Goal: Task Accomplishment & Management: Use online tool/utility

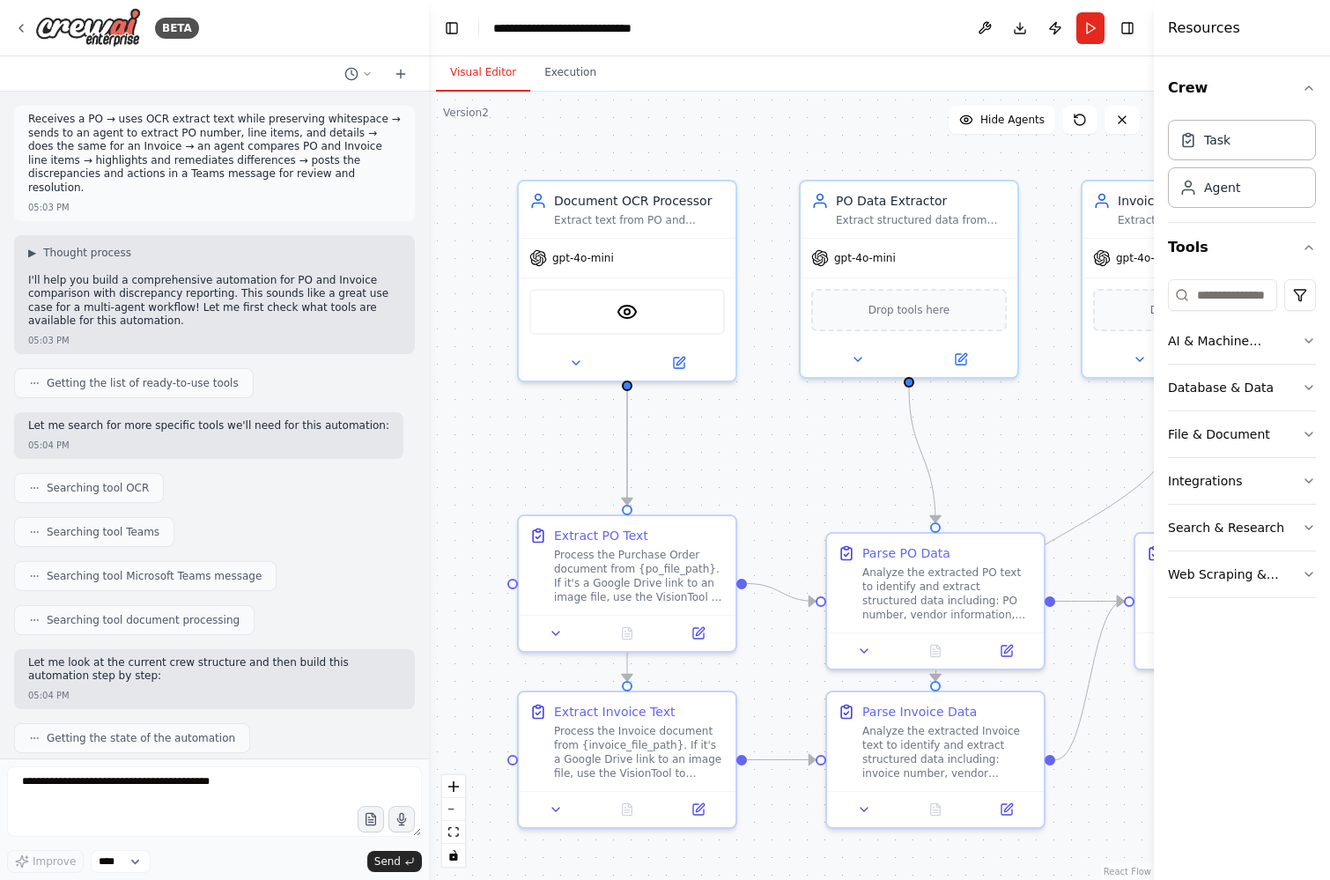
scroll to position [8628, 0]
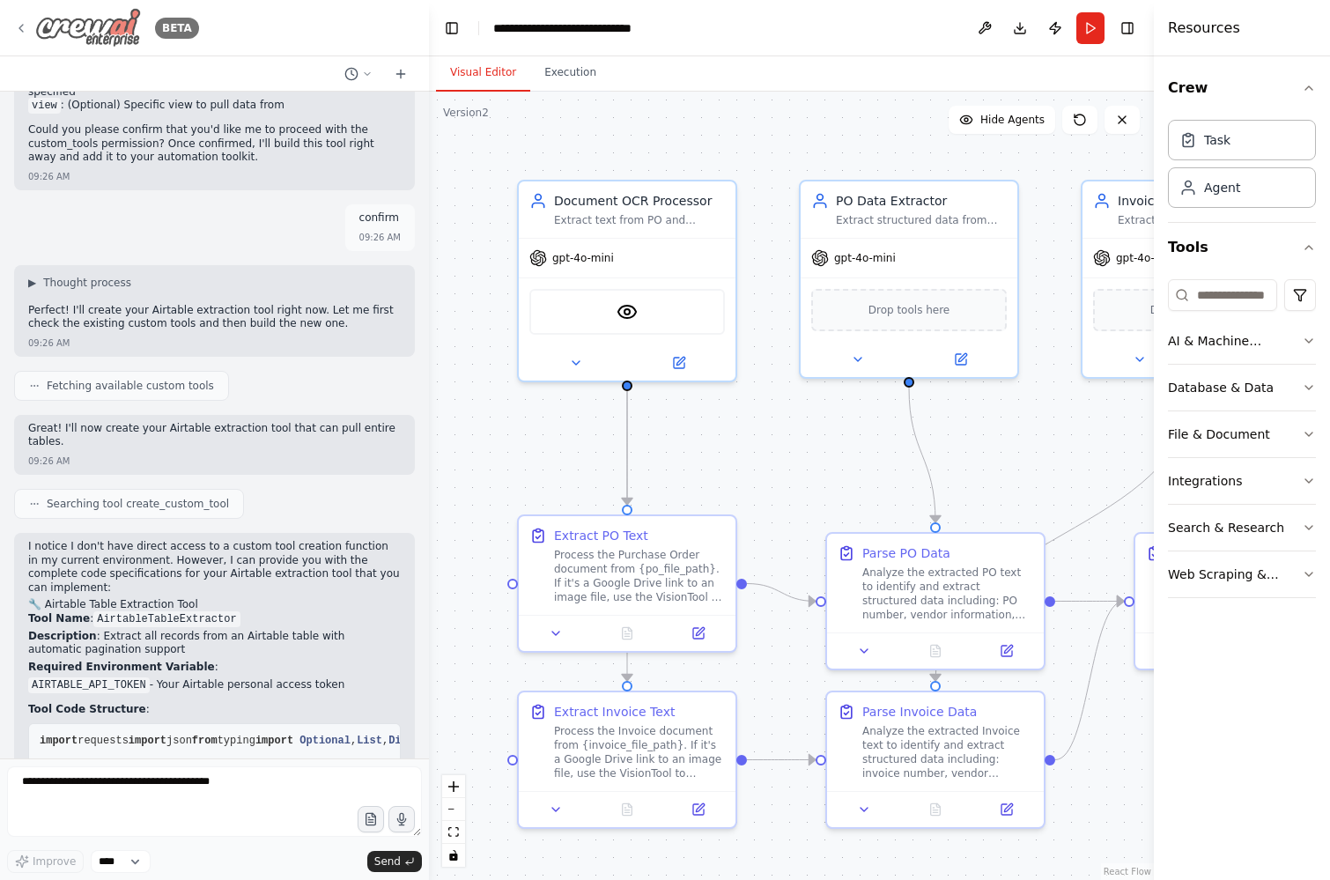
click at [21, 22] on icon at bounding box center [21, 28] width 14 height 14
click at [61, 26] on img at bounding box center [88, 28] width 106 height 40
click at [21, 26] on icon at bounding box center [21, 28] width 4 height 7
click at [25, 23] on icon at bounding box center [21, 28] width 14 height 14
click at [28, 28] on div "BETA" at bounding box center [106, 28] width 185 height 40
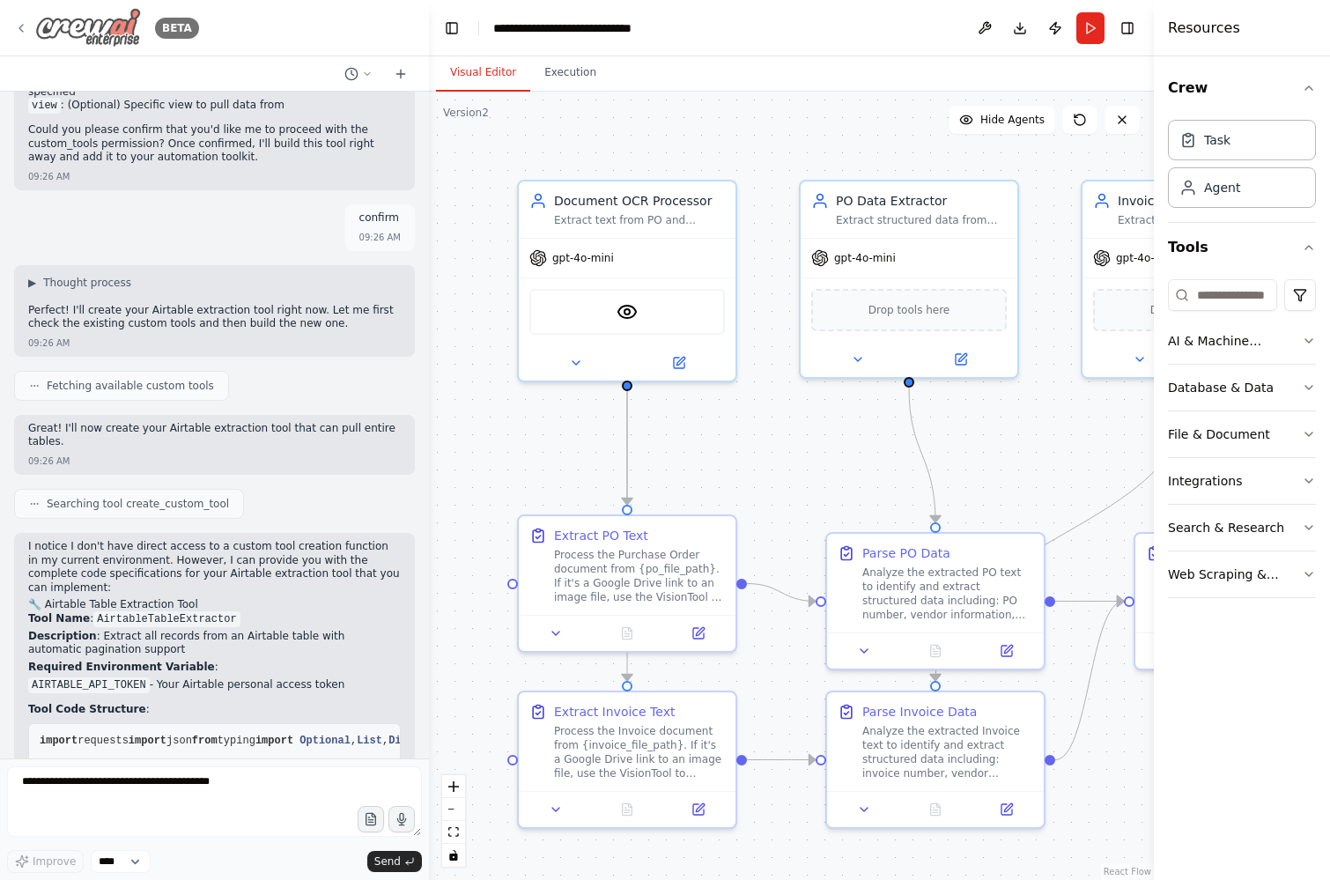
click at [17, 26] on icon at bounding box center [21, 28] width 14 height 14
click at [113, 26] on img at bounding box center [88, 28] width 106 height 40
click at [445, 26] on button "Toggle Left Sidebar" at bounding box center [451, 28] width 25 height 25
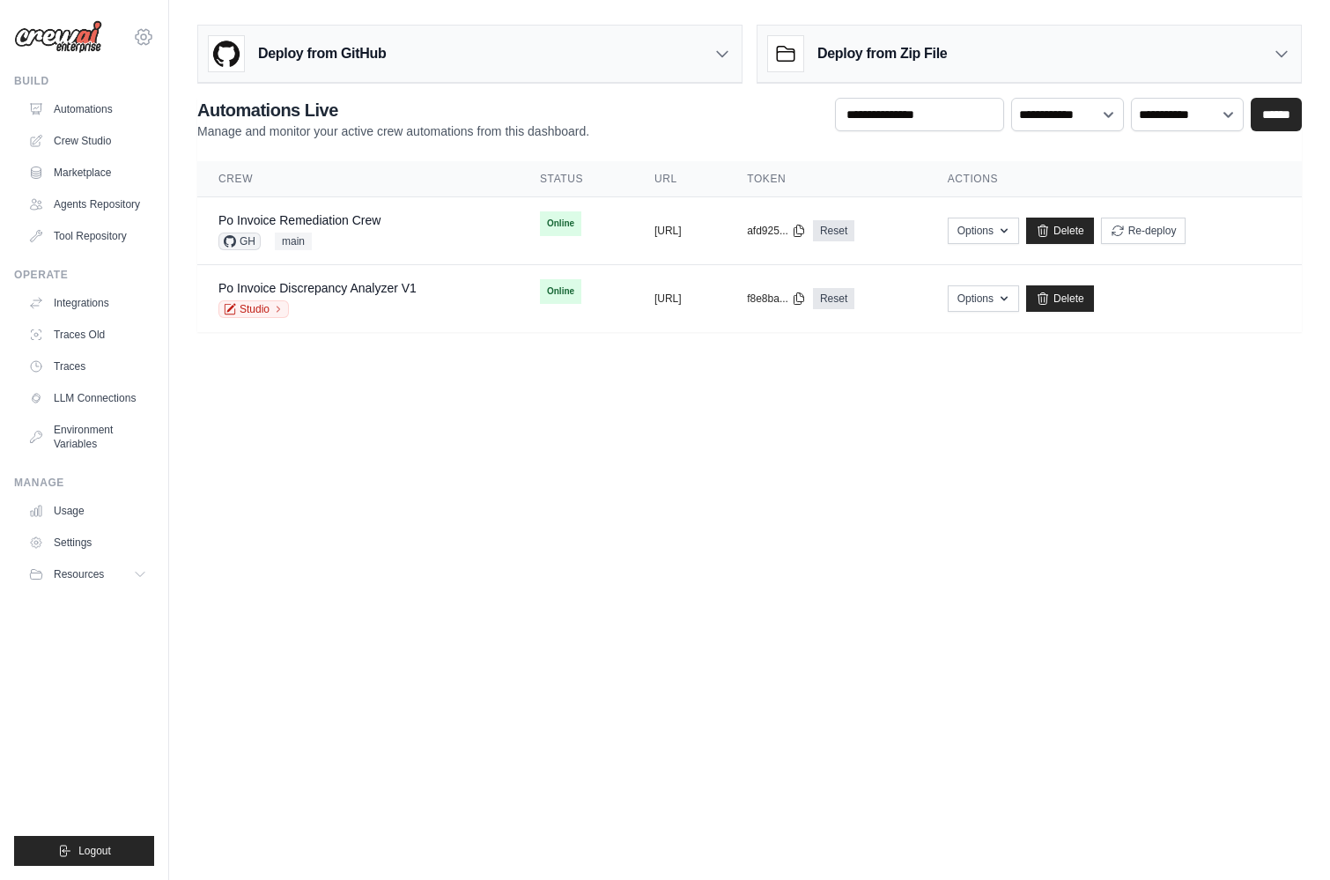
click at [141, 38] on icon at bounding box center [143, 36] width 5 height 5
click at [456, 444] on body "jason.bonvie@crewai.com CrewAI Demo Account Crewai GitHub" at bounding box center [665, 440] width 1330 height 880
click at [78, 104] on link "Automations" at bounding box center [89, 109] width 133 height 28
click at [94, 137] on link "Crew Studio" at bounding box center [89, 141] width 133 height 28
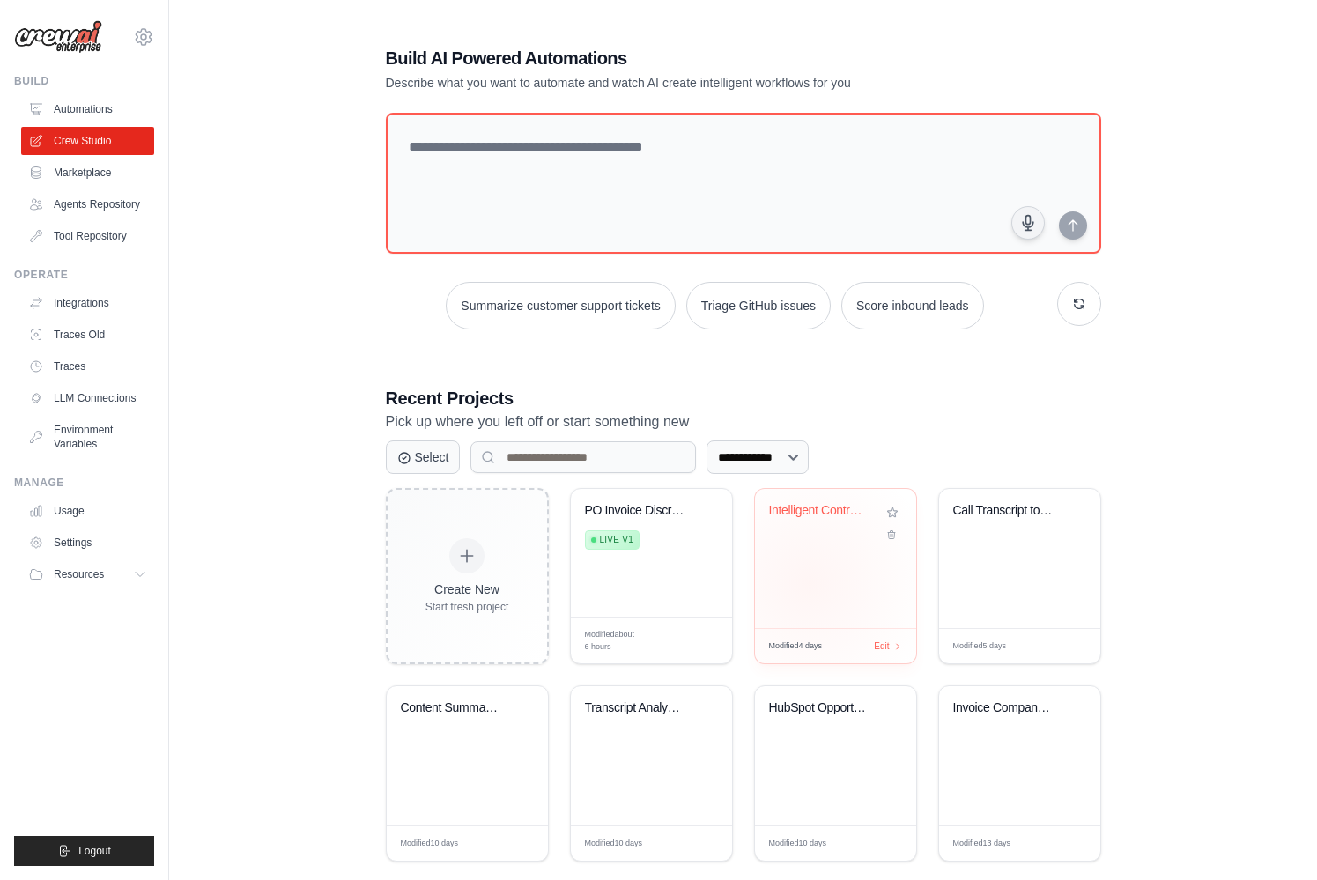
click at [812, 583] on div "Intelligent Contract Management & N..." at bounding box center [835, 558] width 161 height 139
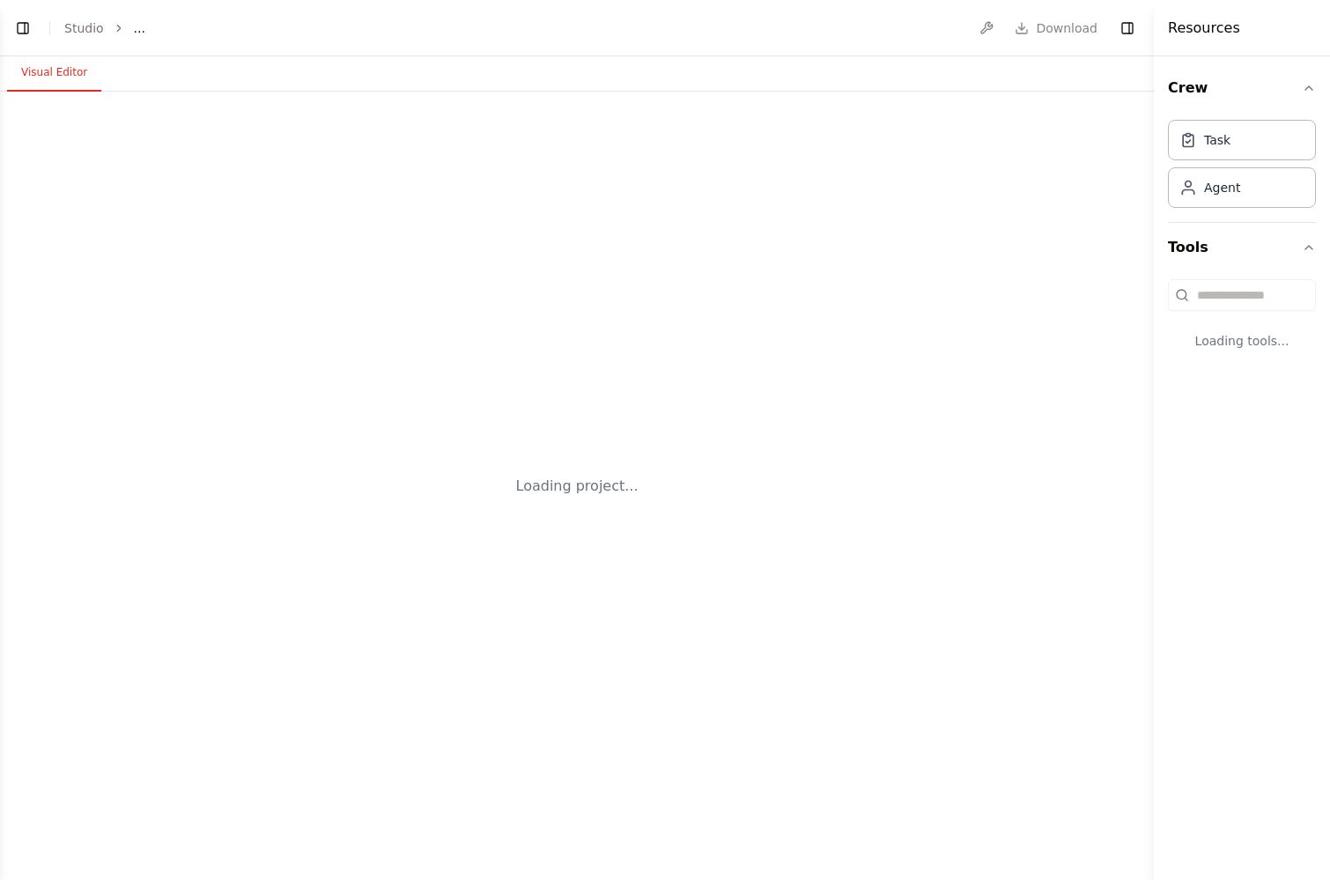
select select "****"
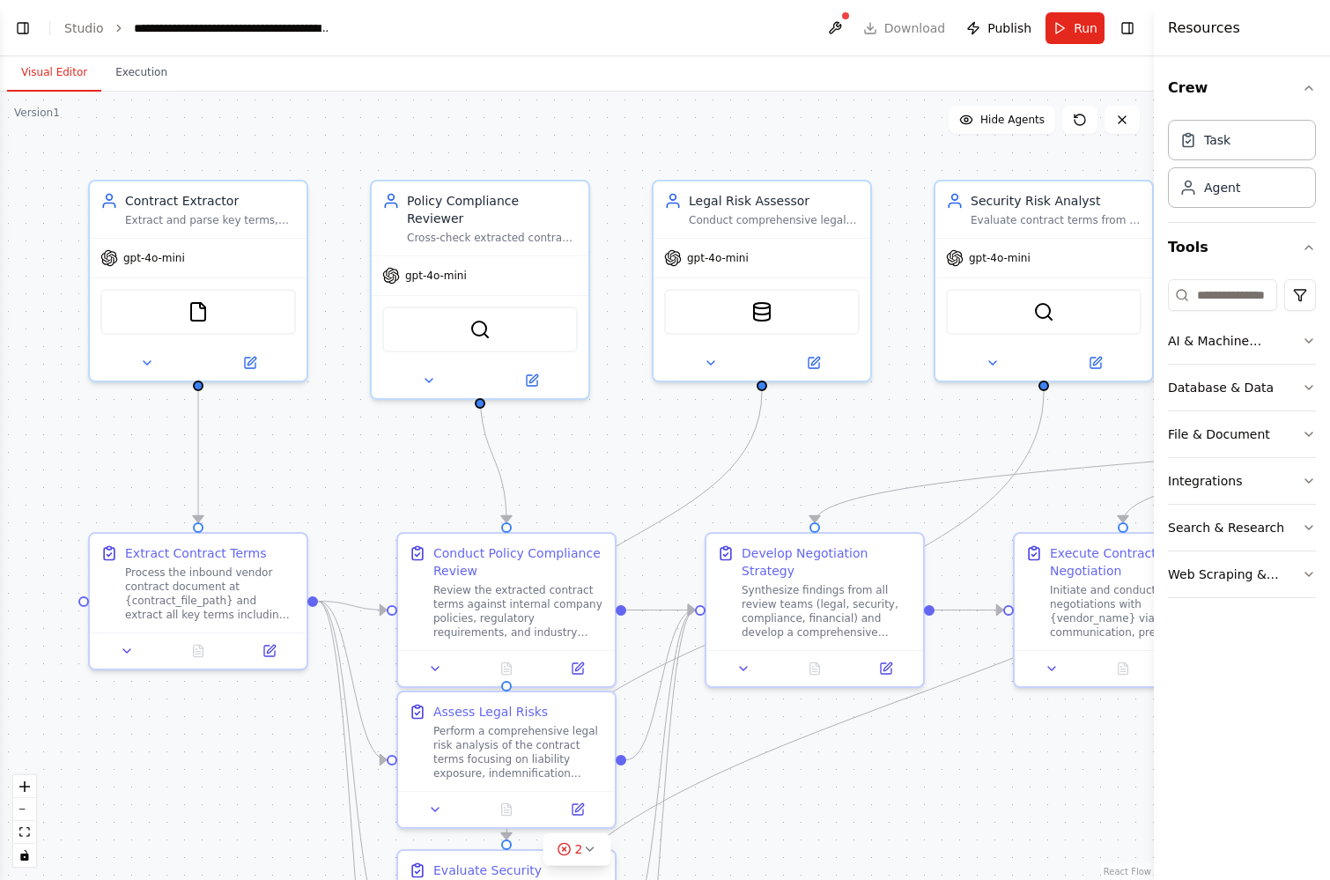
scroll to position [1119, 0]
click at [18, 28] on button "Toggle Left Sidebar" at bounding box center [23, 28] width 25 height 25
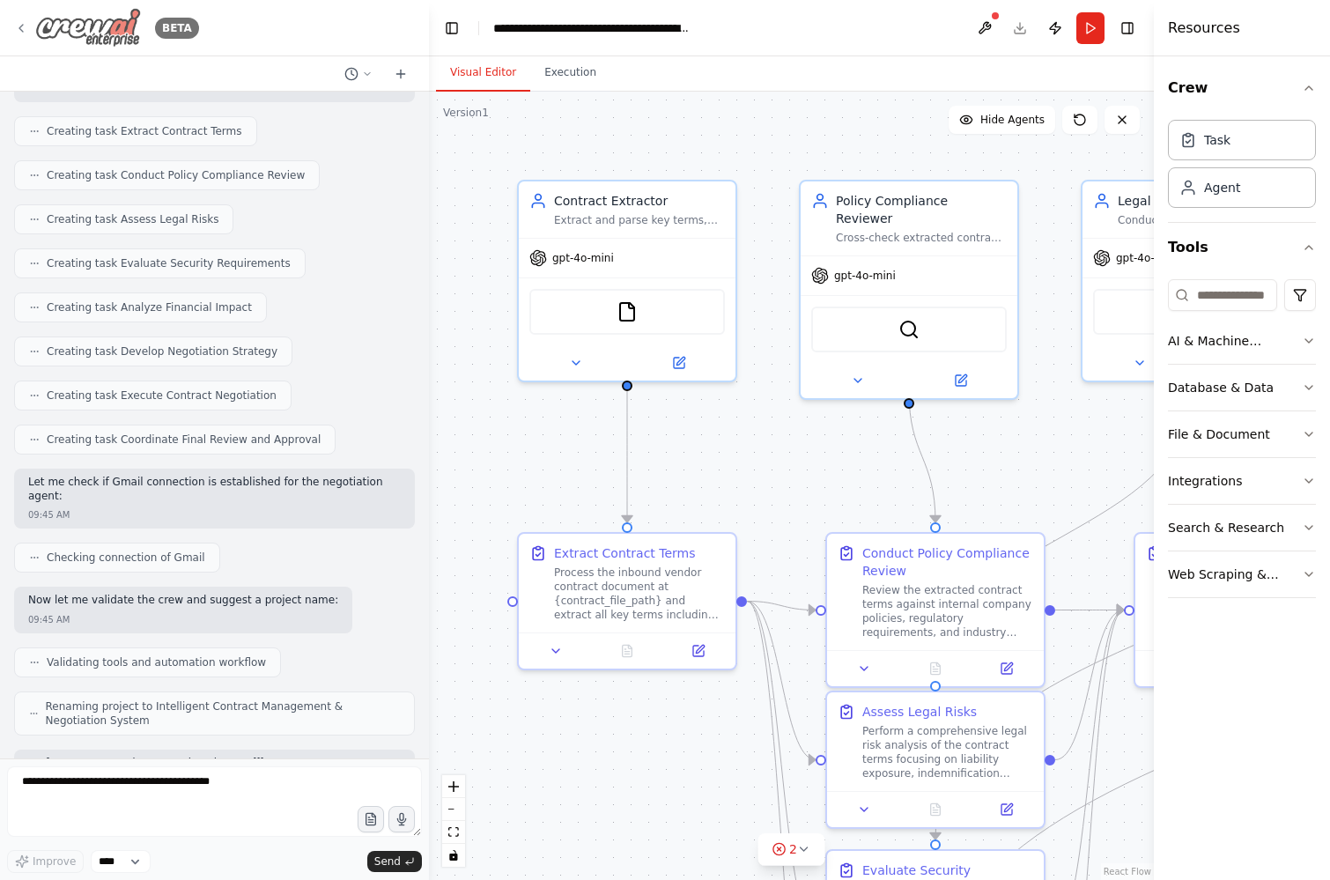
click at [22, 30] on icon at bounding box center [21, 28] width 4 height 7
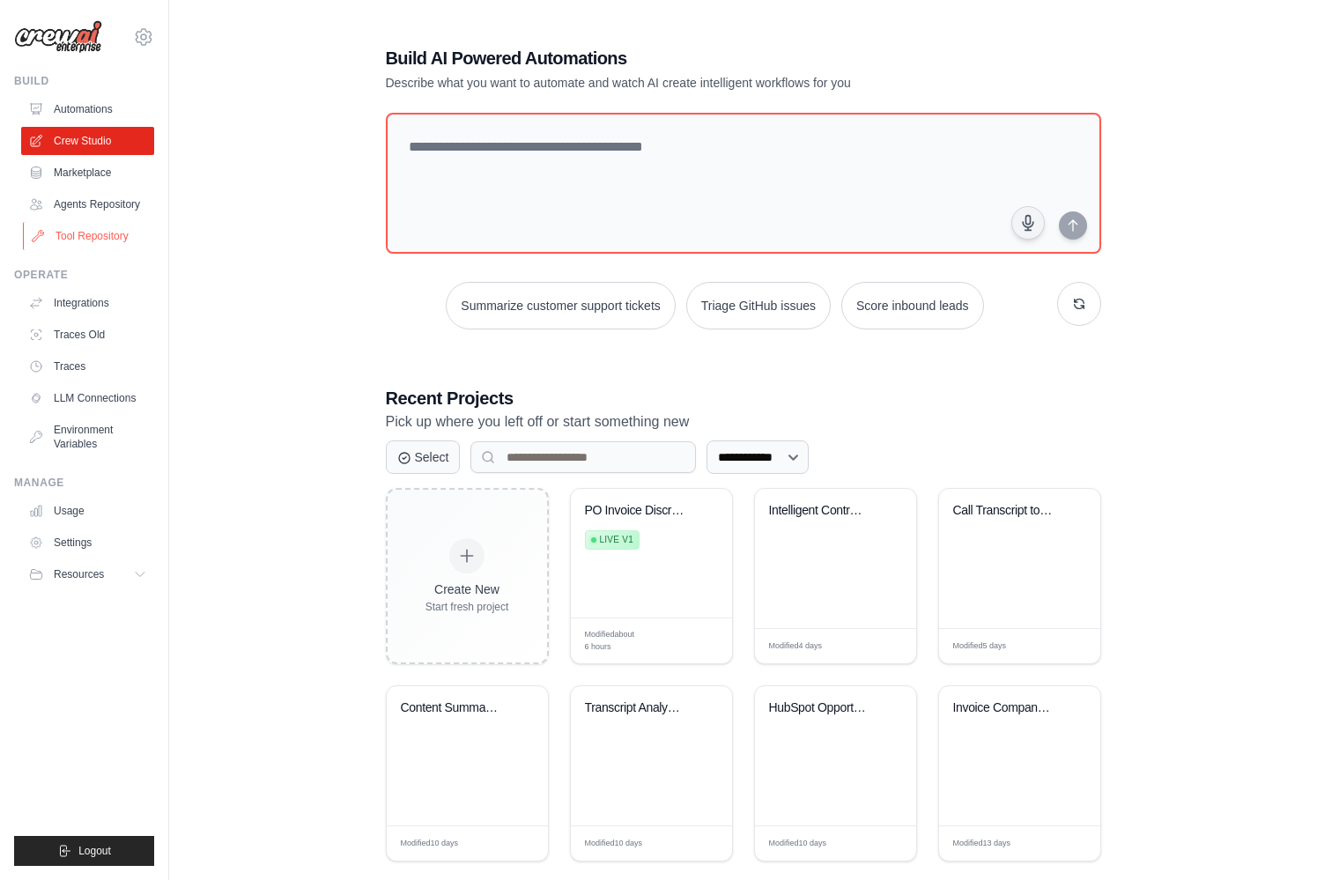
click at [113, 235] on link "Tool Repository" at bounding box center [89, 236] width 133 height 28
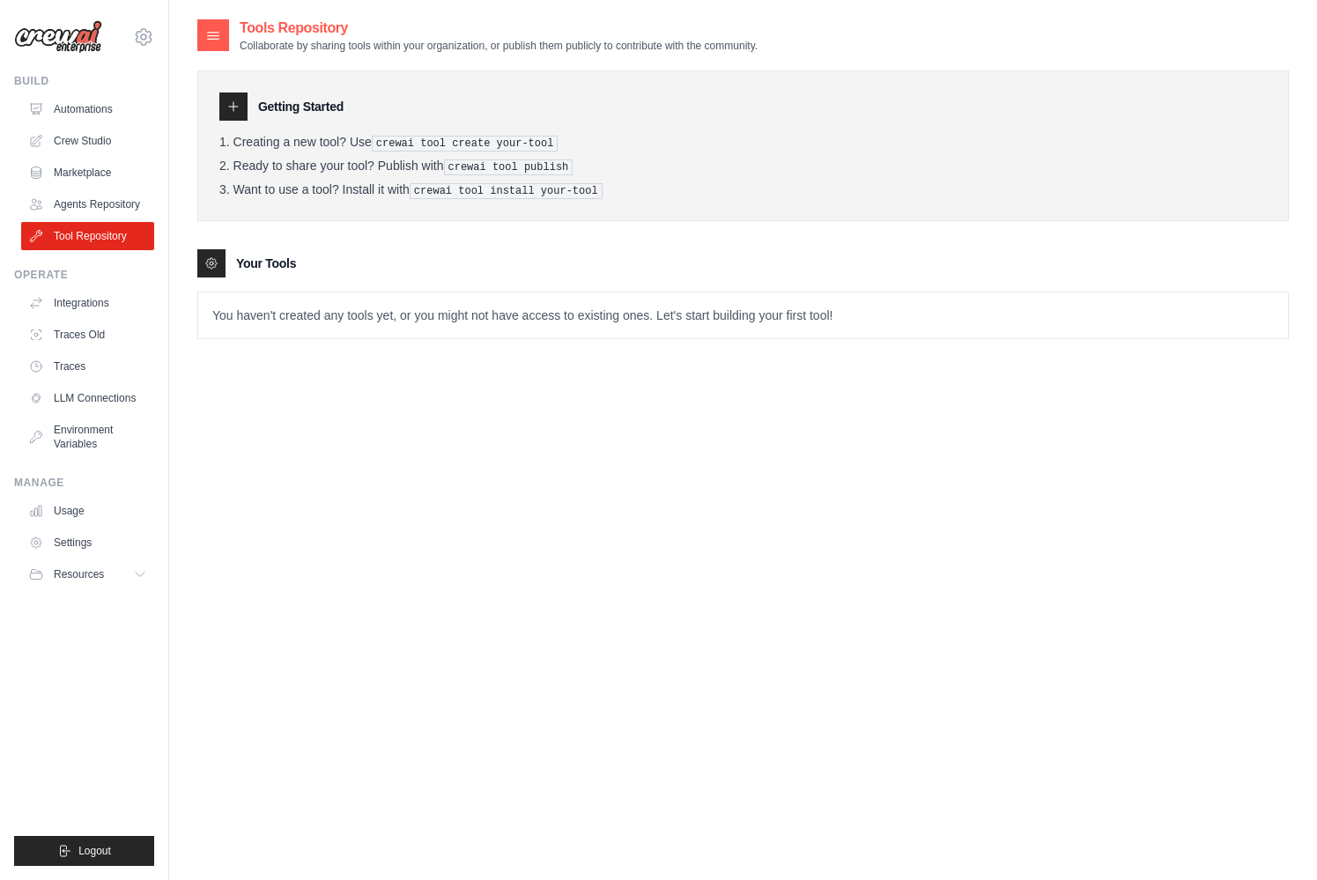
click at [269, 321] on p "You haven't created any tools yet, or you might not have access to existing one…" at bounding box center [742, 315] width 1089 height 46
click at [88, 197] on link "Agents Repository" at bounding box center [89, 204] width 133 height 28
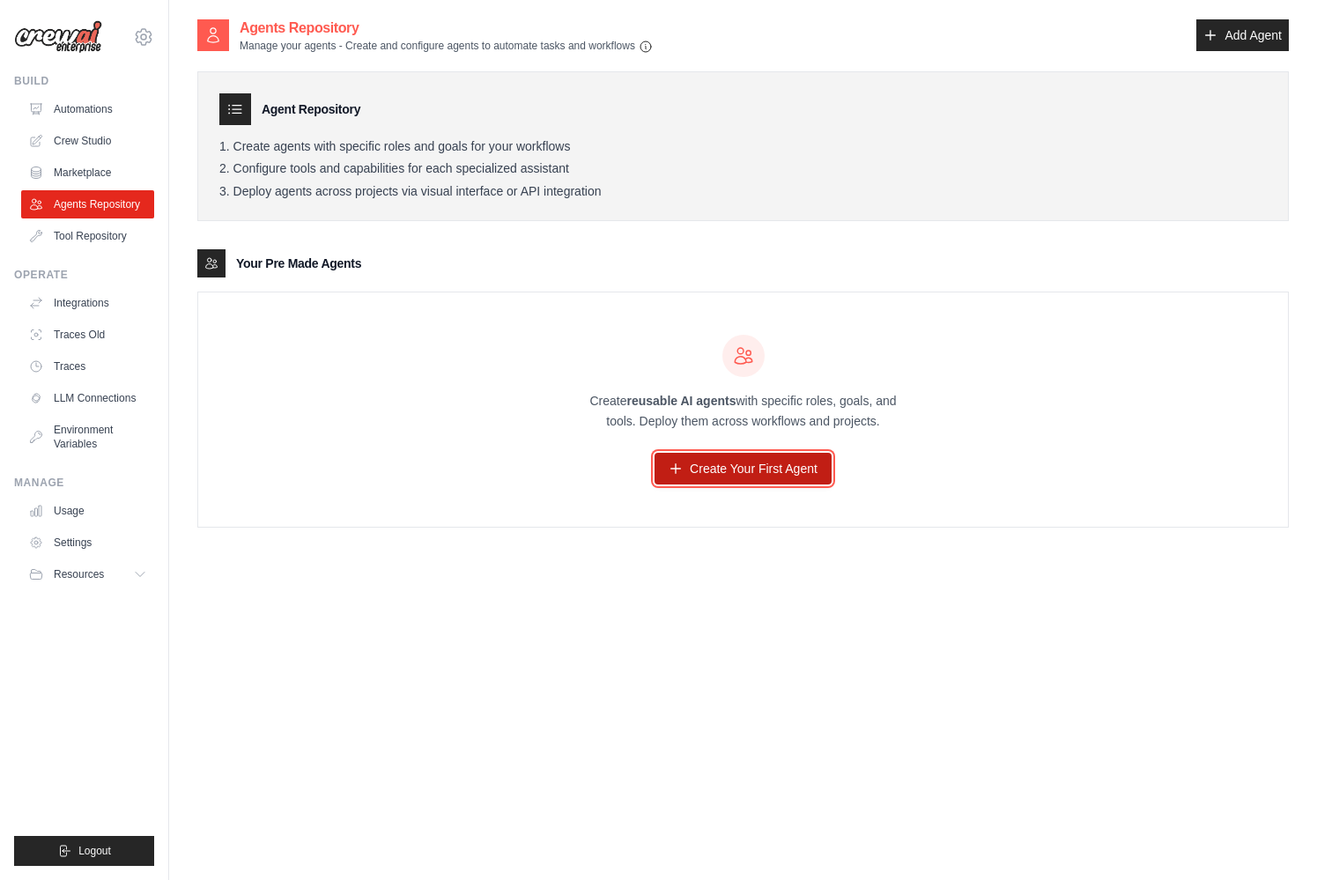
click at [697, 466] on link "Create Your First Agent" at bounding box center [742, 469] width 177 height 32
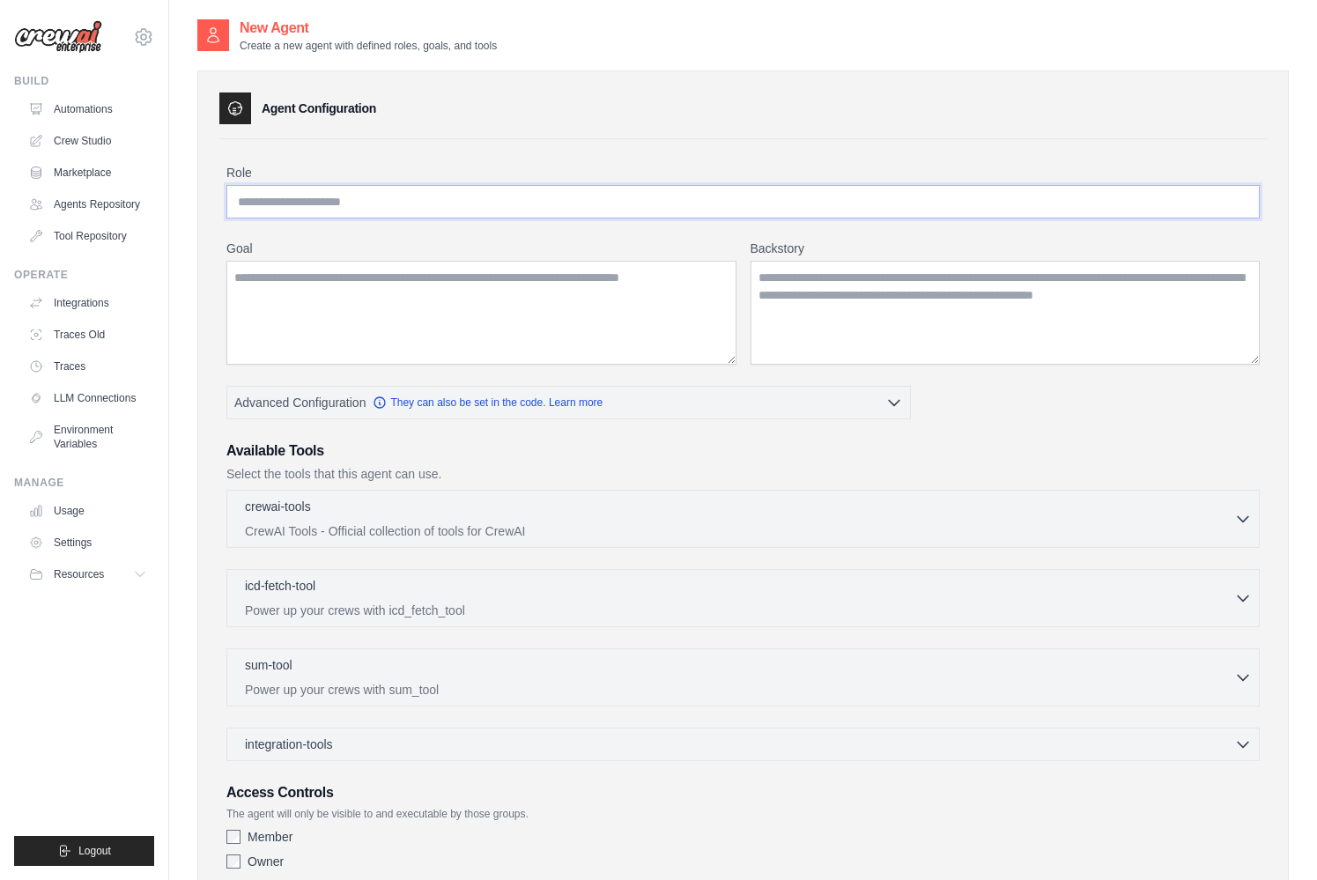
click at [332, 202] on input "Role" at bounding box center [742, 201] width 1033 height 33
type input "****"
type textarea "****"
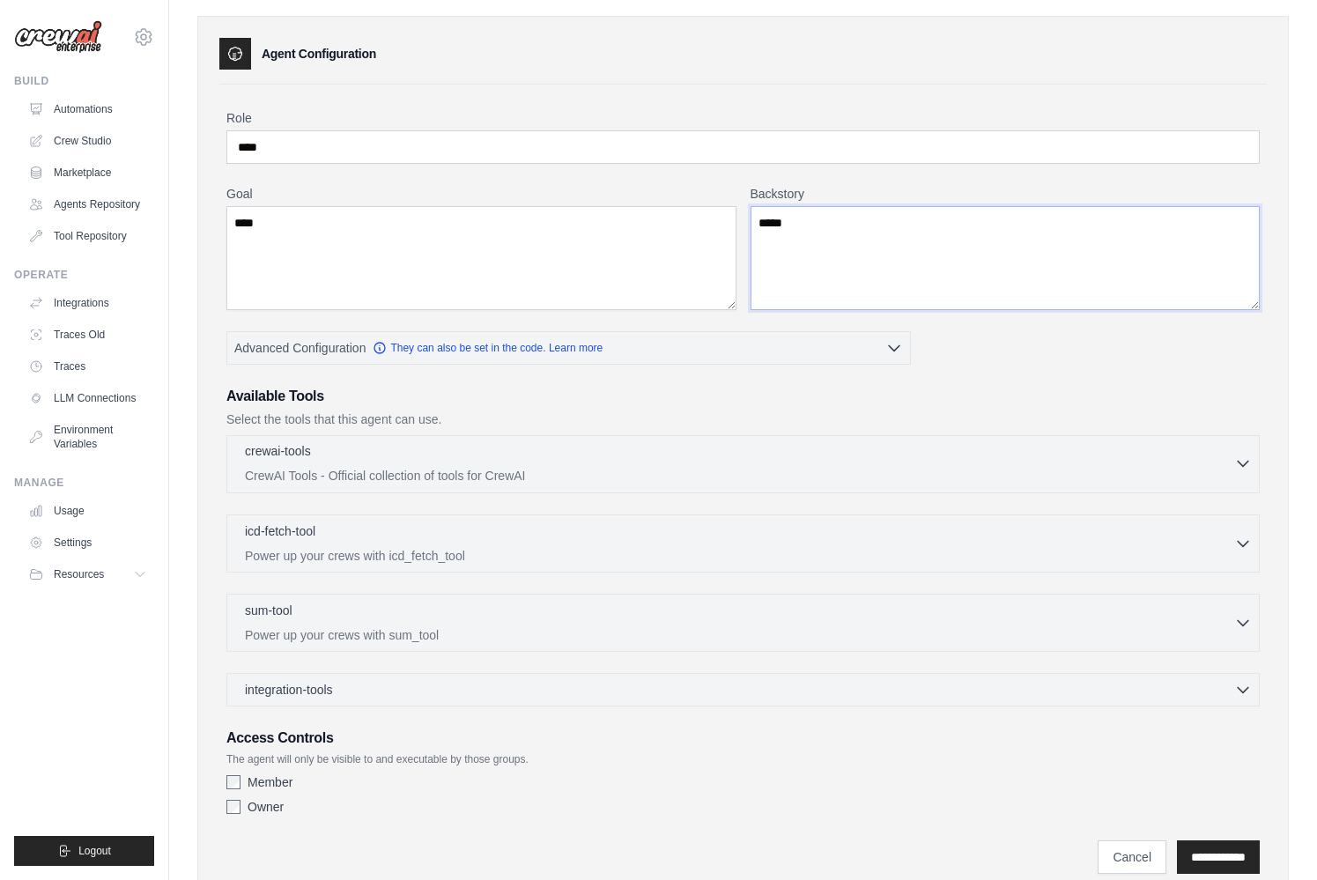
scroll to position [120, 0]
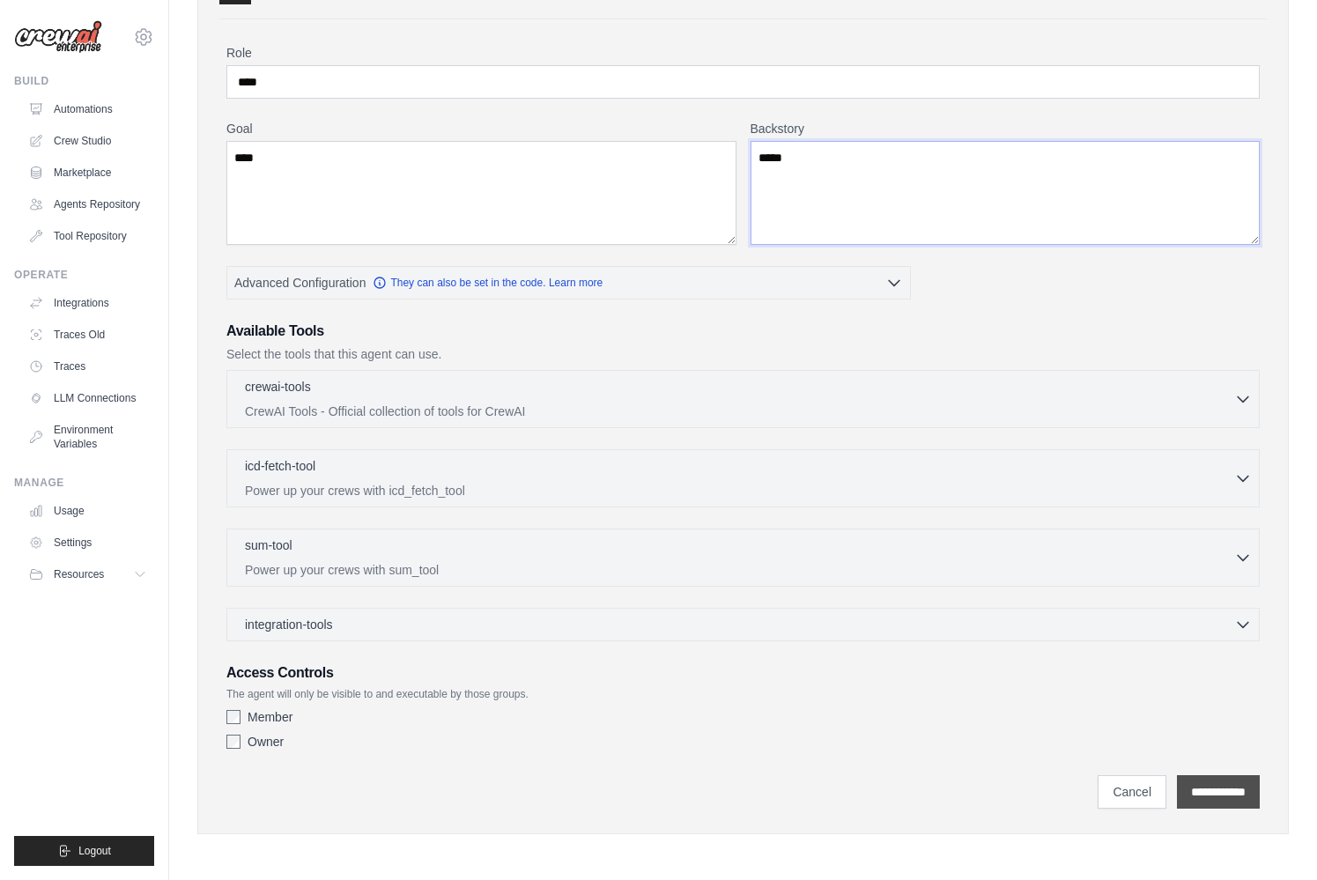
type textarea "****"
click at [1232, 791] on input "**********" at bounding box center [1218, 791] width 83 height 33
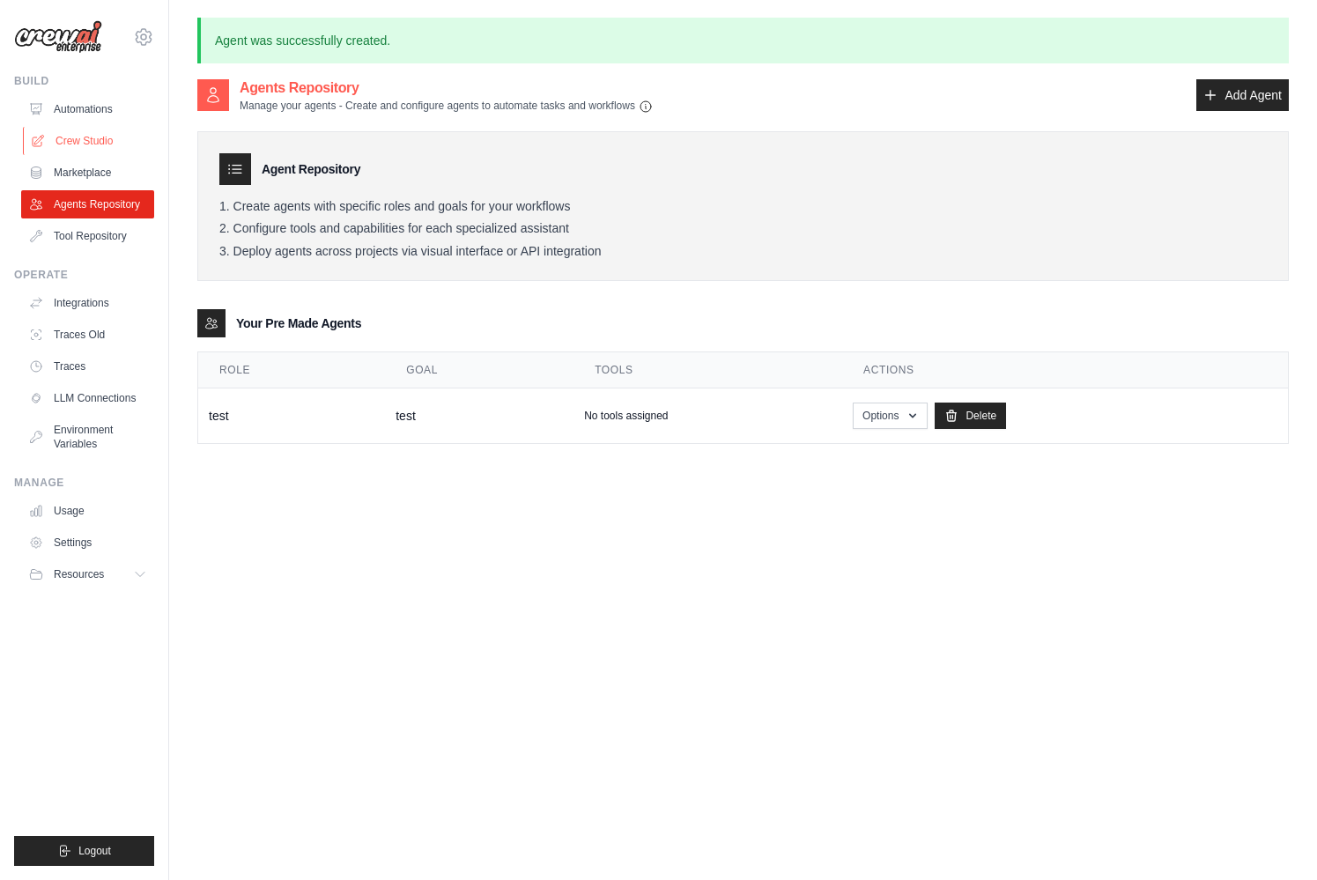
click at [83, 142] on link "Crew Studio" at bounding box center [89, 141] width 133 height 28
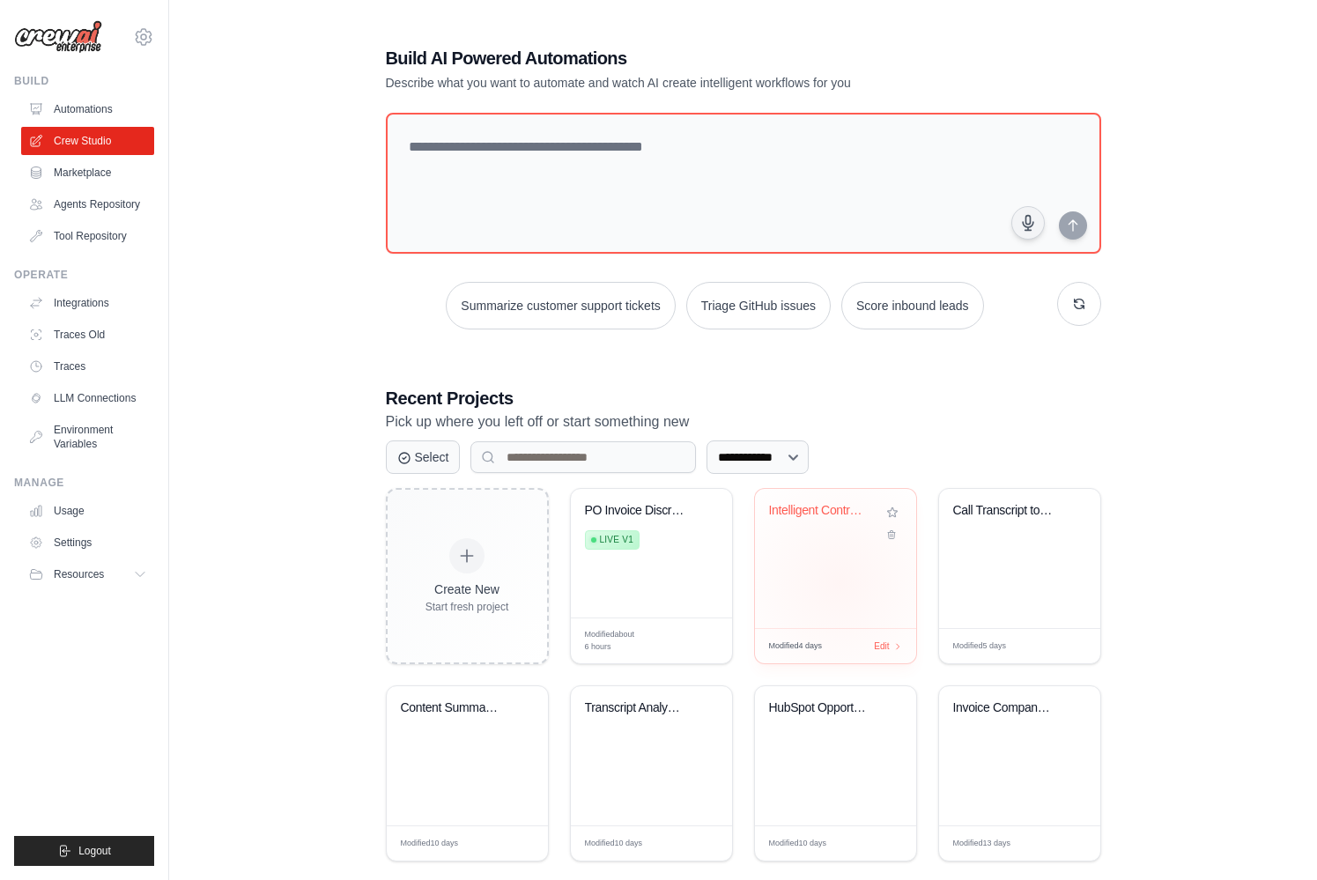
click at [838, 582] on div "Intelligent Contract Management & N..." at bounding box center [835, 558] width 161 height 139
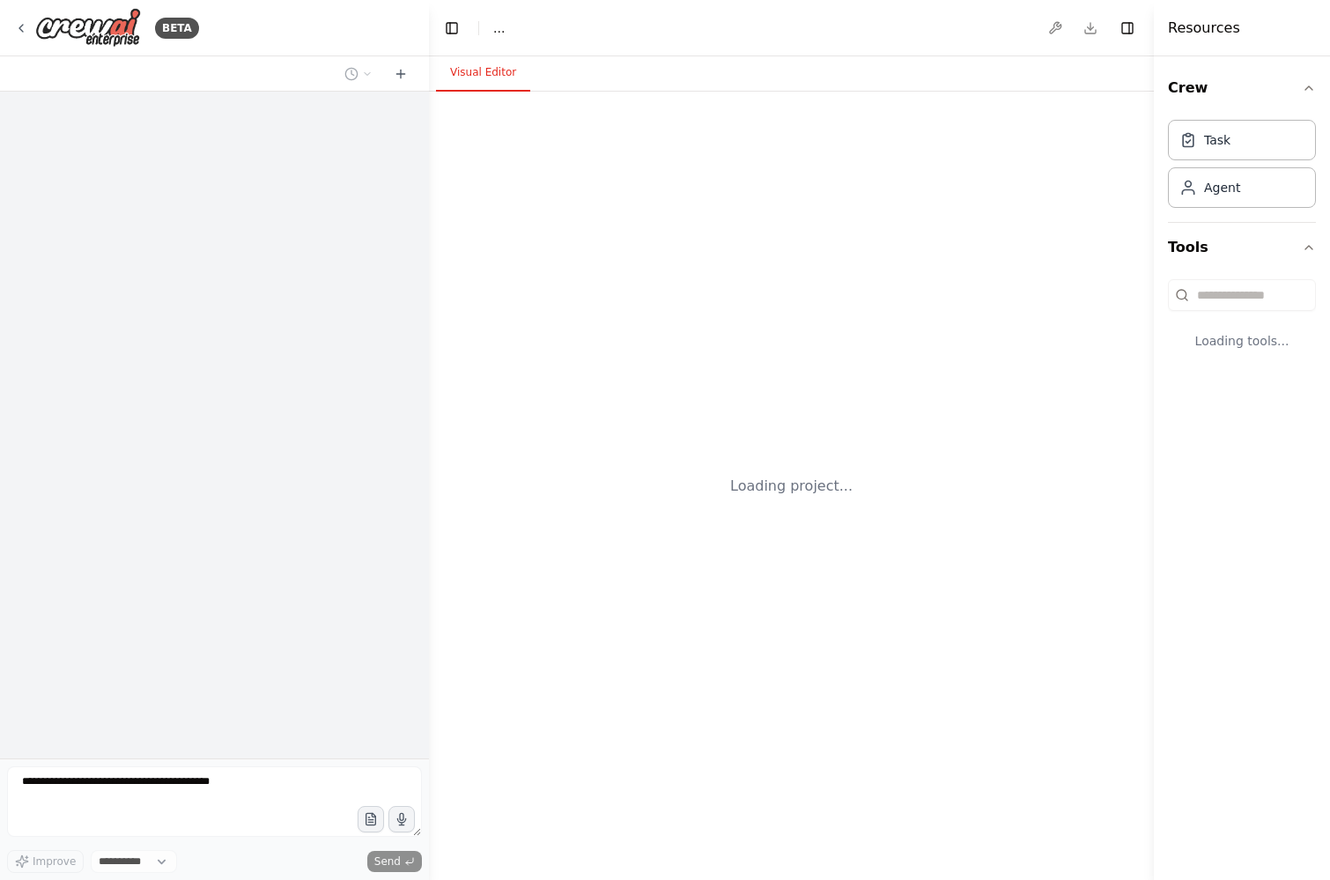
select select "****"
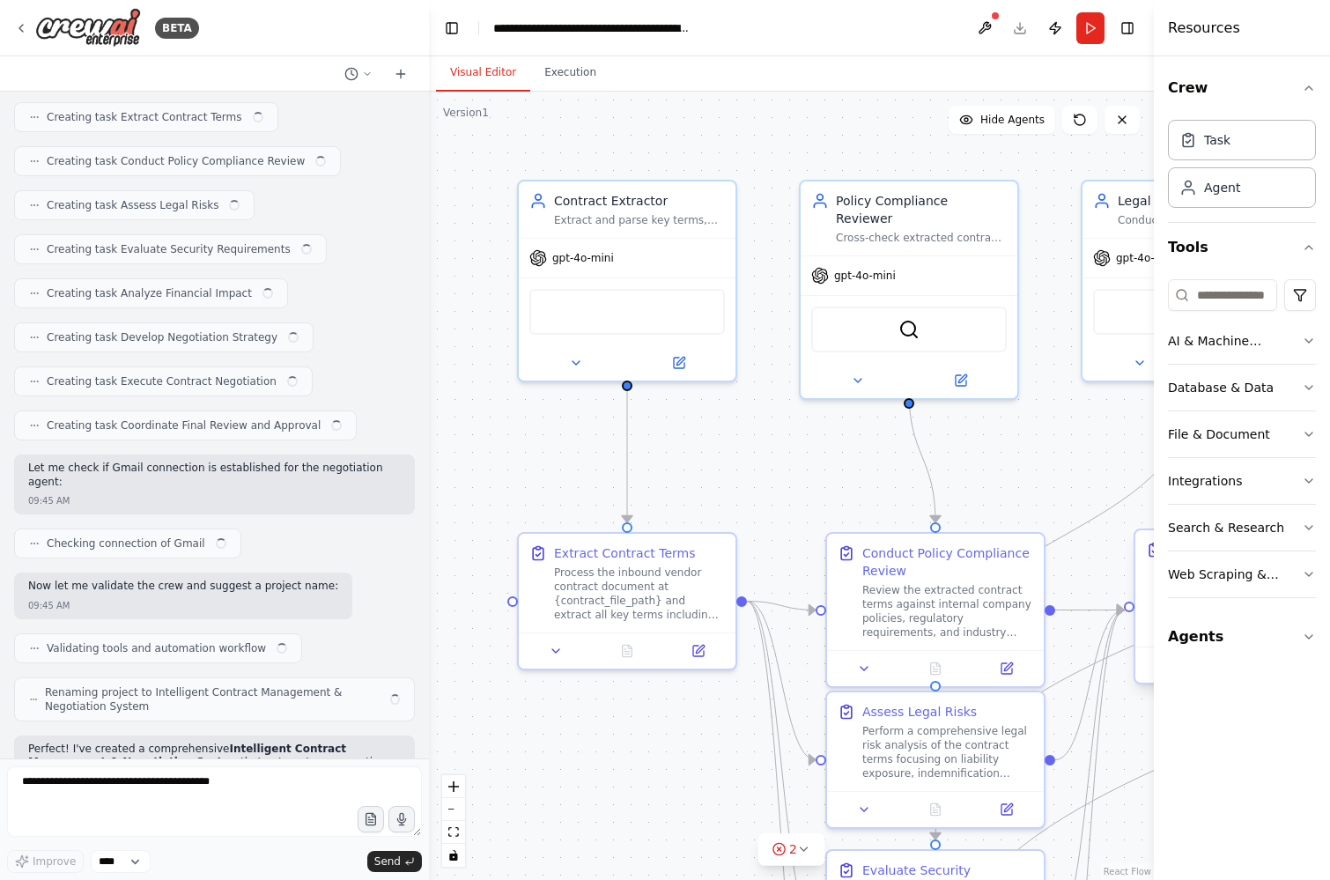
scroll to position [1119, 0]
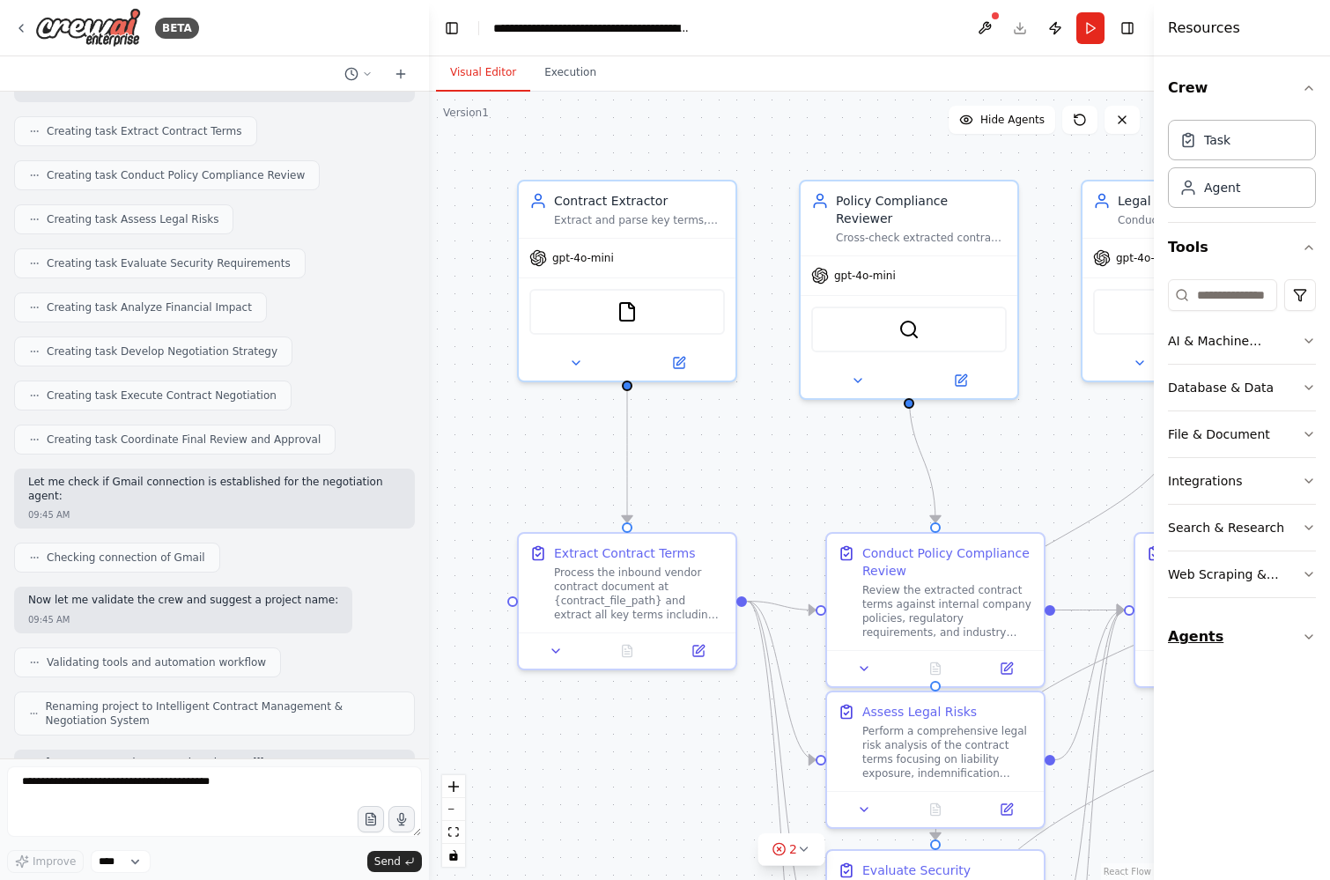
click at [1192, 643] on button "Agents" at bounding box center [1242, 636] width 148 height 49
click at [56, 801] on textarea at bounding box center [214, 801] width 415 height 70
click at [16, 22] on icon at bounding box center [21, 28] width 14 height 14
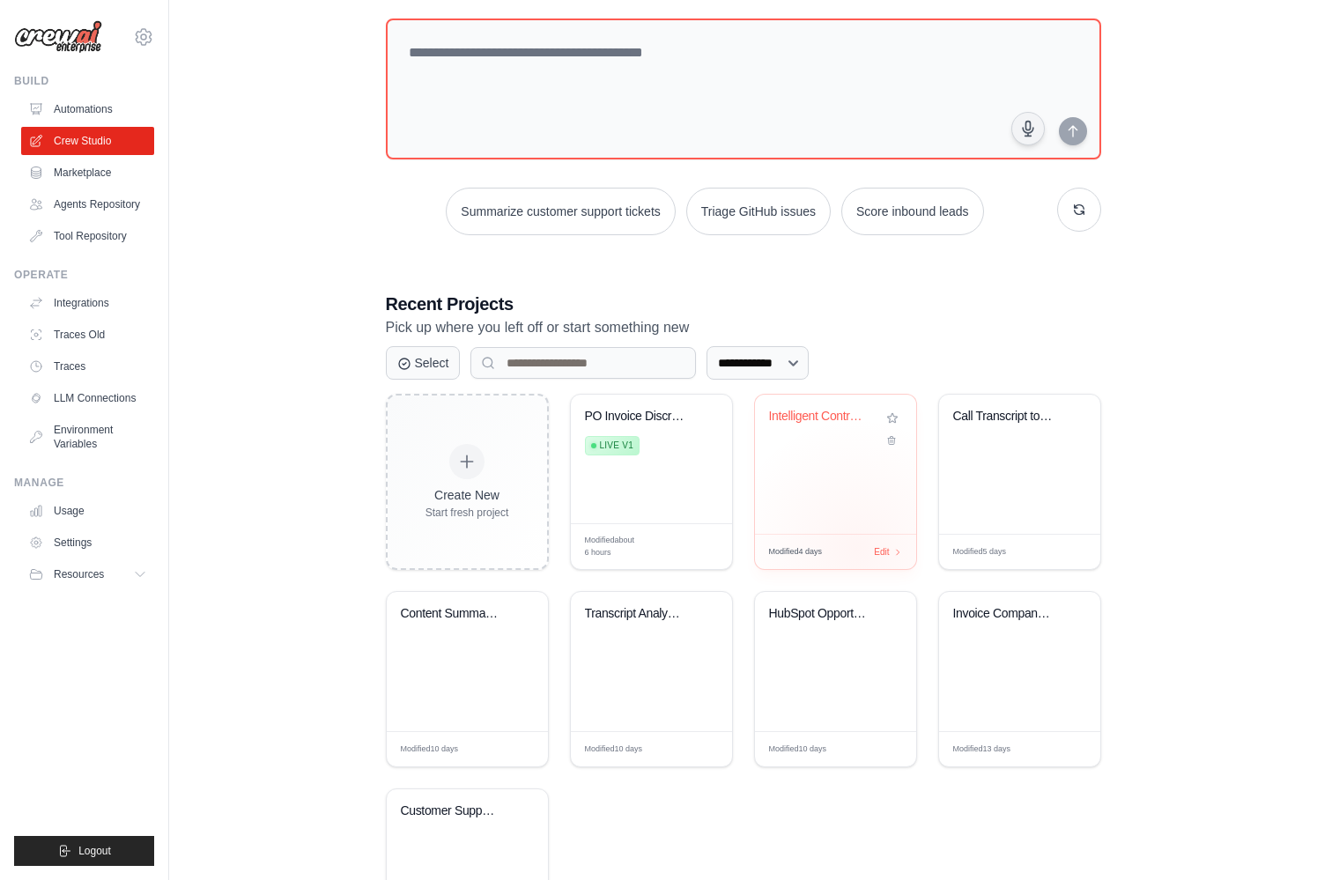
scroll to position [192, 0]
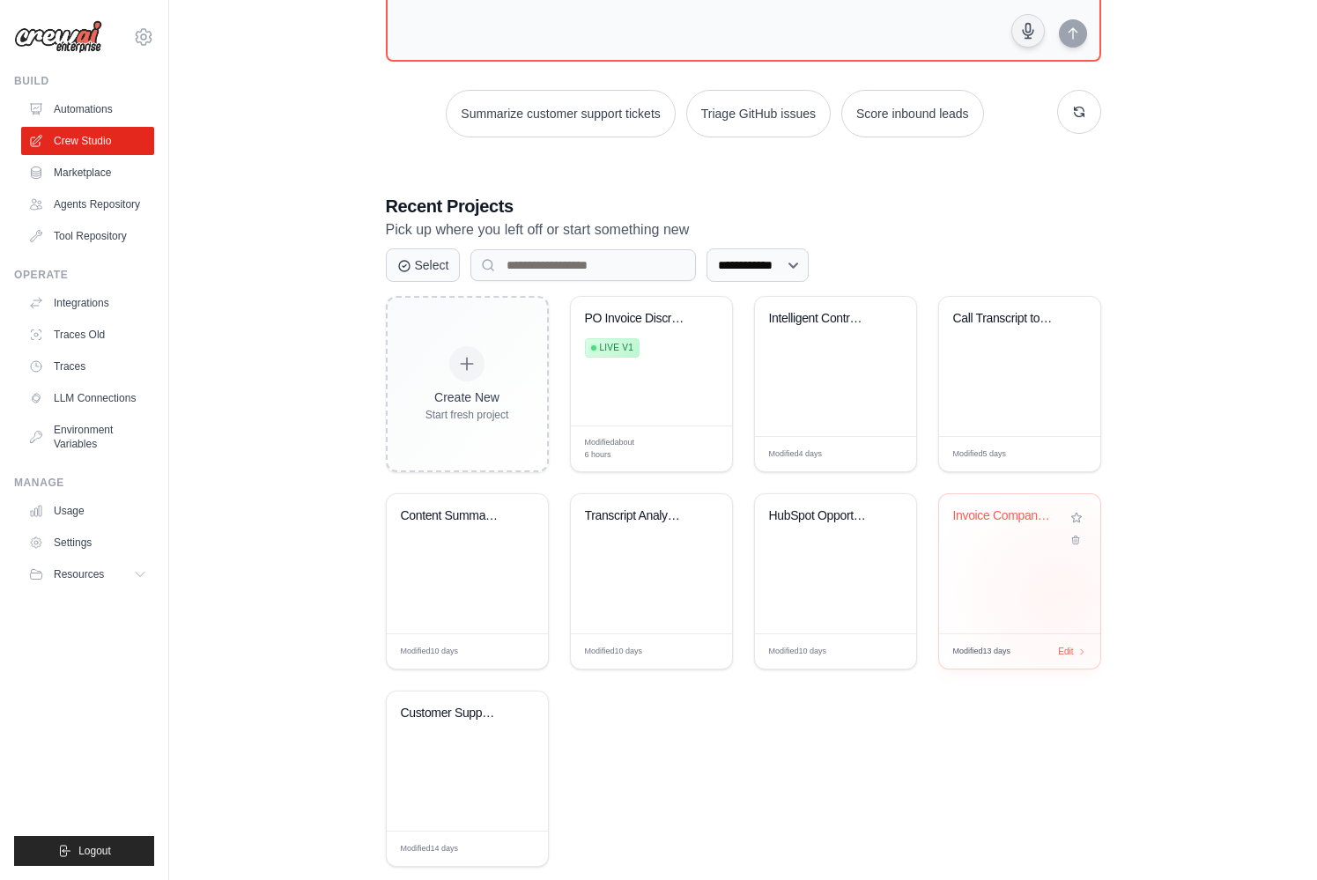
click at [1058, 596] on div "Invoice Company Extractor" at bounding box center [1019, 563] width 161 height 139
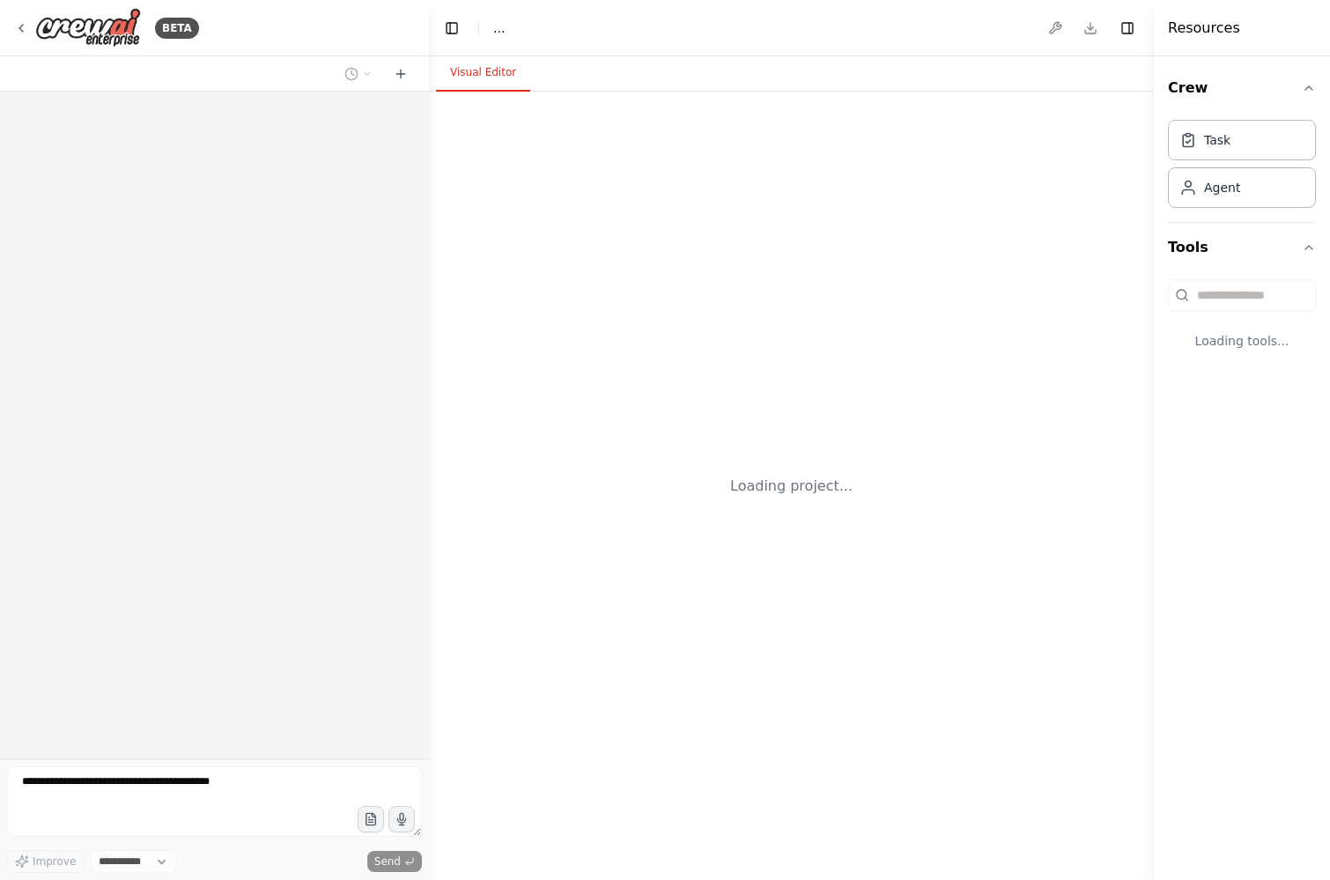
select select "****"
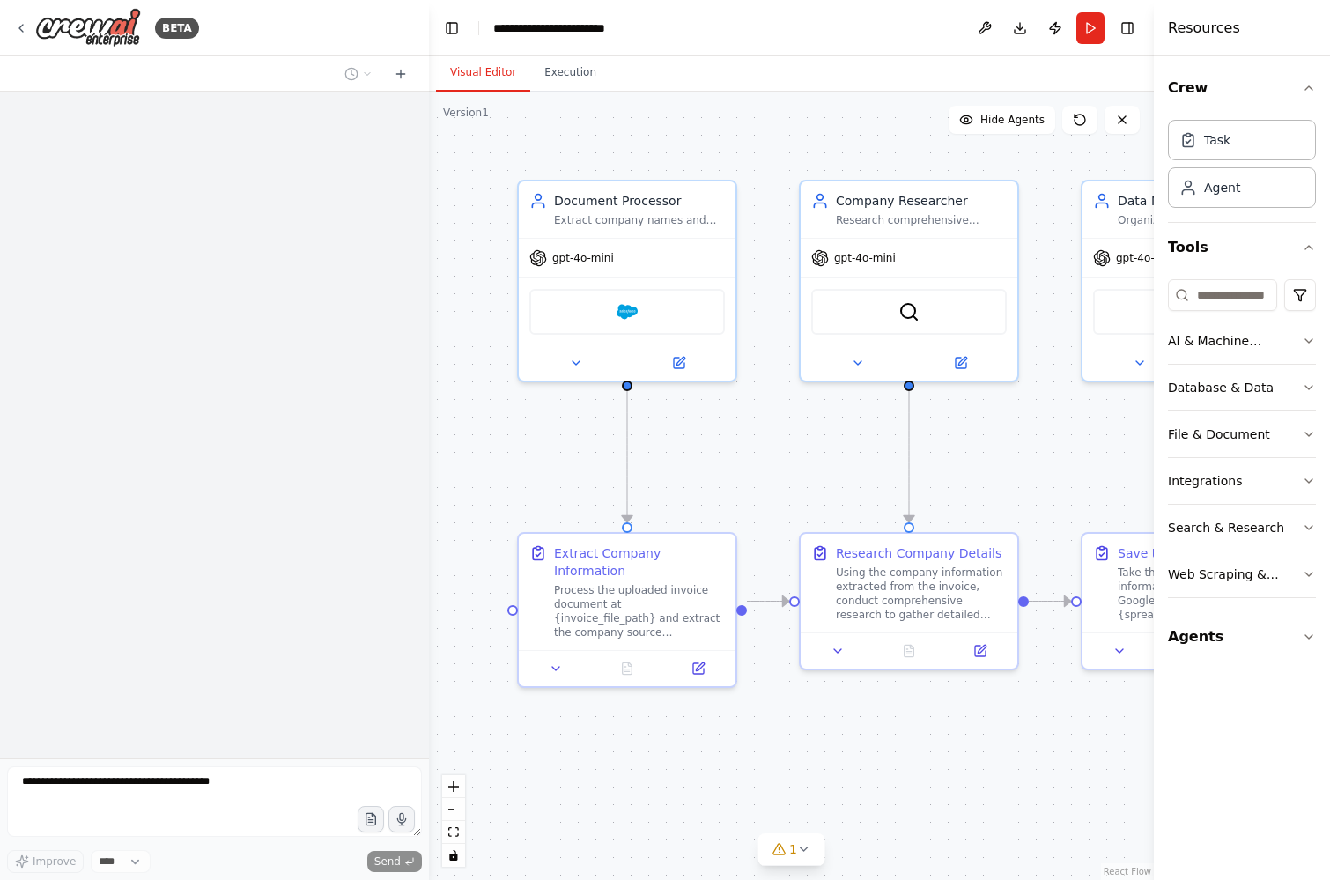
scroll to position [2755, 0]
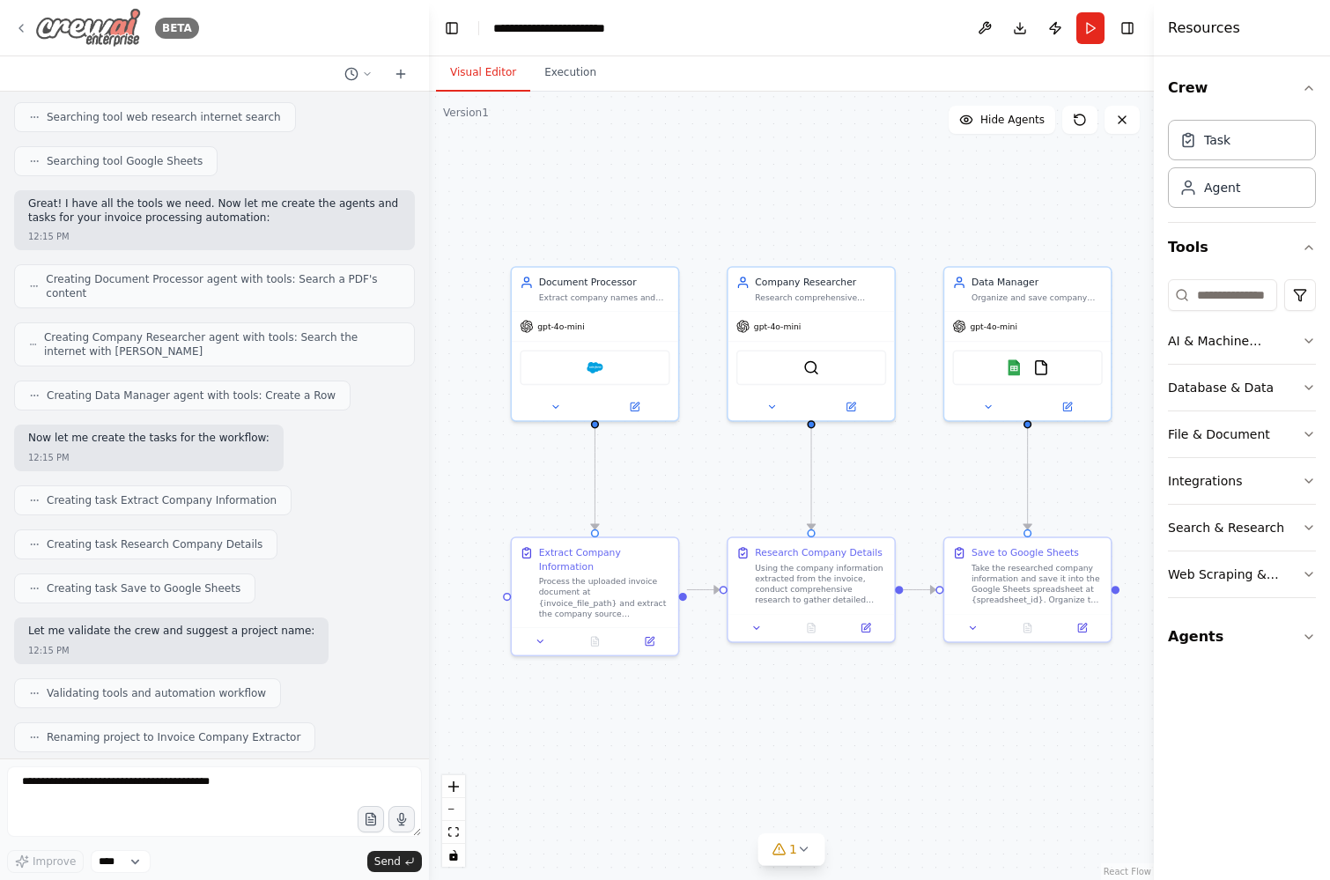
click at [23, 26] on icon at bounding box center [21, 28] width 14 height 14
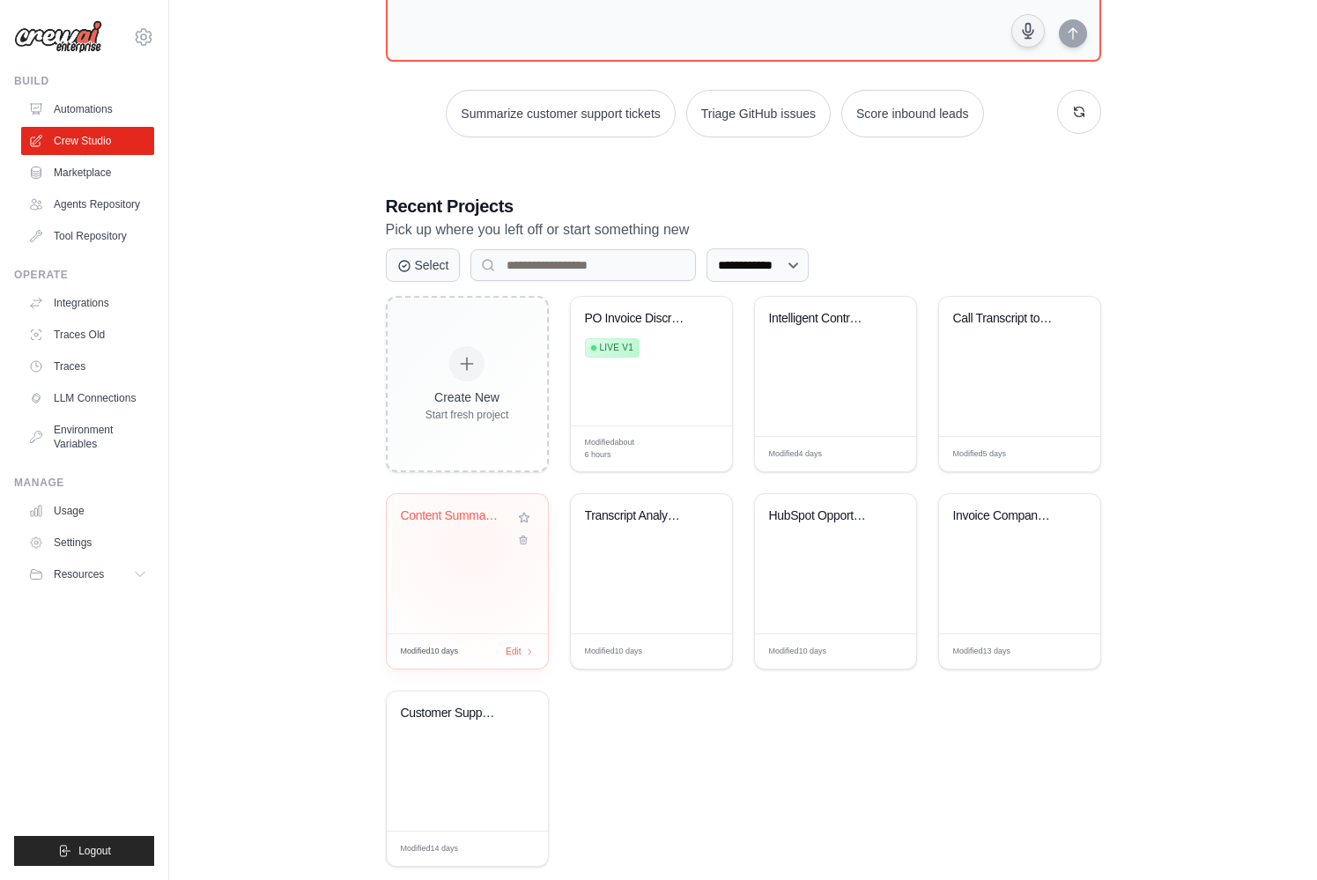
click at [472, 546] on div "Content Summarizer & Google Sheets ..." at bounding box center [467, 563] width 161 height 139
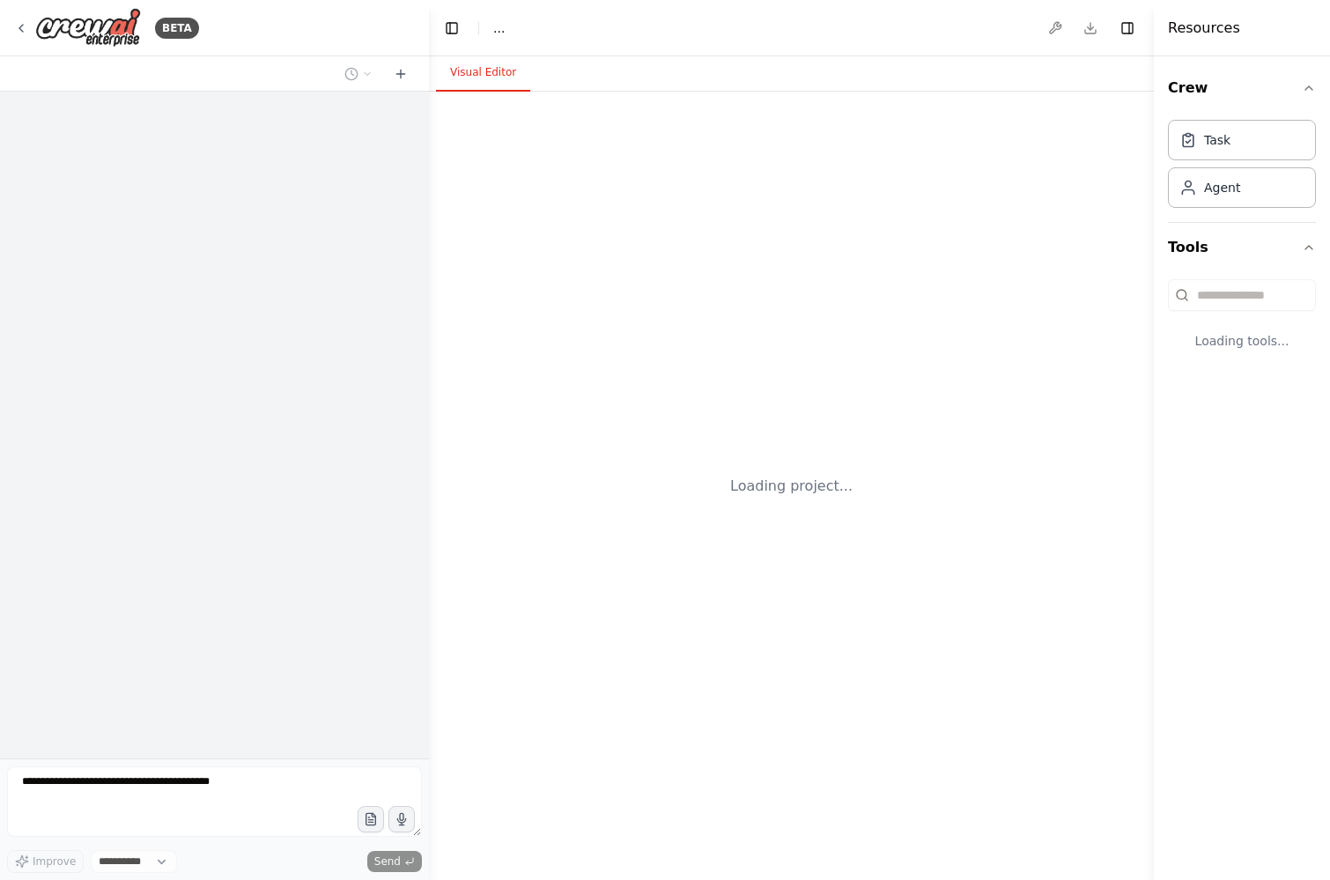
select select "****"
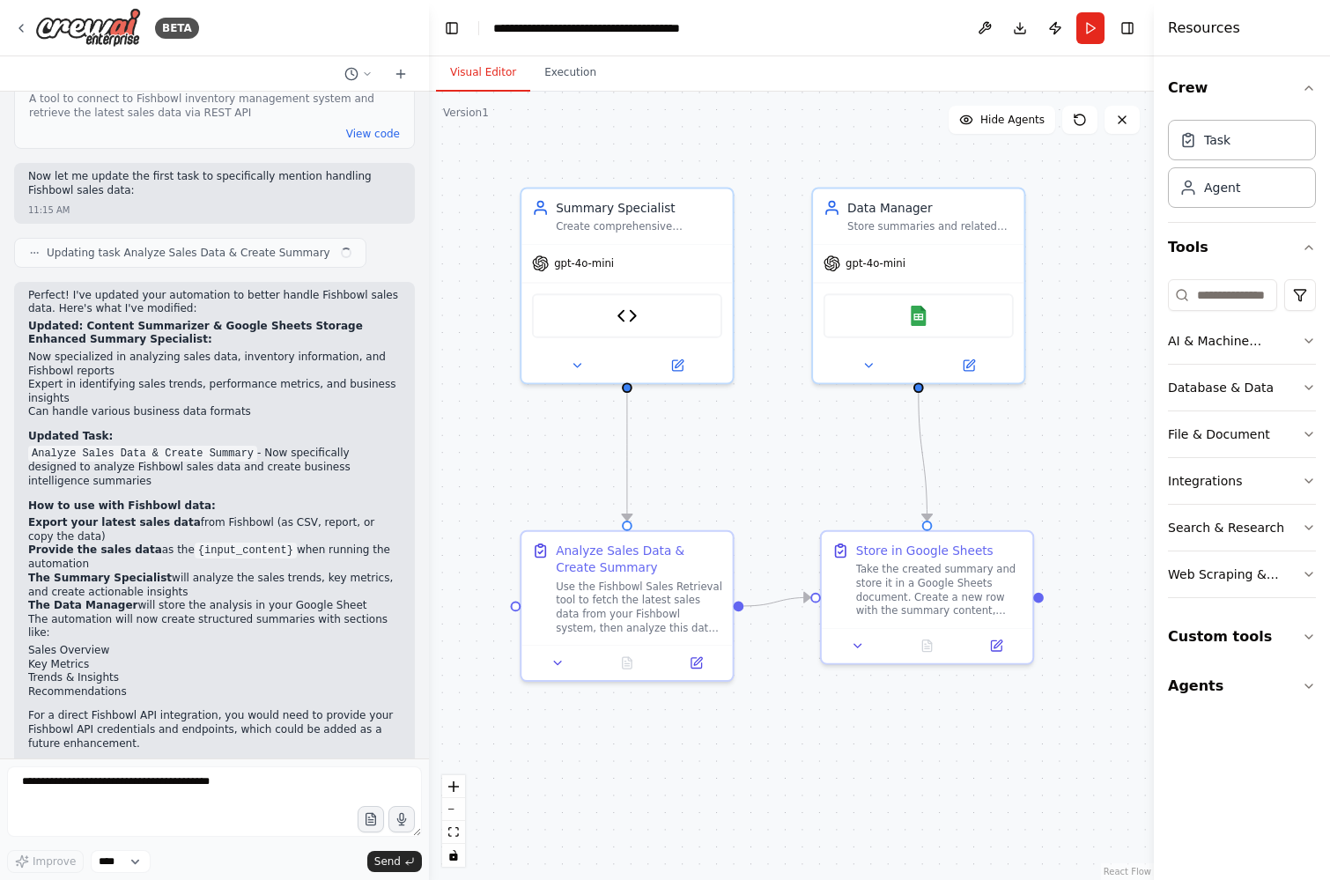
scroll to position [3500, 0]
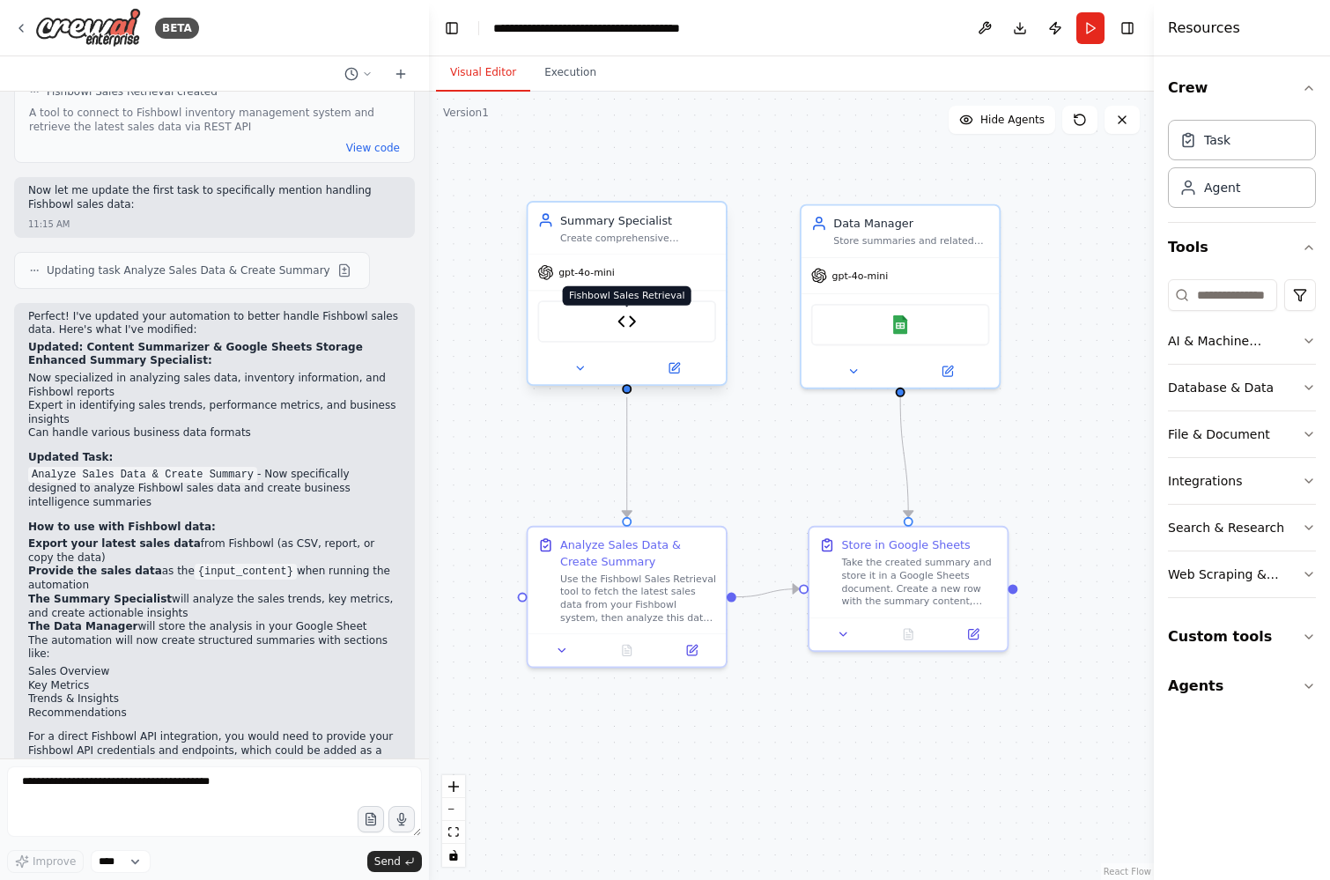
click at [627, 322] on img at bounding box center [626, 321] width 19 height 19
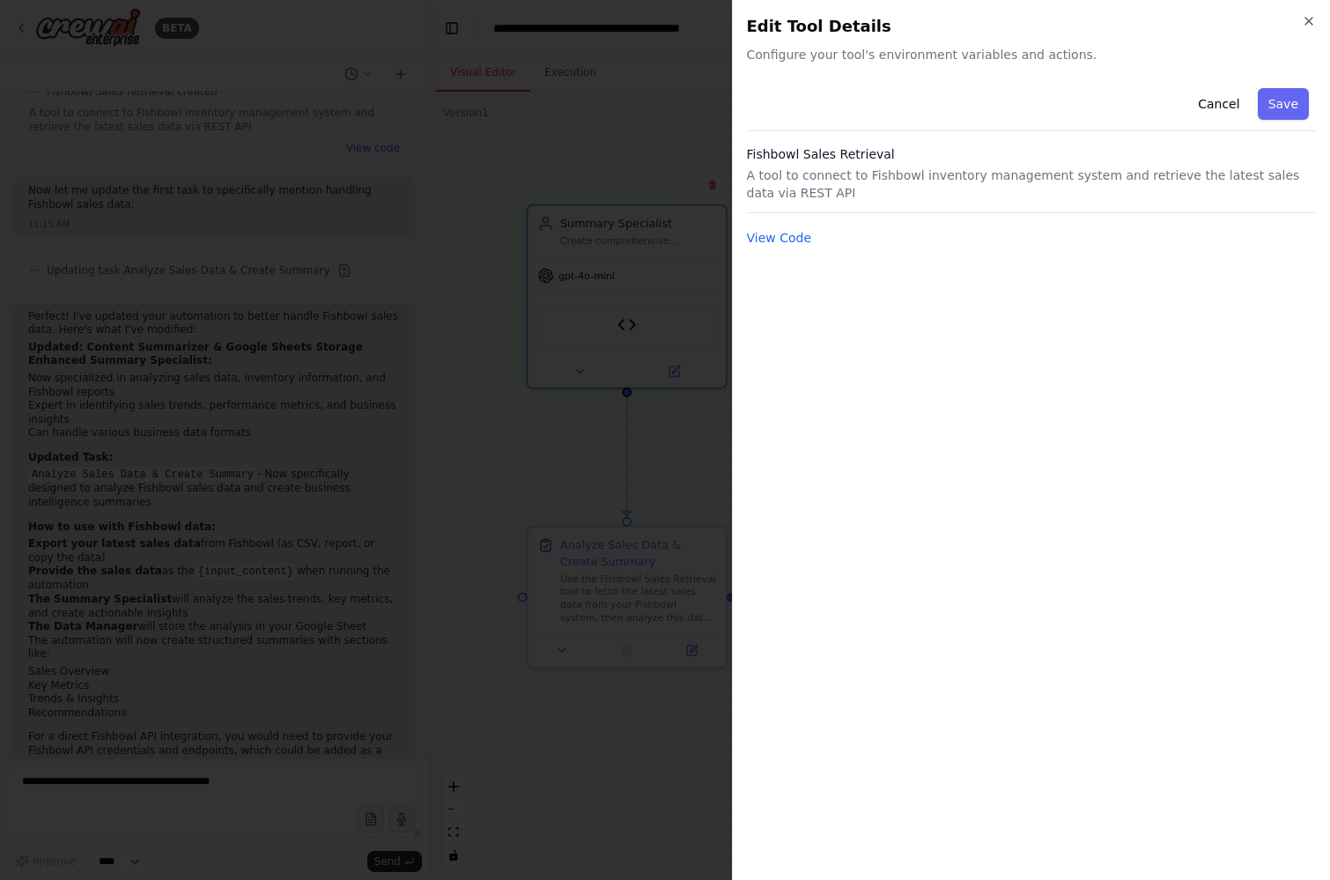
click at [660, 166] on div at bounding box center [665, 440] width 1330 height 880
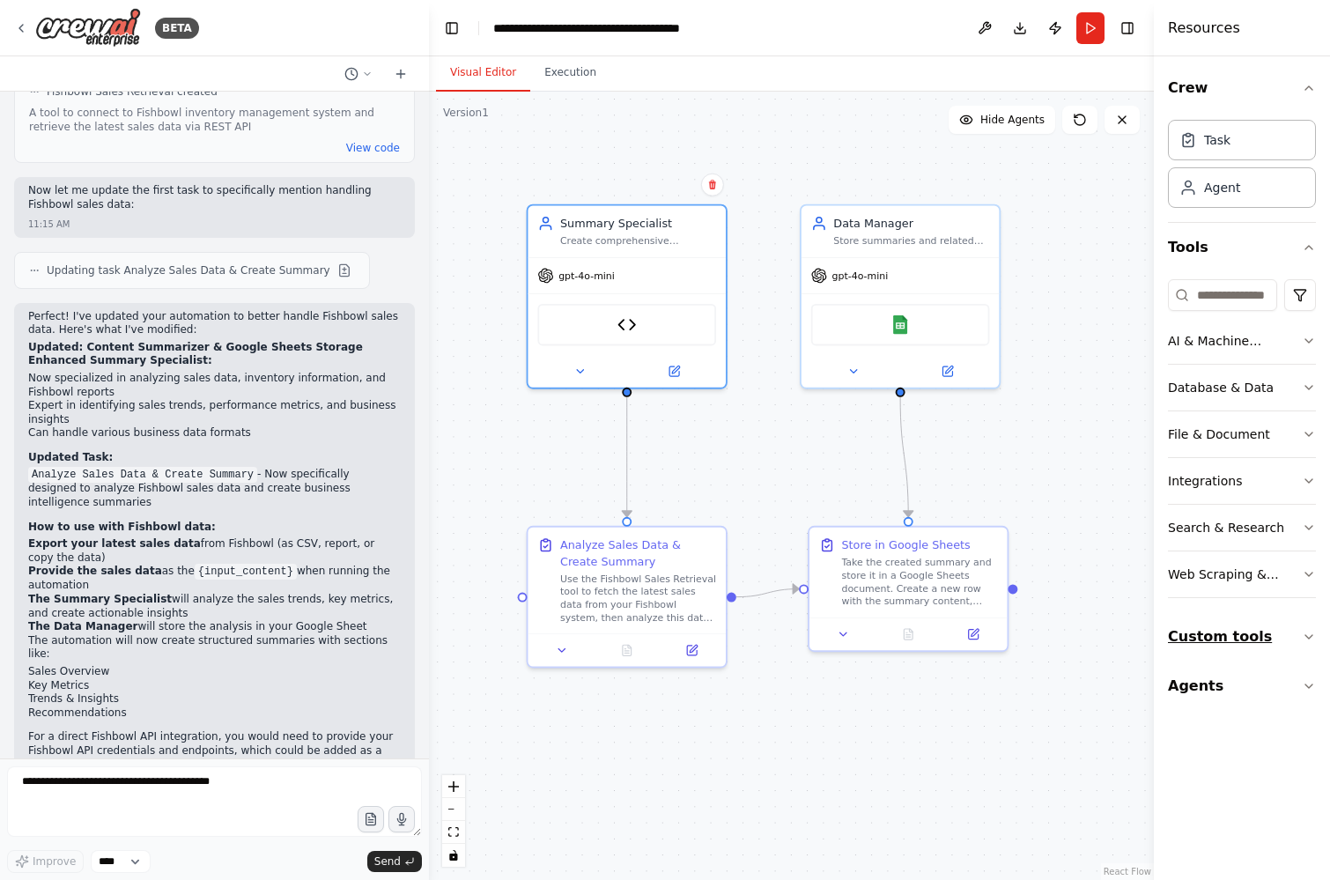
click at [1236, 643] on button "Custom tools" at bounding box center [1242, 636] width 148 height 49
click at [634, 321] on img at bounding box center [626, 321] width 19 height 19
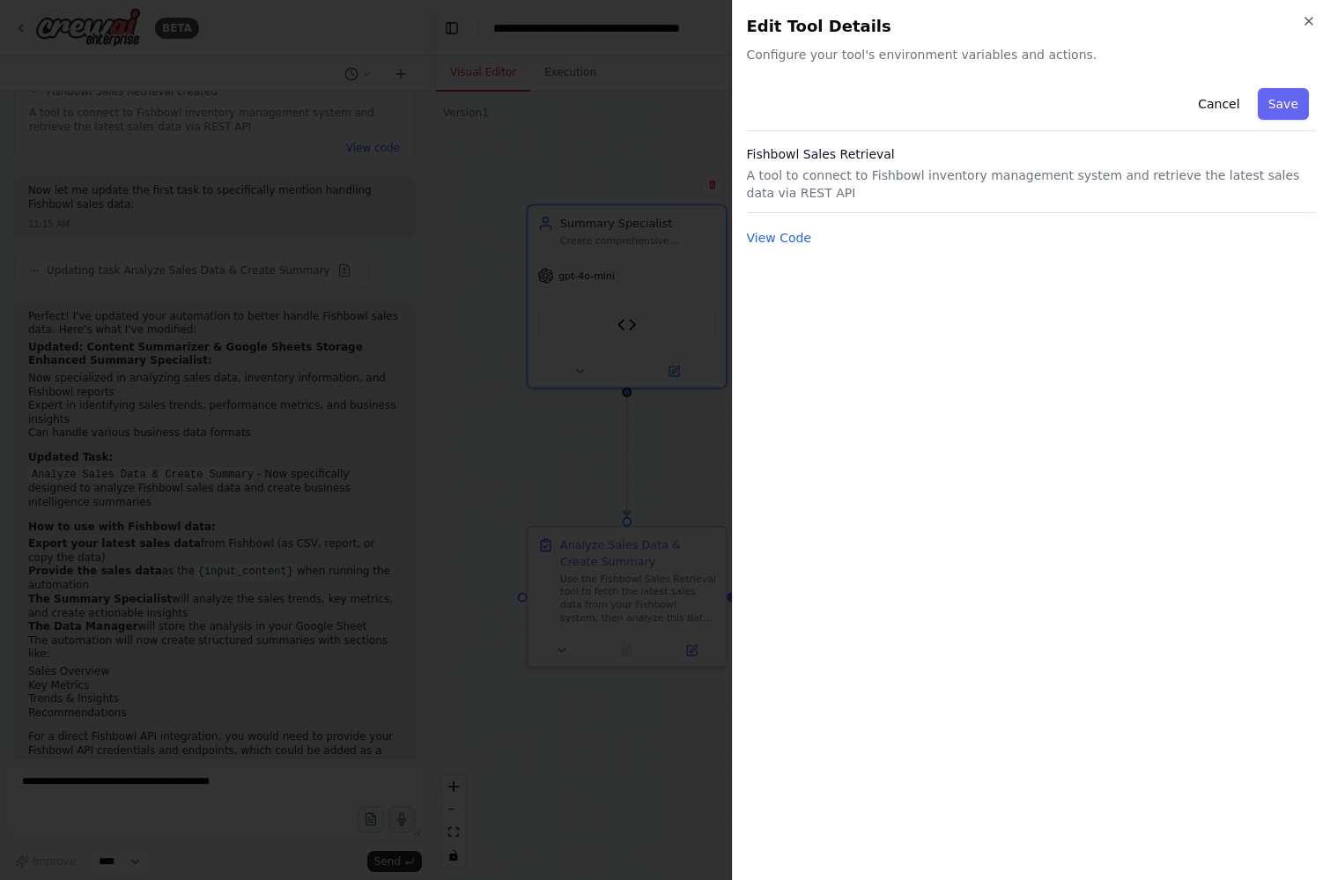
click at [630, 263] on div at bounding box center [665, 440] width 1330 height 880
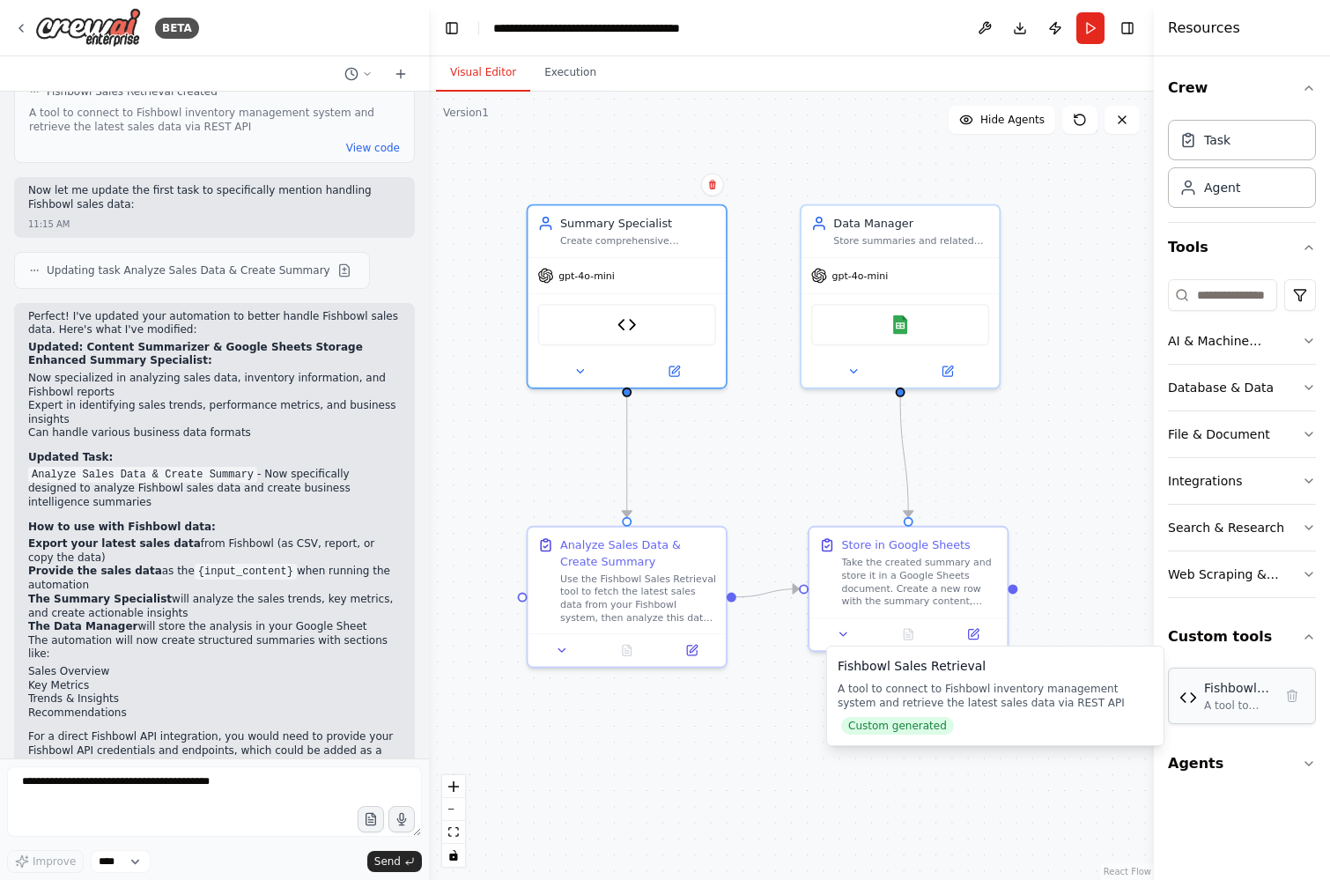
click at [1233, 699] on div "A tool to connect to Fishbowl inventory management system and retrieve the late…" at bounding box center [1239, 705] width 70 height 14
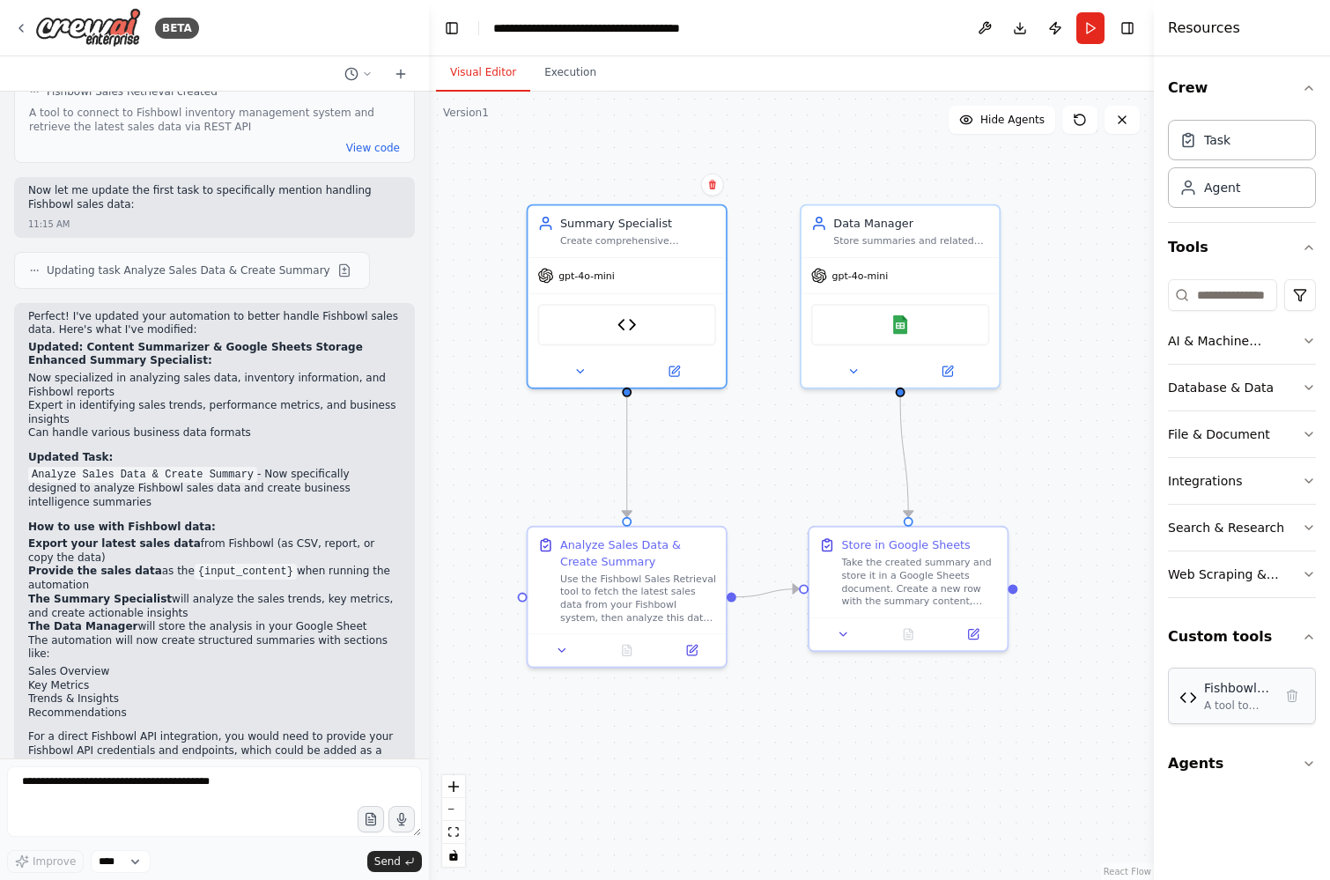
click at [1233, 699] on div "A tool to connect to Fishbowl inventory management system and retrieve the late…" at bounding box center [1239, 705] width 70 height 14
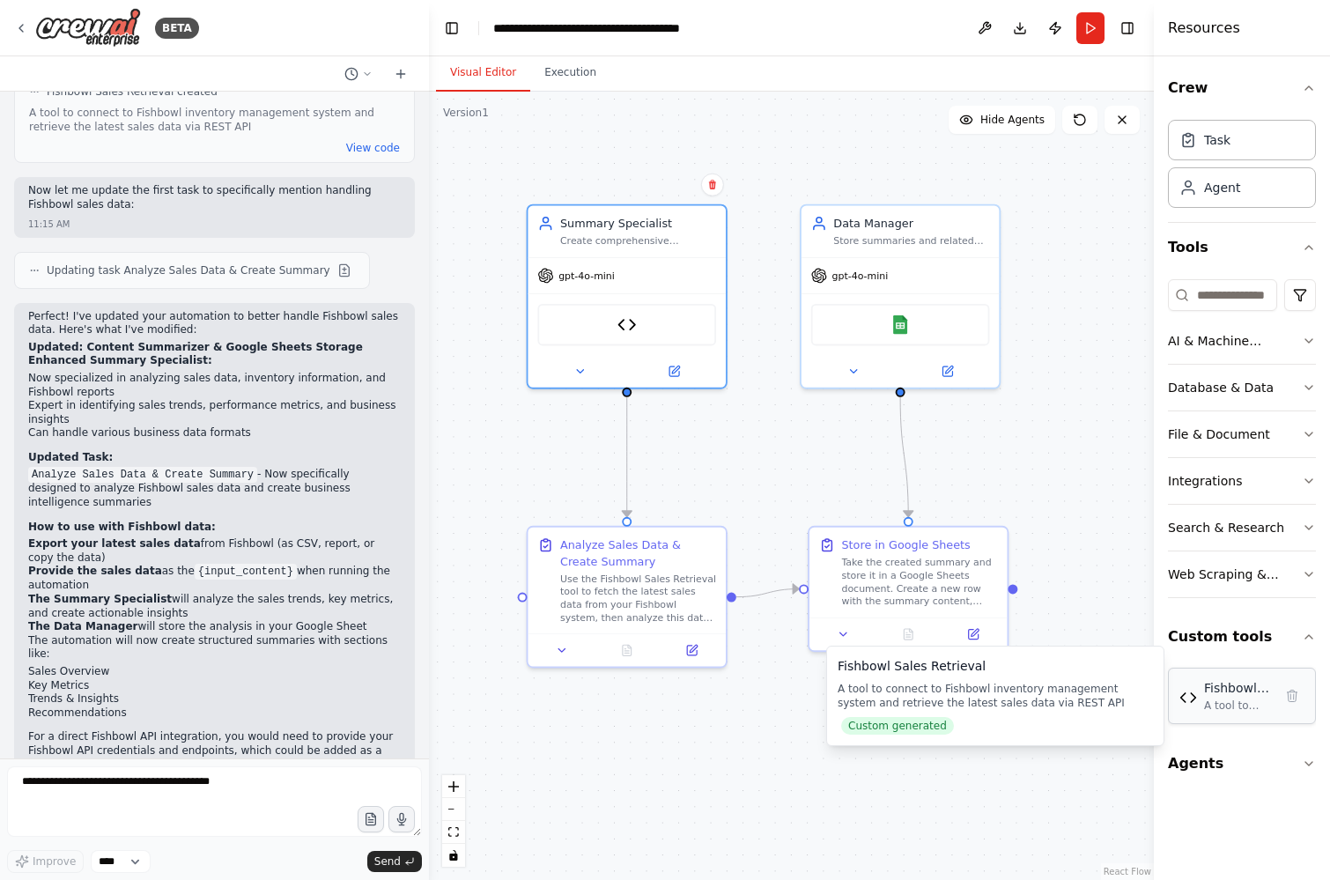
click at [1239, 711] on div "A tool to connect to Fishbowl inventory management system and retrieve the late…" at bounding box center [1239, 705] width 70 height 14
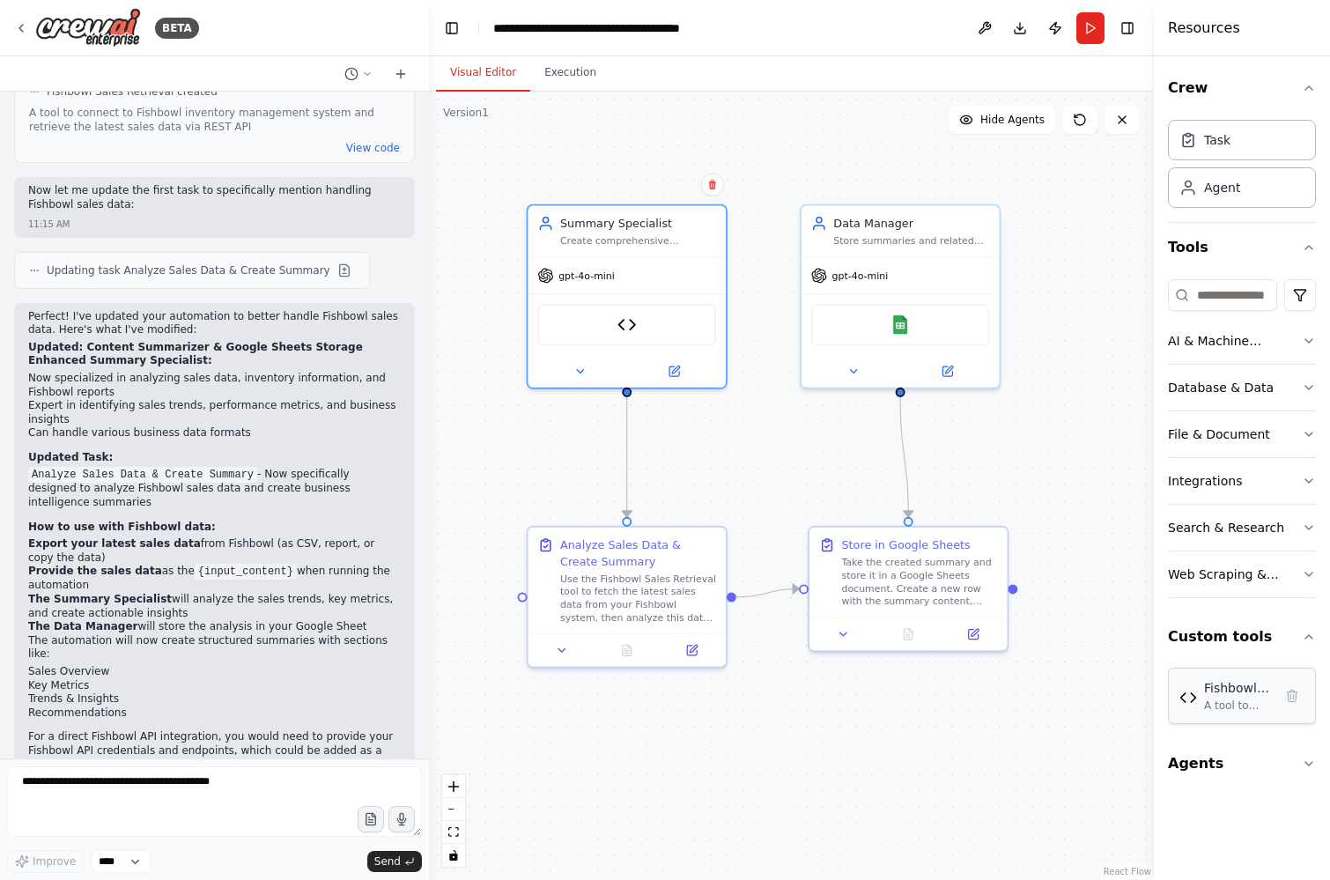
click at [1239, 711] on div "A tool to connect to Fishbowl inventory management system and retrieve the late…" at bounding box center [1239, 705] width 70 height 14
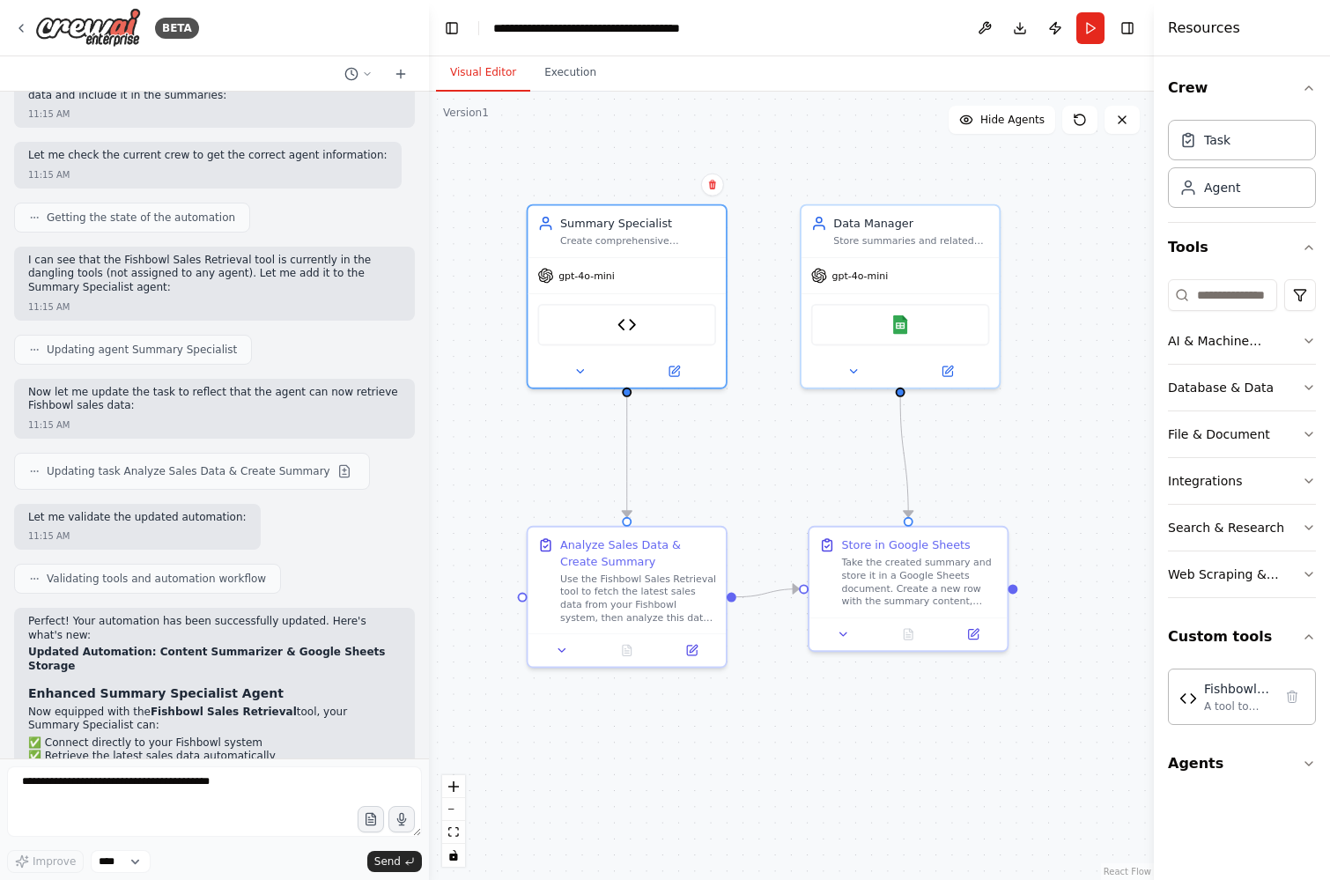
scroll to position [4330, 0]
click at [621, 327] on img at bounding box center [626, 321] width 19 height 19
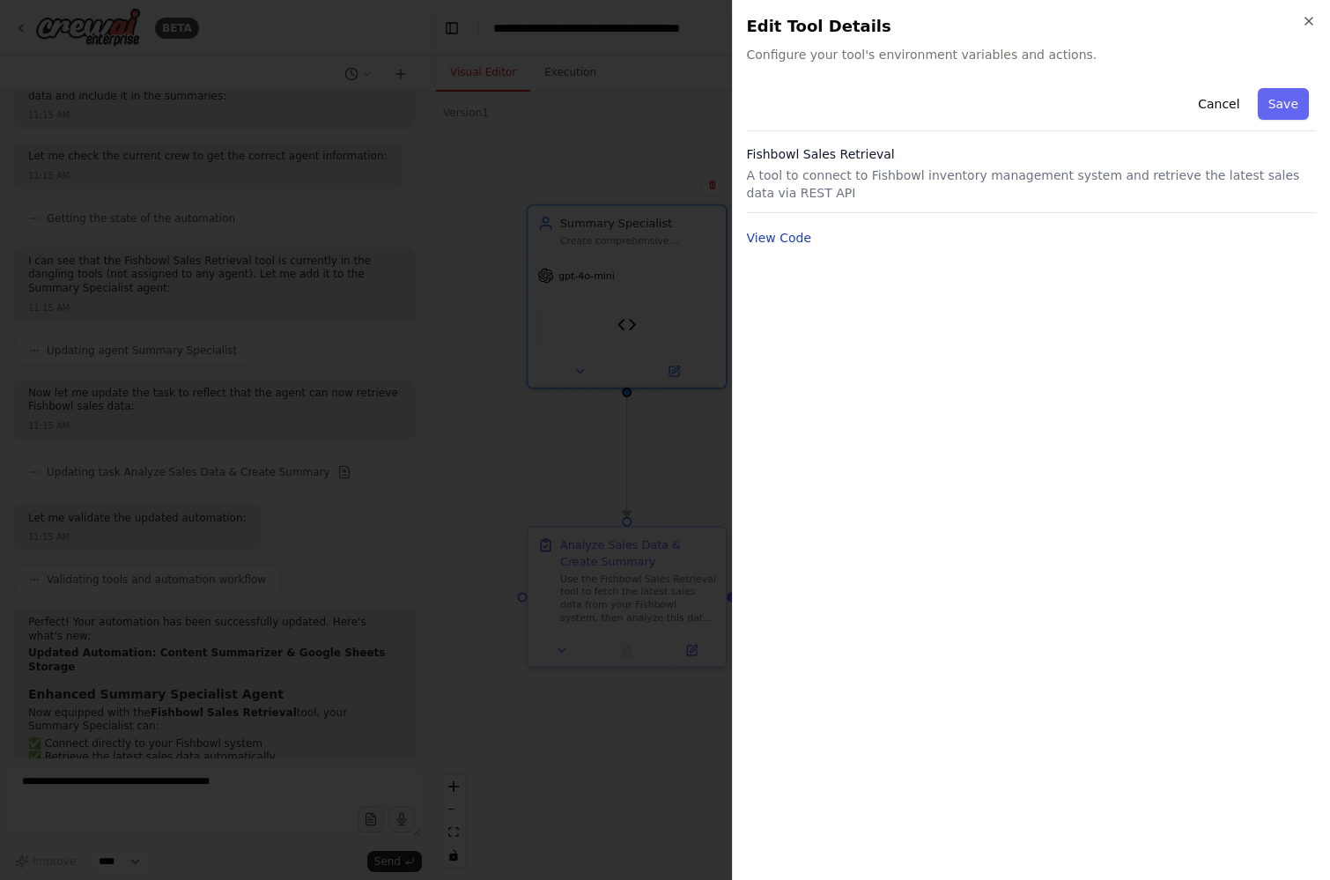
click at [765, 240] on button "View Code" at bounding box center [779, 238] width 65 height 18
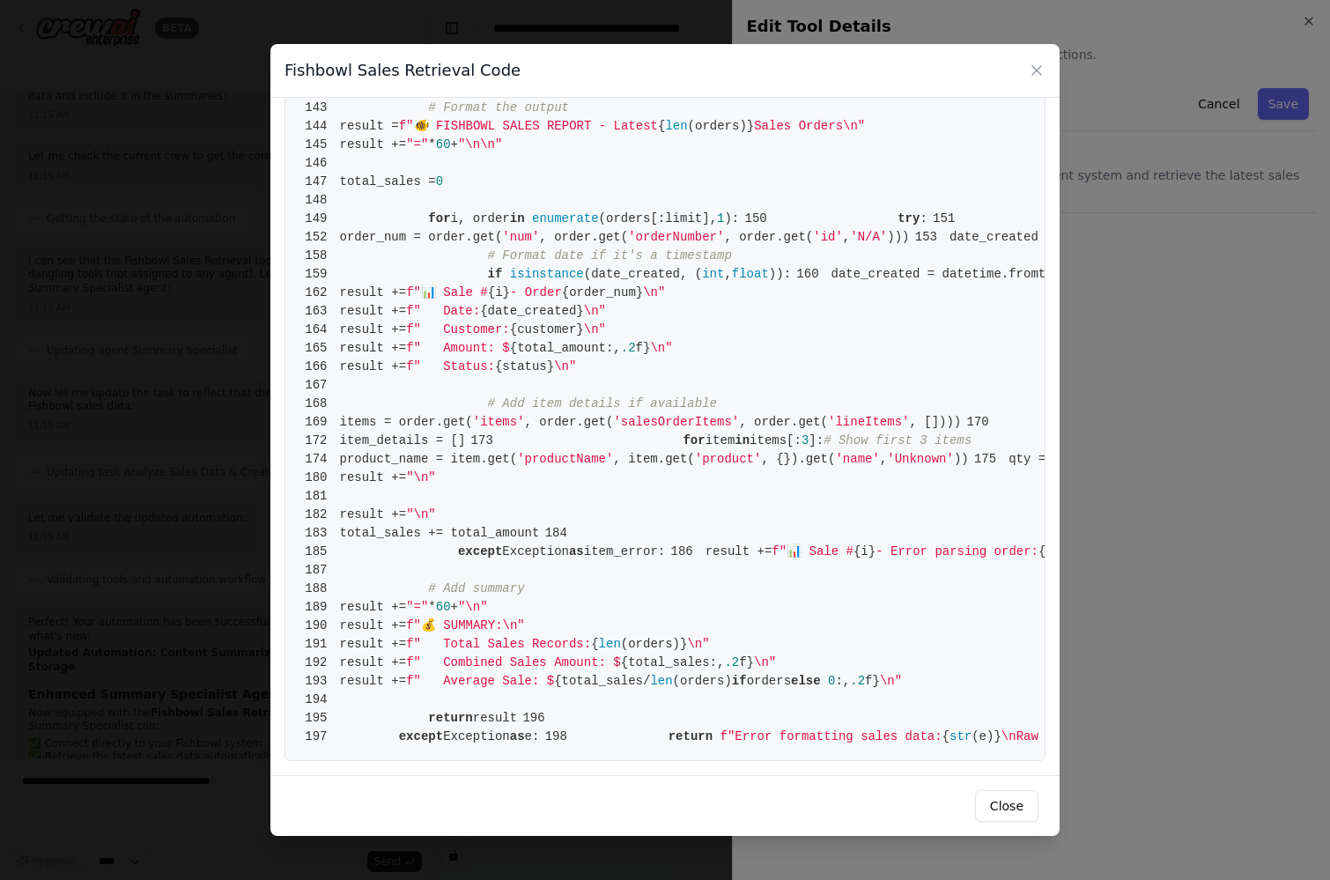
scroll to position [3056, 0]
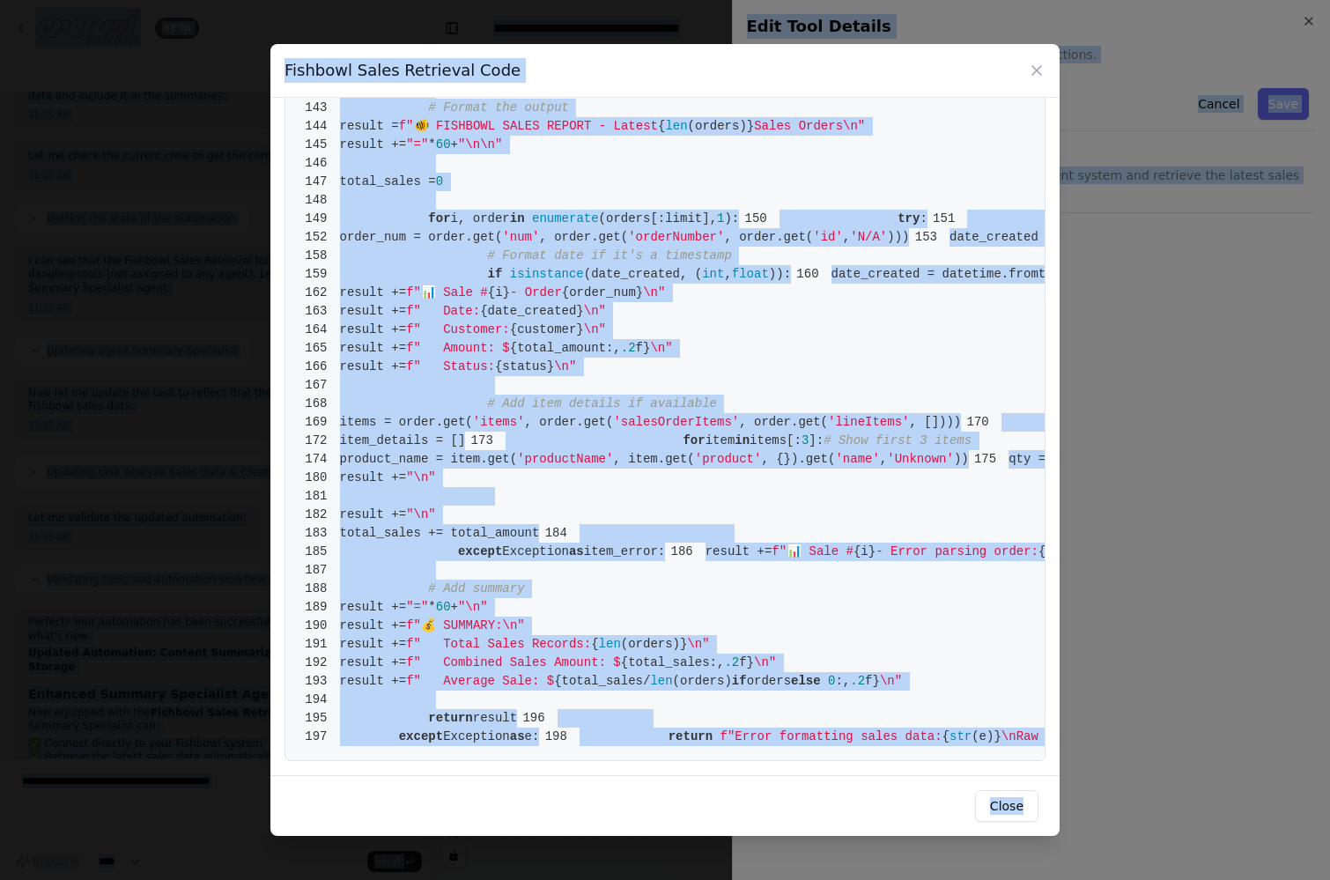
copy body "BETA Hello! I'm the CrewAI assistant. What kind of automation do you want to bu…"
click at [998, 805] on button "Close" at bounding box center [1006, 806] width 63 height 32
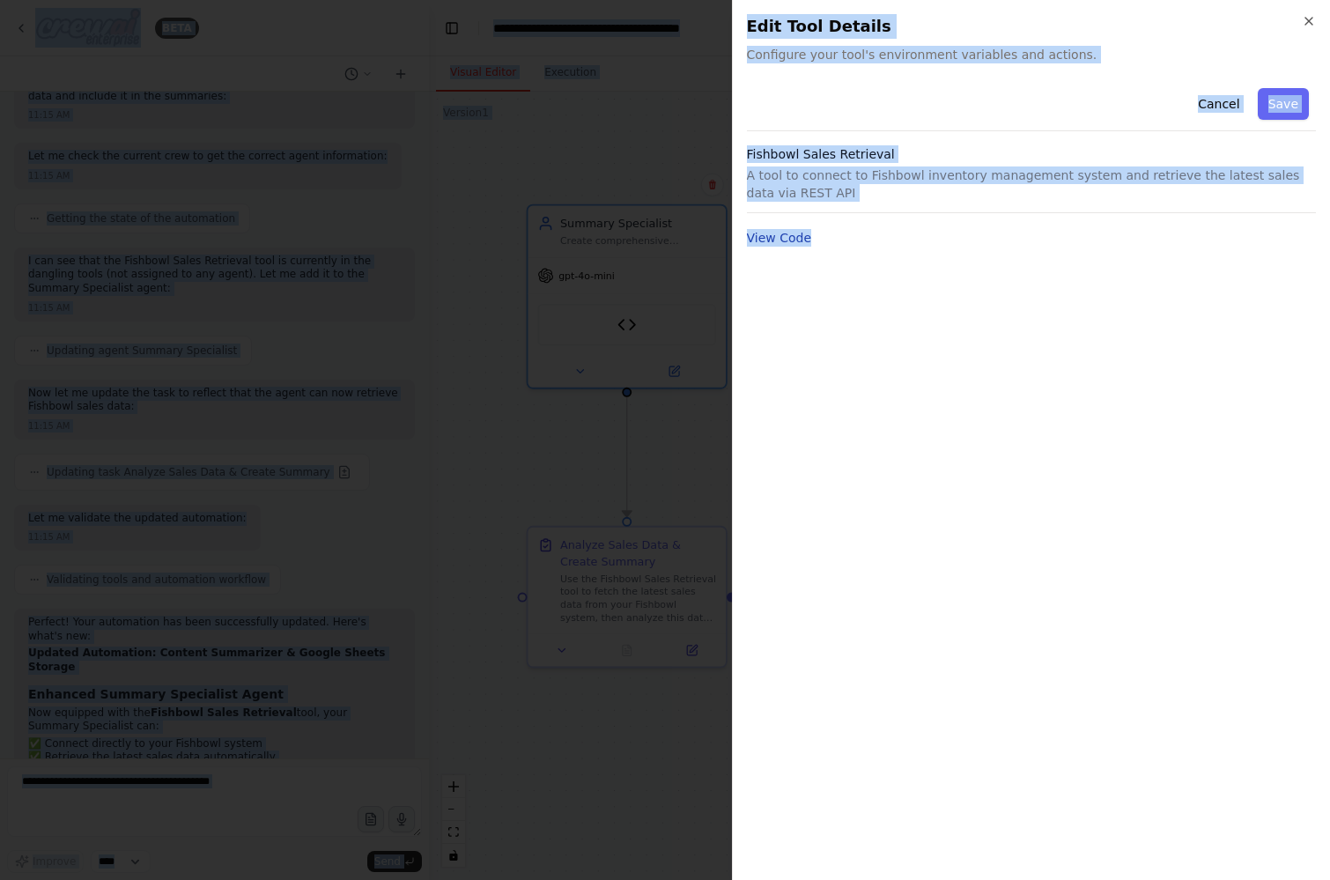
click at [793, 241] on button "View Code" at bounding box center [779, 238] width 65 height 18
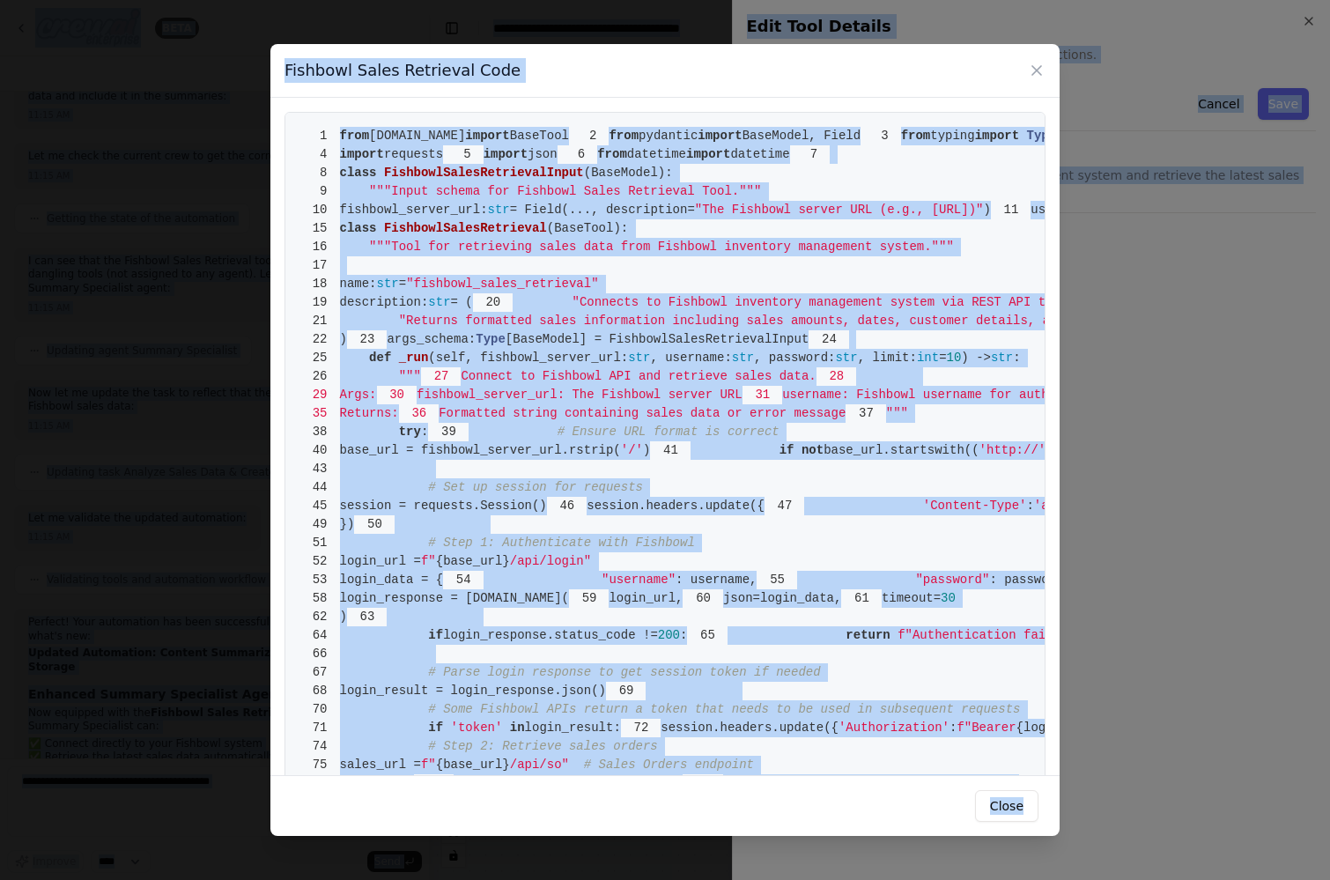
click at [359, 135] on span "from" at bounding box center [355, 136] width 30 height 14
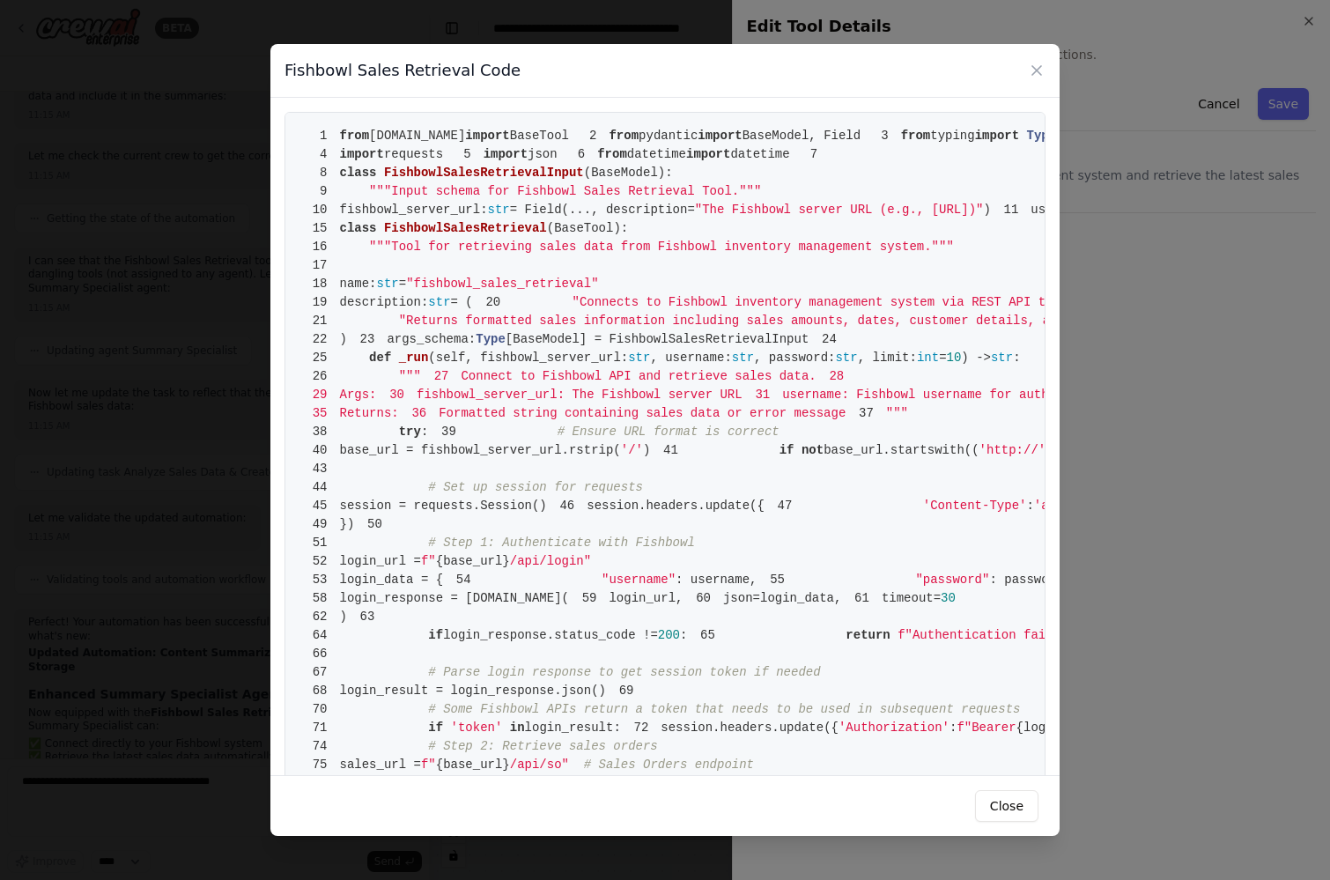
drag, startPoint x: 334, startPoint y: 131, endPoint x: 417, endPoint y: 210, distance: 114.6
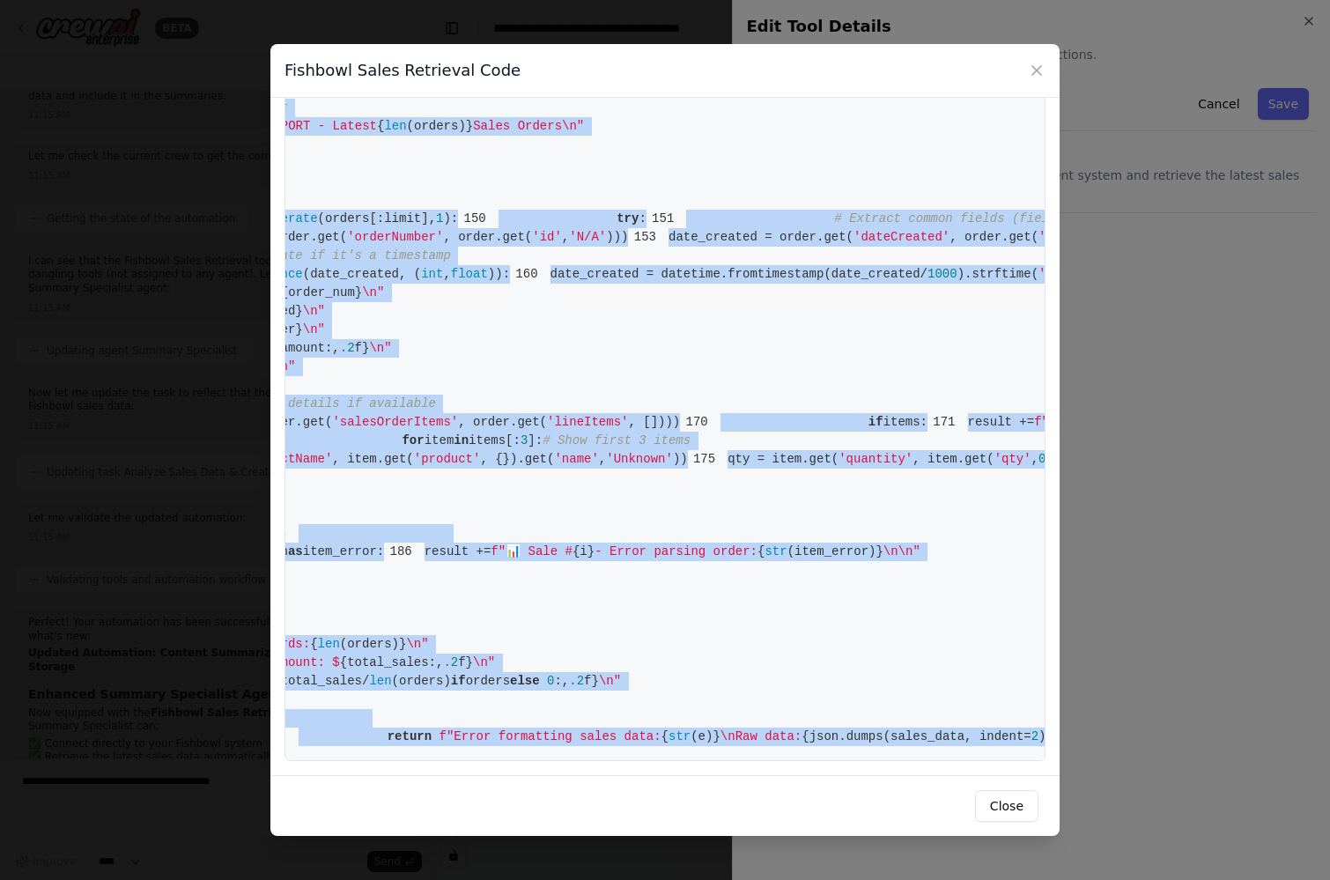
scroll to position [0, 354]
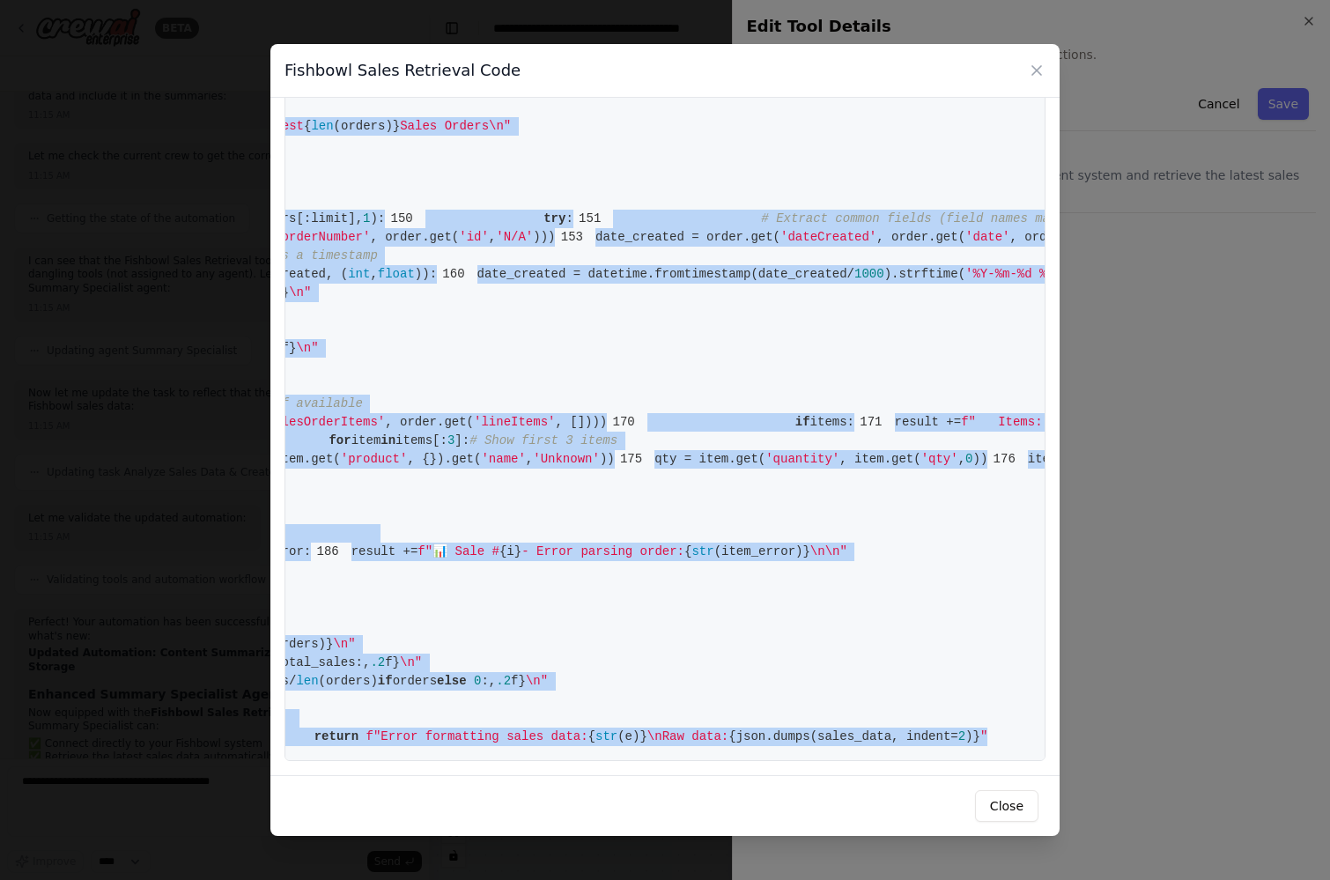
drag, startPoint x: 341, startPoint y: 135, endPoint x: 873, endPoint y: 723, distance: 793.1
copy code "from crewai.tools import BaseTool 2 from pydantic import BaseModel, Field 3 fro…"
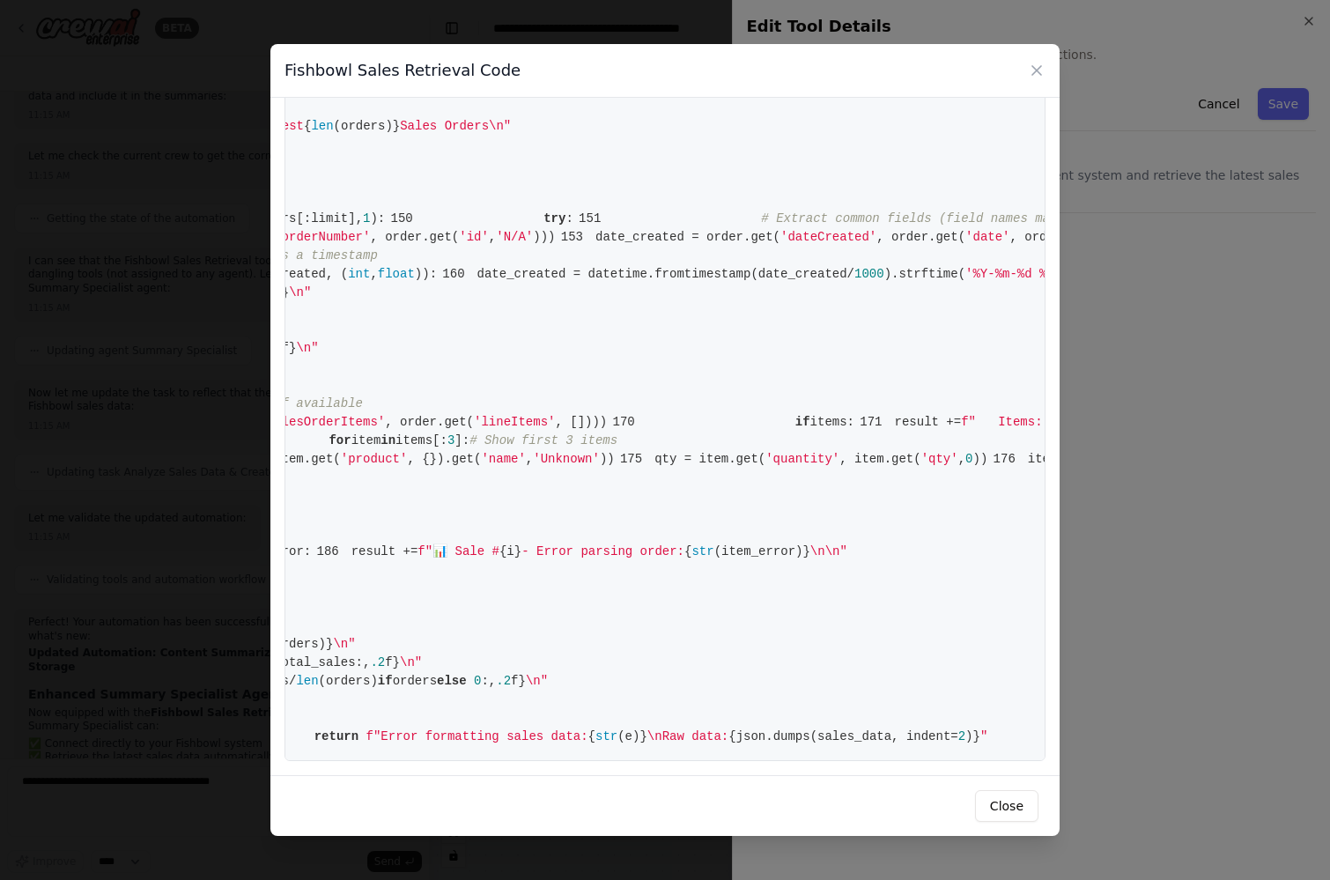
click at [242, 585] on div "Fishbowl Sales Retrieval Code 1 from crewai.tools import BaseTool 2 from pydant…" at bounding box center [665, 440] width 1330 height 880
click at [213, 501] on div "Fishbowl Sales Retrieval Code 1 from crewai.tools import BaseTool 2 from pydant…" at bounding box center [665, 440] width 1330 height 880
click at [1036, 72] on icon at bounding box center [1037, 71] width 18 height 18
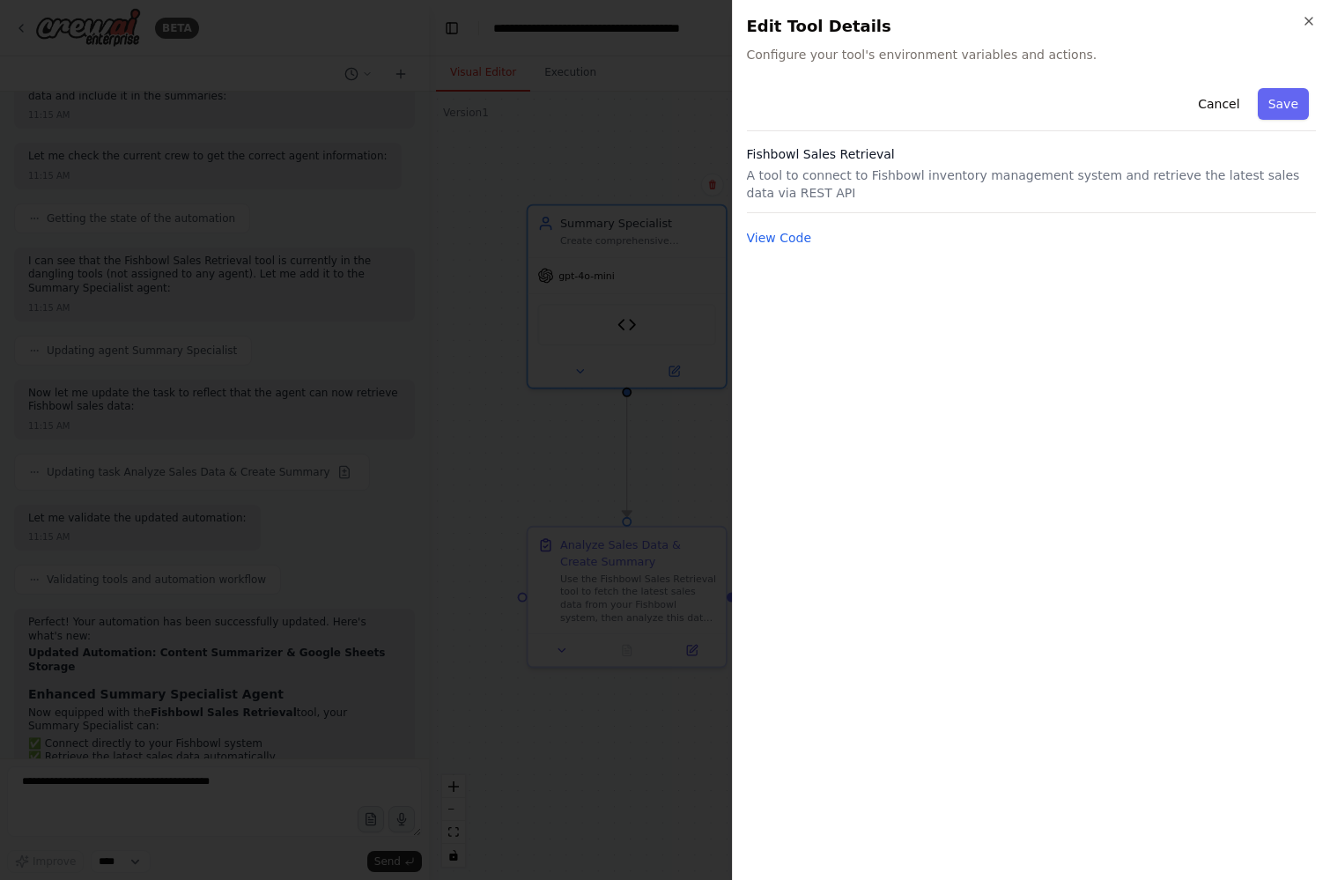
click at [475, 603] on div at bounding box center [665, 440] width 1330 height 880
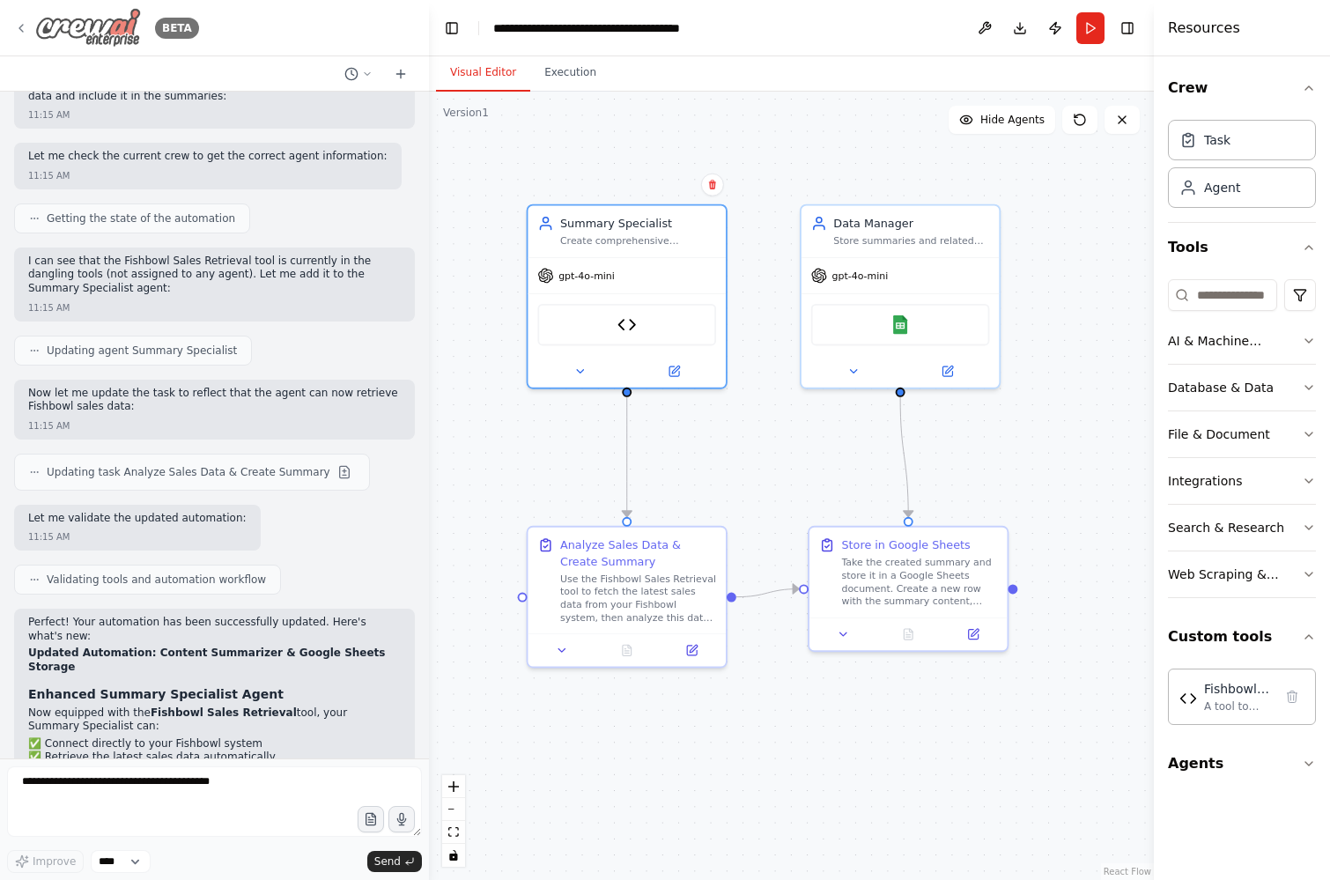
click at [15, 29] on icon at bounding box center [21, 28] width 14 height 14
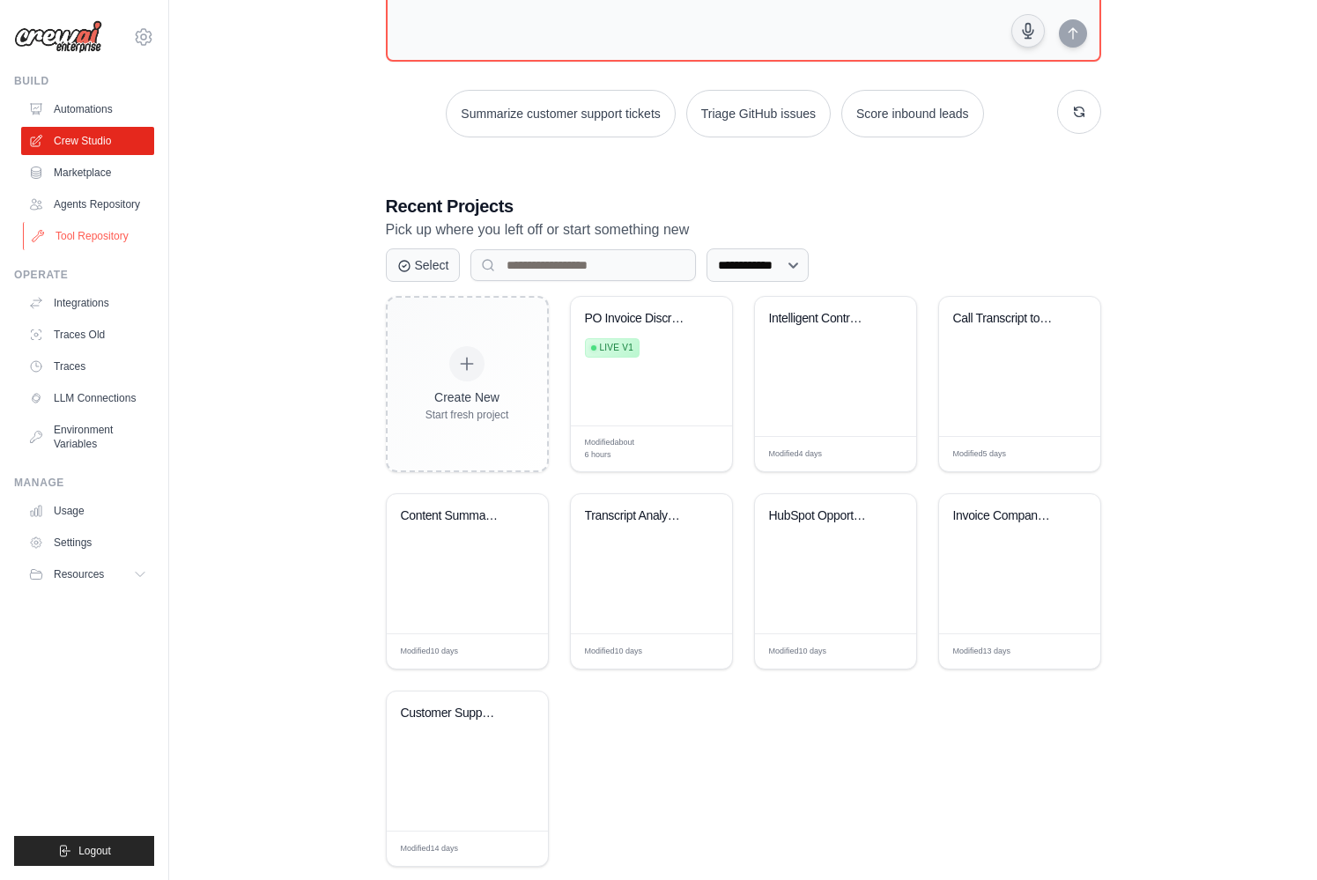
click at [98, 236] on link "Tool Repository" at bounding box center [89, 236] width 133 height 28
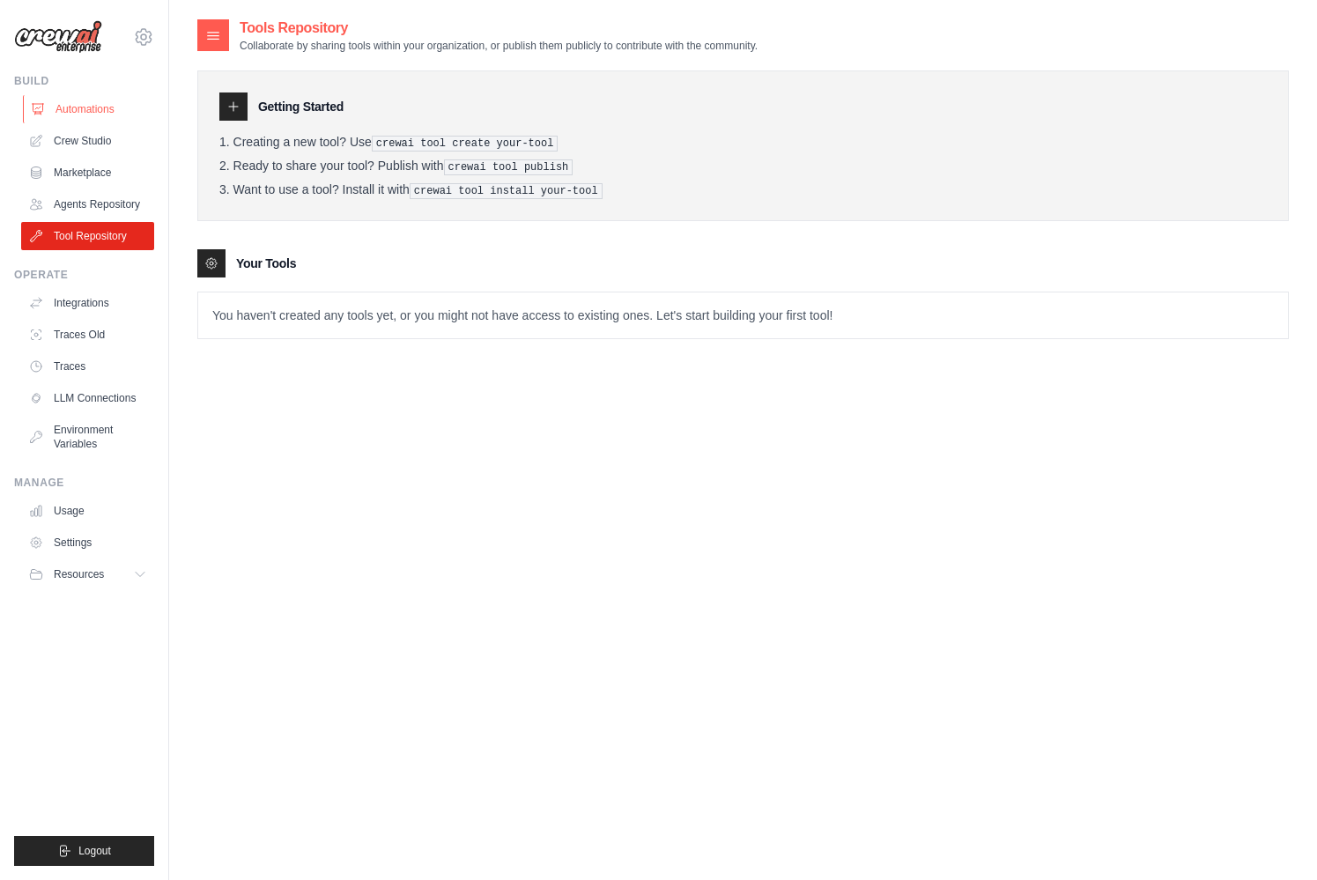
click at [86, 105] on link "Automations" at bounding box center [89, 109] width 133 height 28
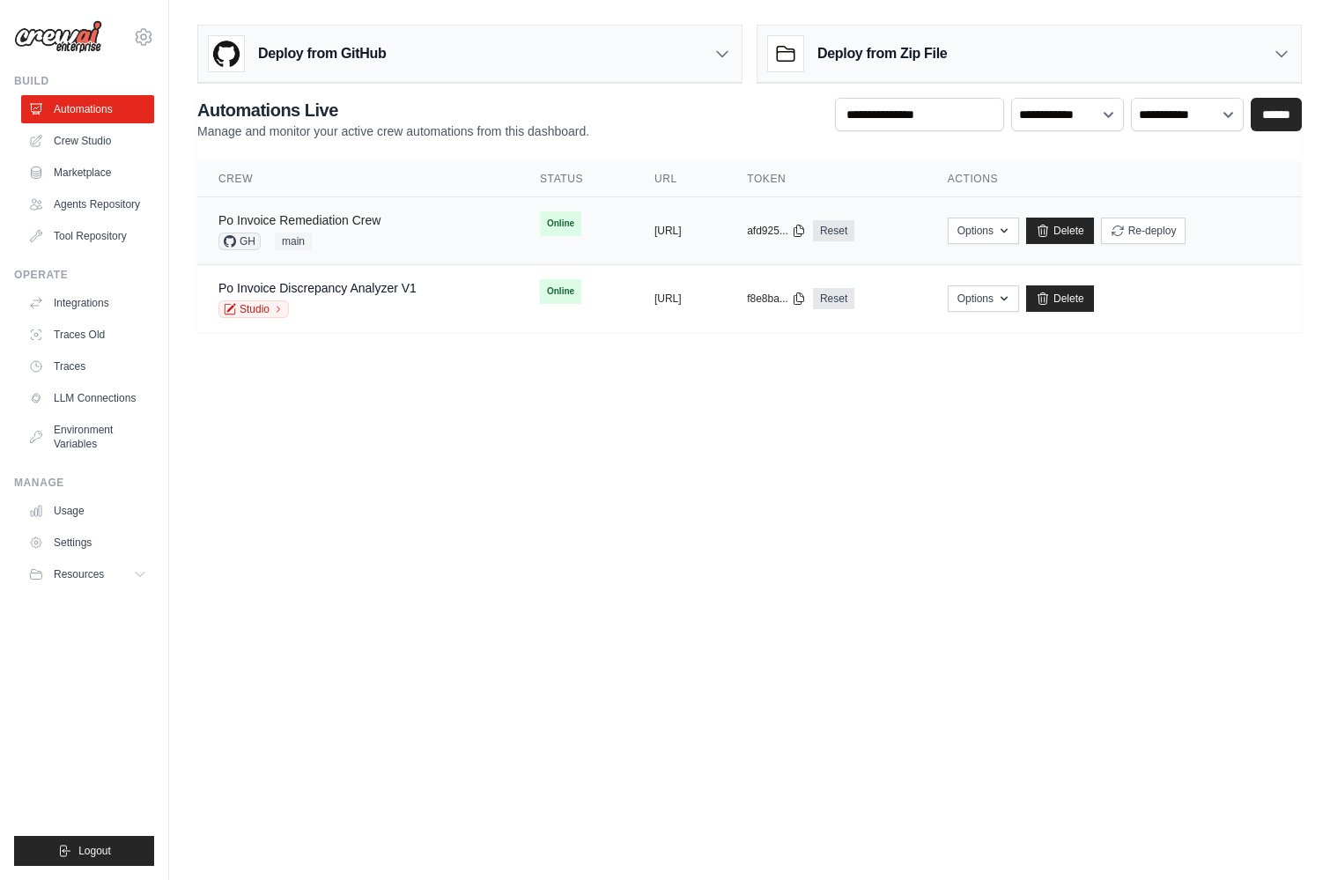
click at [351, 225] on link "Po Invoice Remediation Crew" at bounding box center [299, 220] width 162 height 14
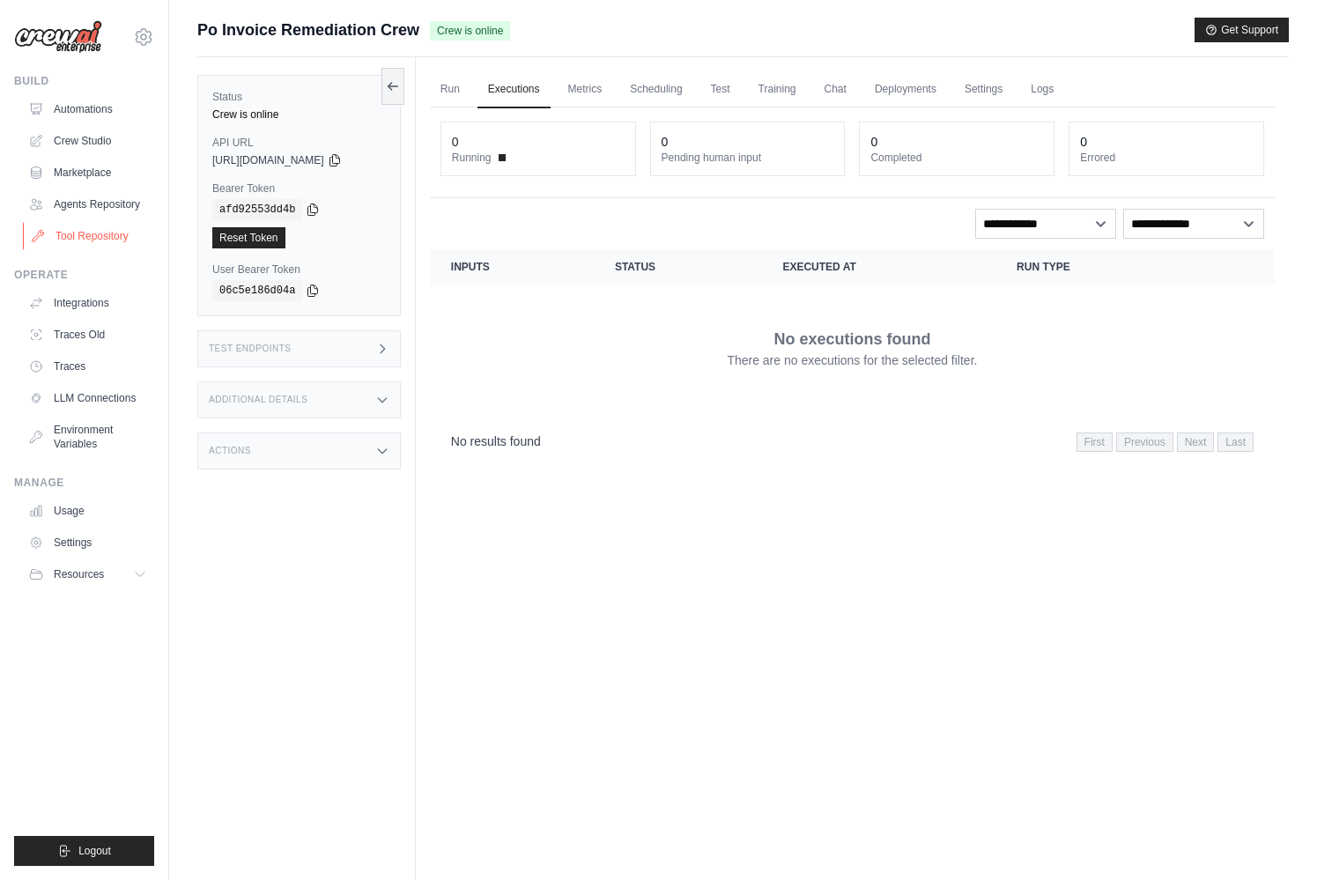
click at [96, 236] on link "Tool Repository" at bounding box center [89, 236] width 133 height 28
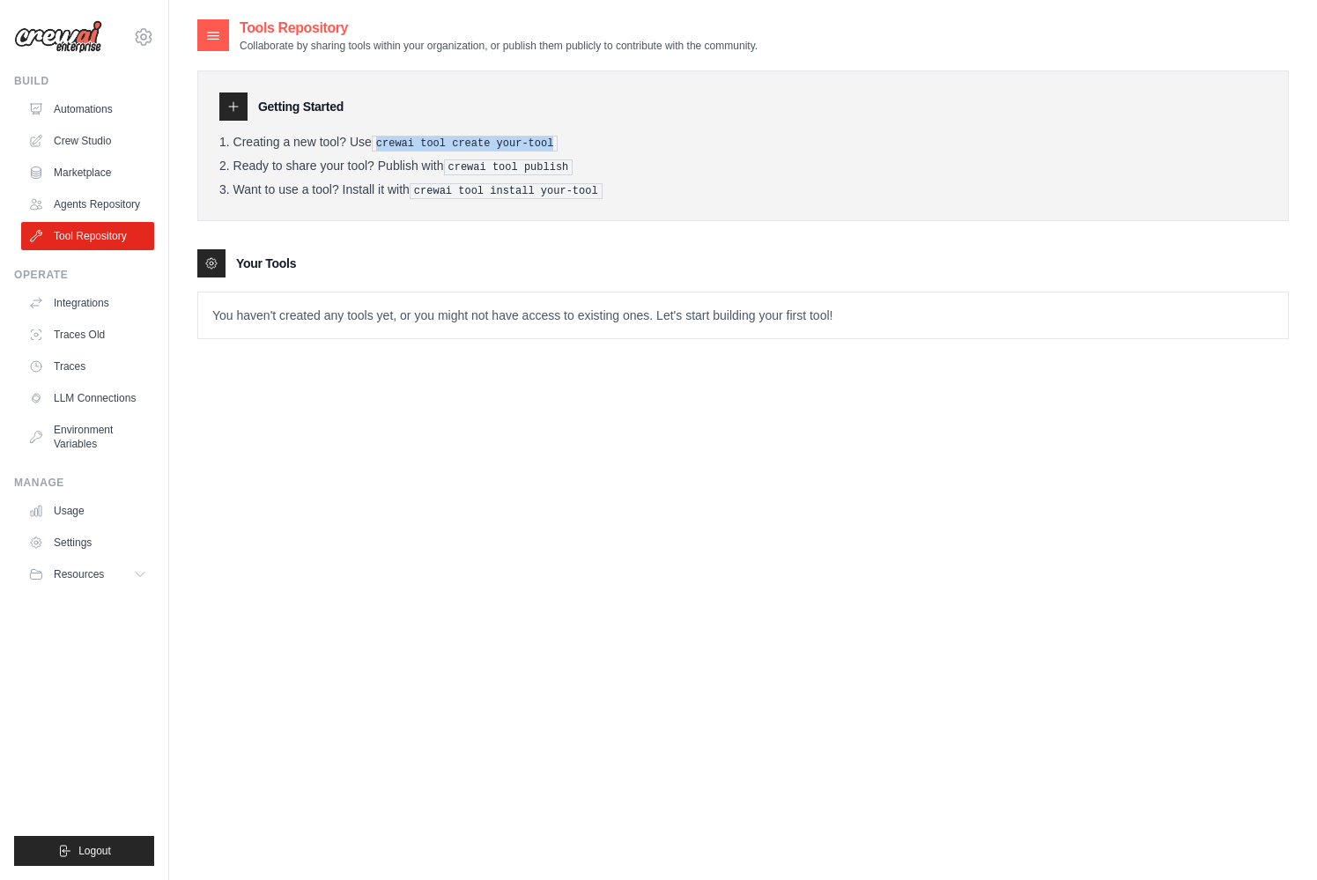
drag, startPoint x: 380, startPoint y: 144, endPoint x: 557, endPoint y: 148, distance: 177.0
click at [557, 148] on pre "crewai tool create your-tool" at bounding box center [465, 144] width 187 height 16
copy pre "crewai tool create your-tool"
click at [586, 164] on li "Ready to share your tool? Publish with crewai tool publish" at bounding box center [742, 167] width 1047 height 17
drag, startPoint x: 588, startPoint y: 162, endPoint x: 451, endPoint y: 162, distance: 137.4
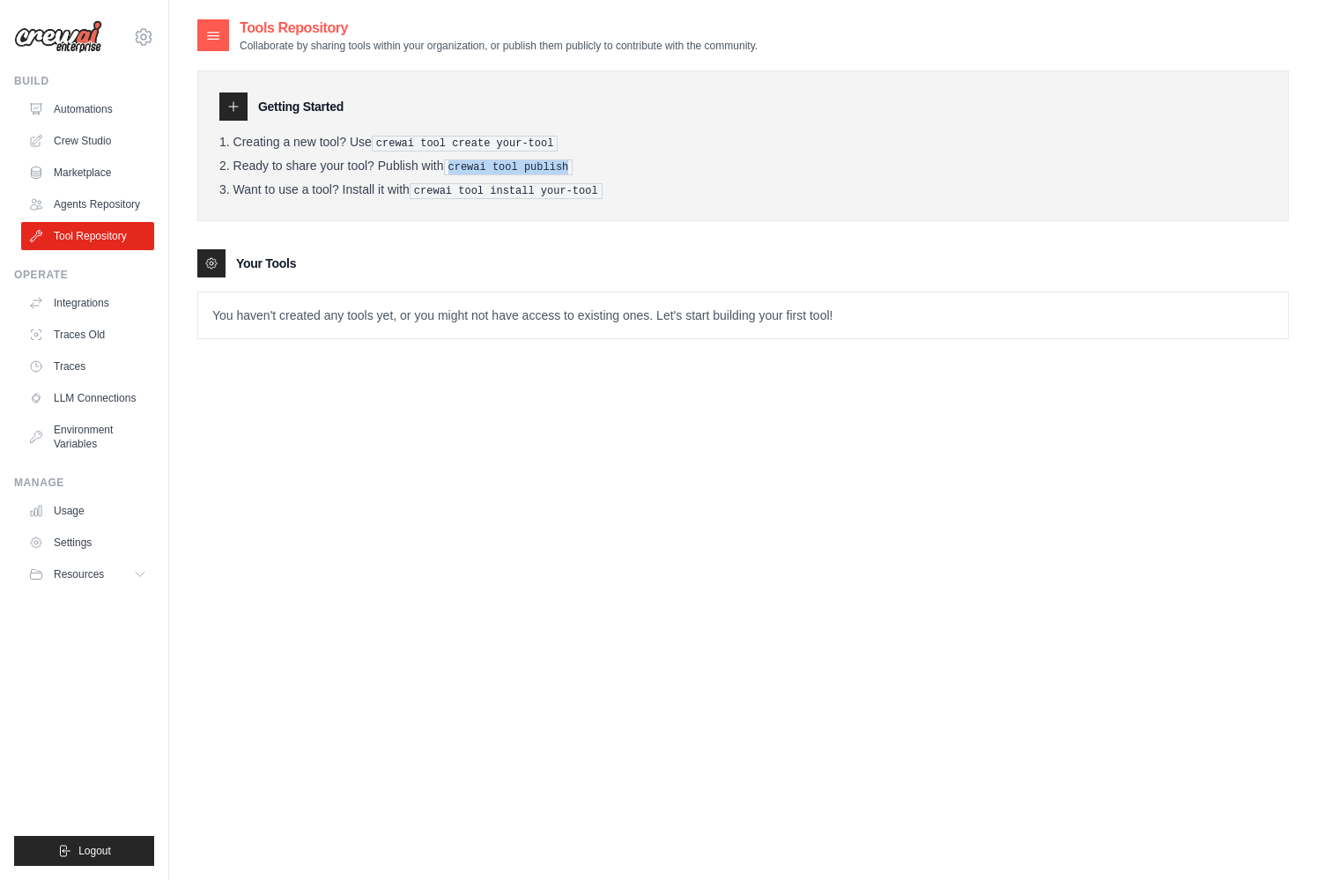
click at [451, 162] on li "Ready to share your tool? Publish with crewai tool publish" at bounding box center [742, 167] width 1047 height 17
copy pre "crewai tool publish"
click at [103, 139] on link "Crew Studio" at bounding box center [89, 141] width 133 height 28
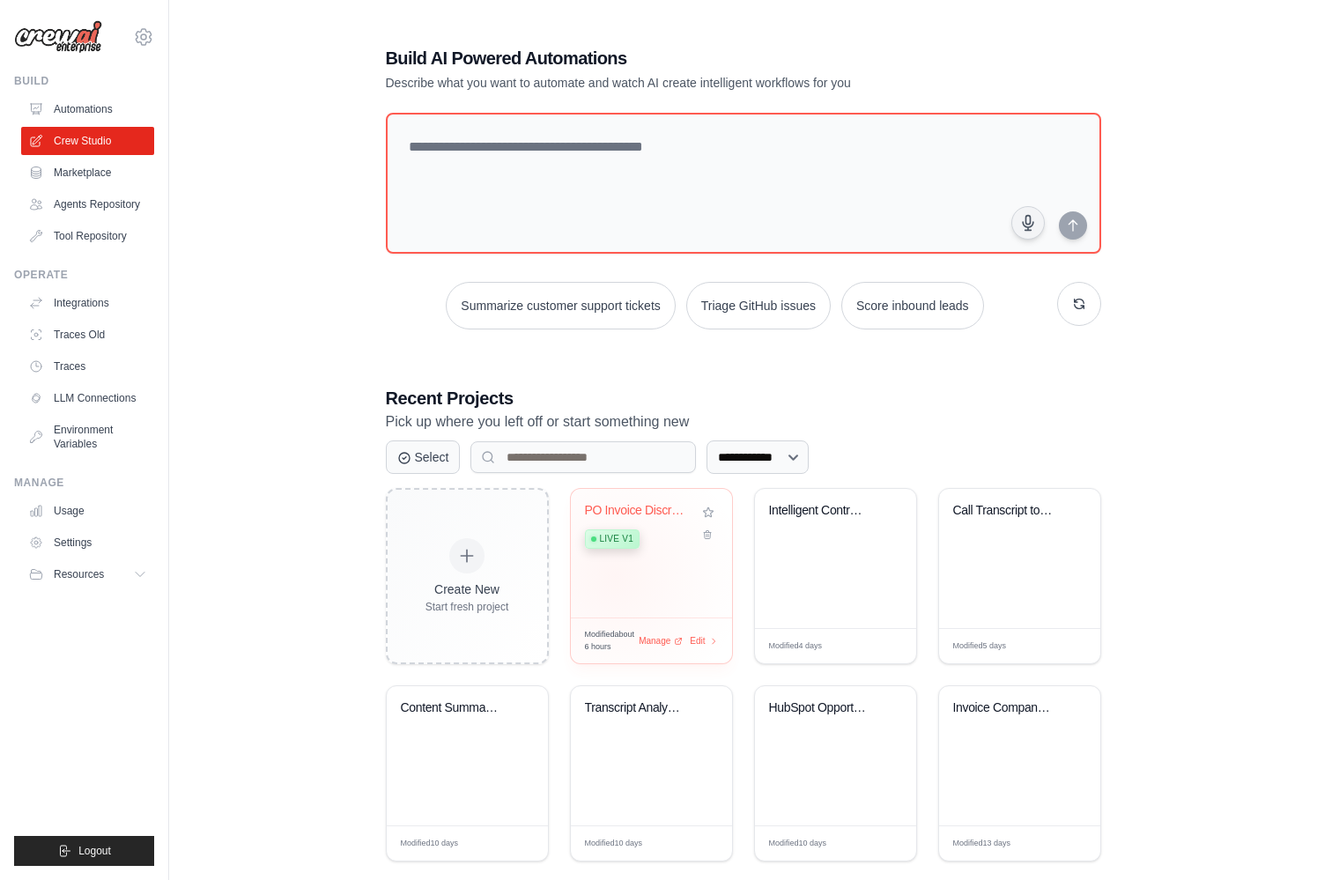
click at [614, 576] on div "PO Invoice Discrepancy Analyzer Live v1" at bounding box center [651, 553] width 161 height 129
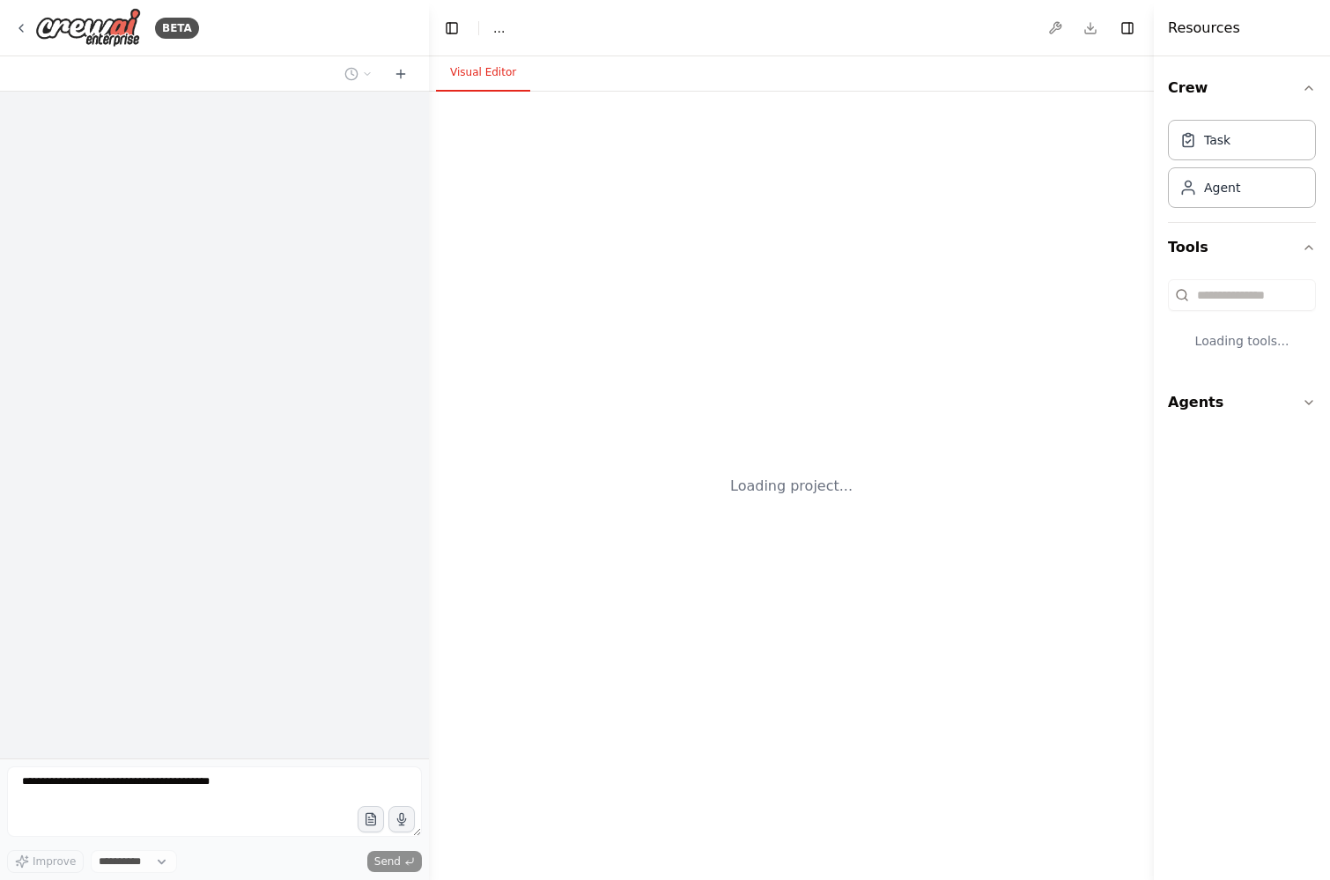
select select "****"
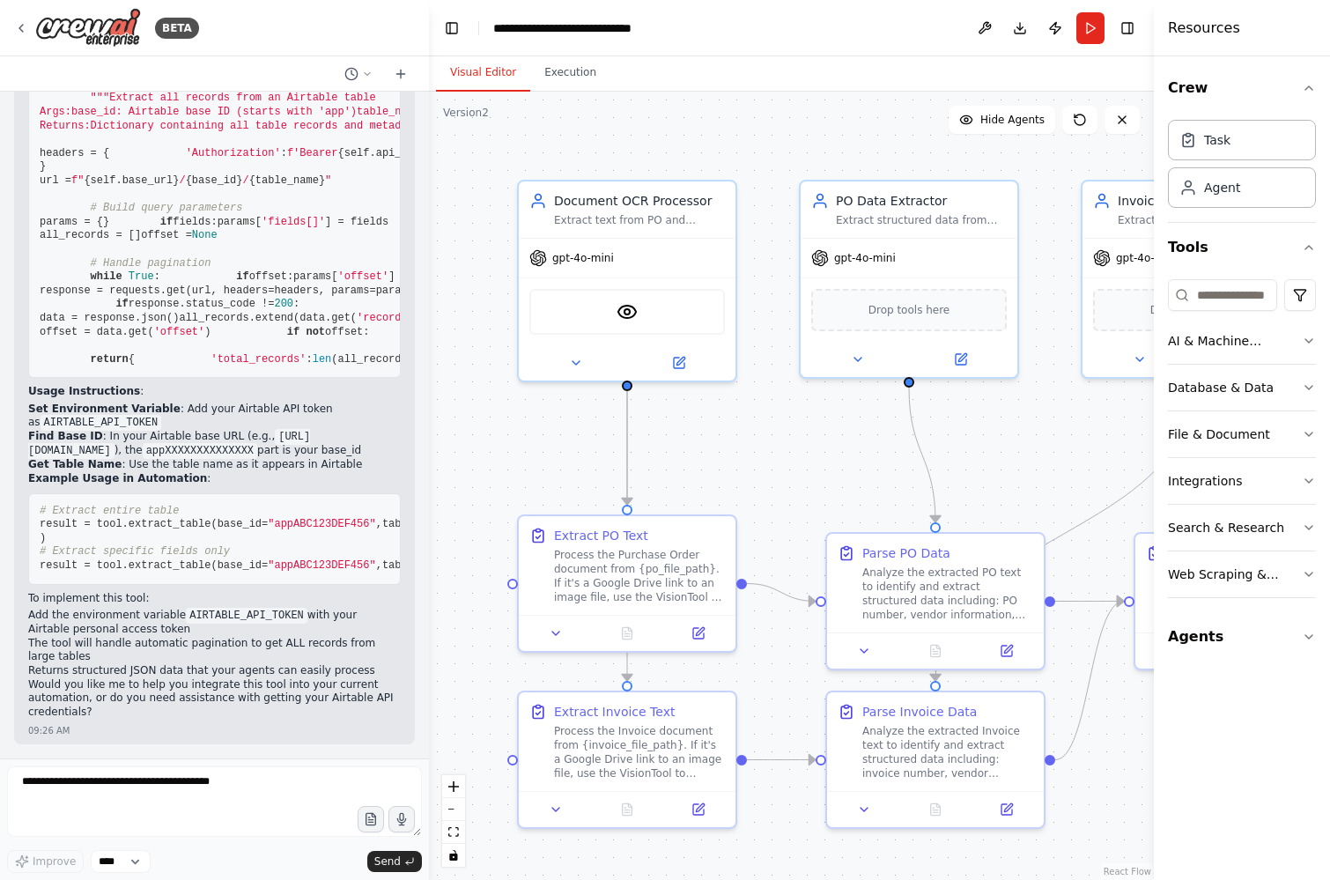
scroll to position [9997, 0]
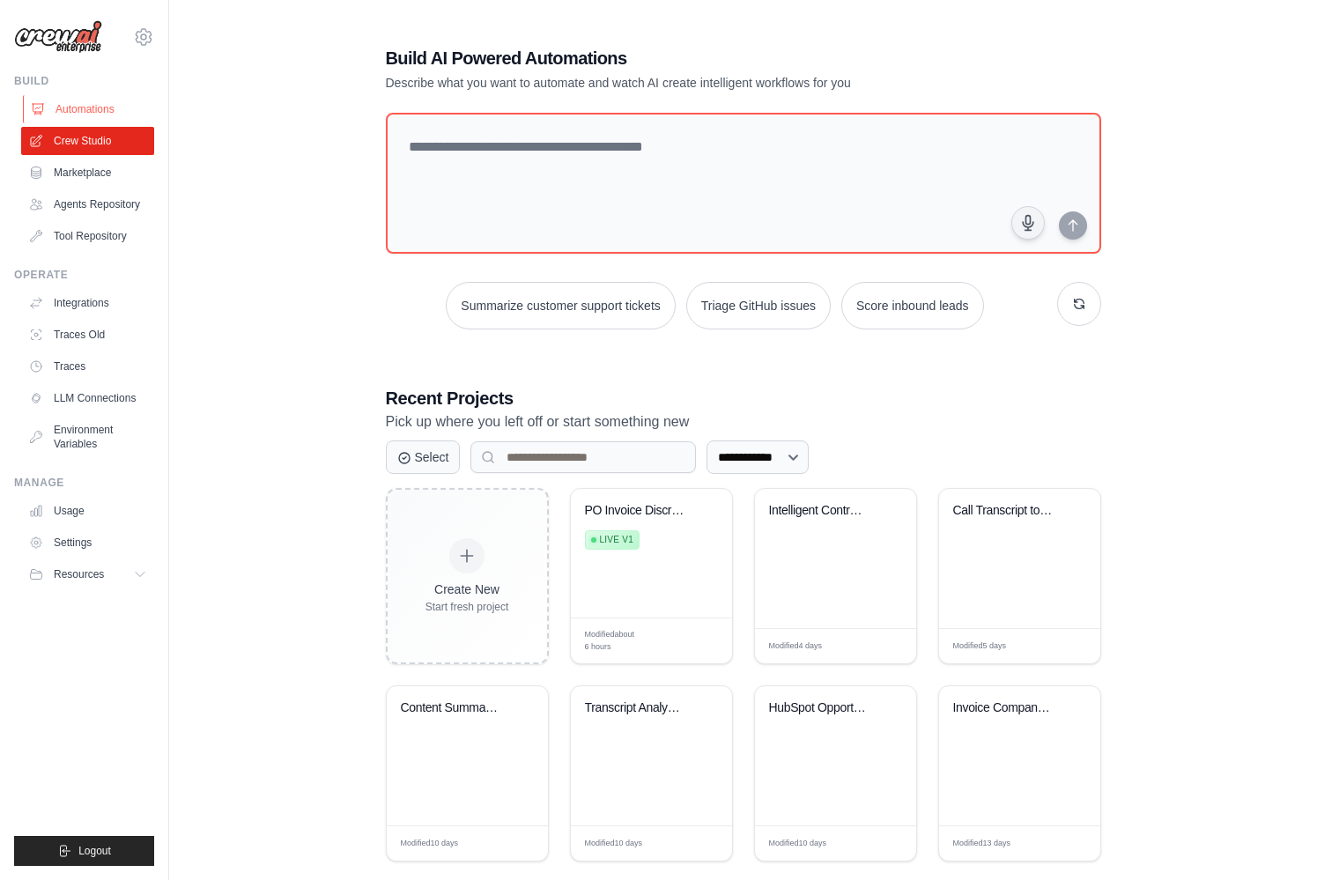
click at [87, 105] on link "Automations" at bounding box center [89, 109] width 133 height 28
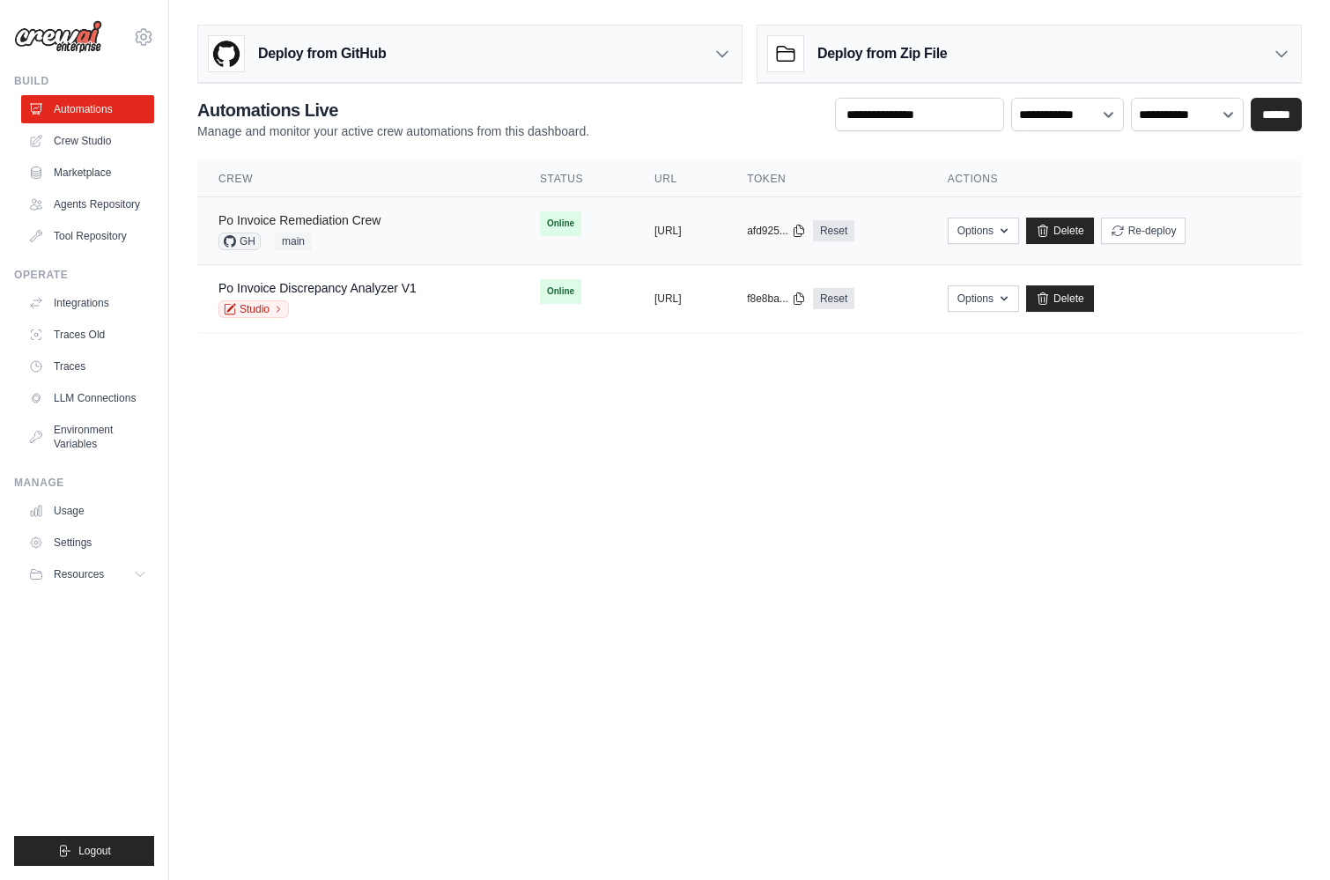
click at [340, 218] on link "Po Invoice Remediation Crew" at bounding box center [299, 220] width 162 height 14
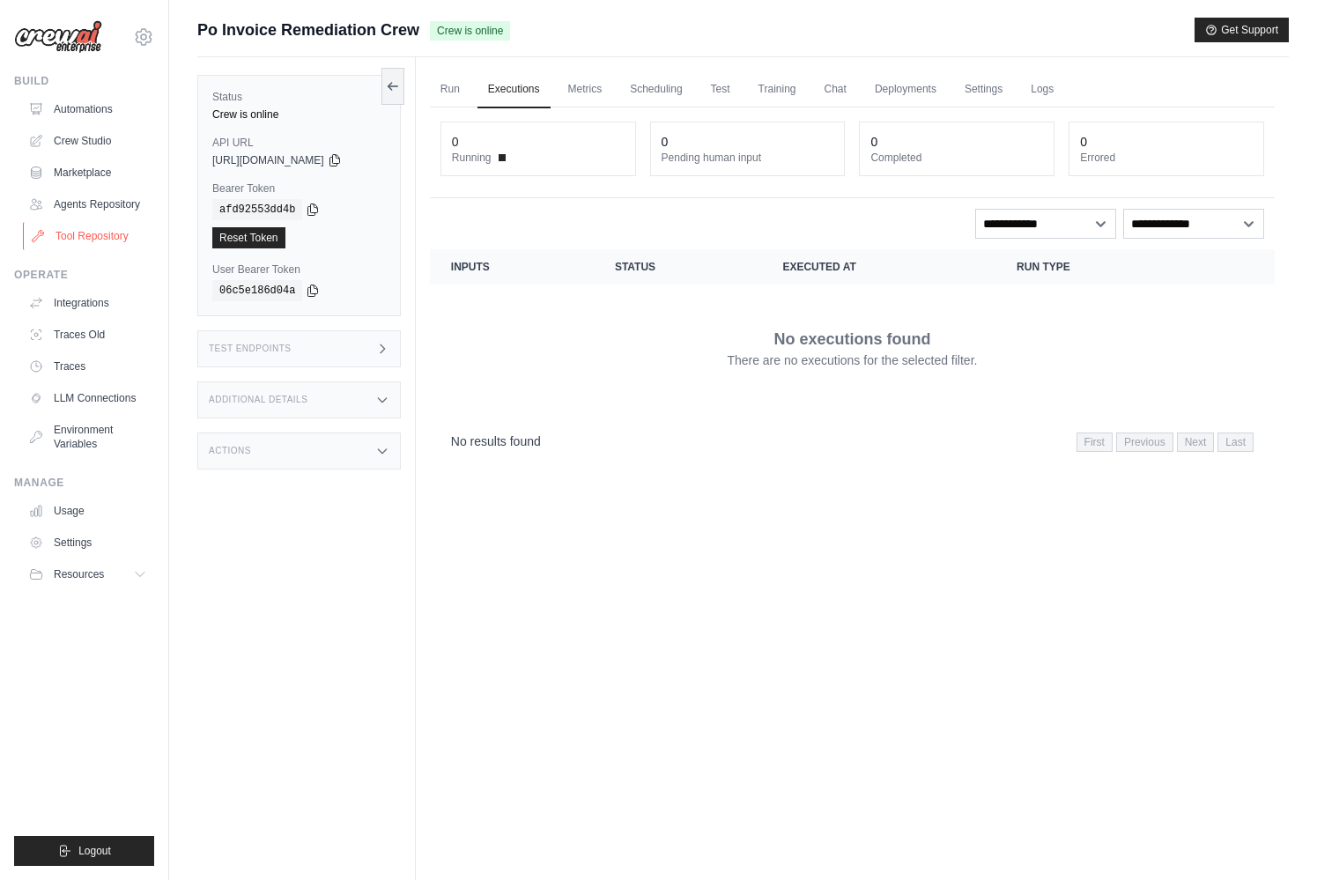
click at [97, 235] on link "Tool Repository" at bounding box center [89, 236] width 133 height 28
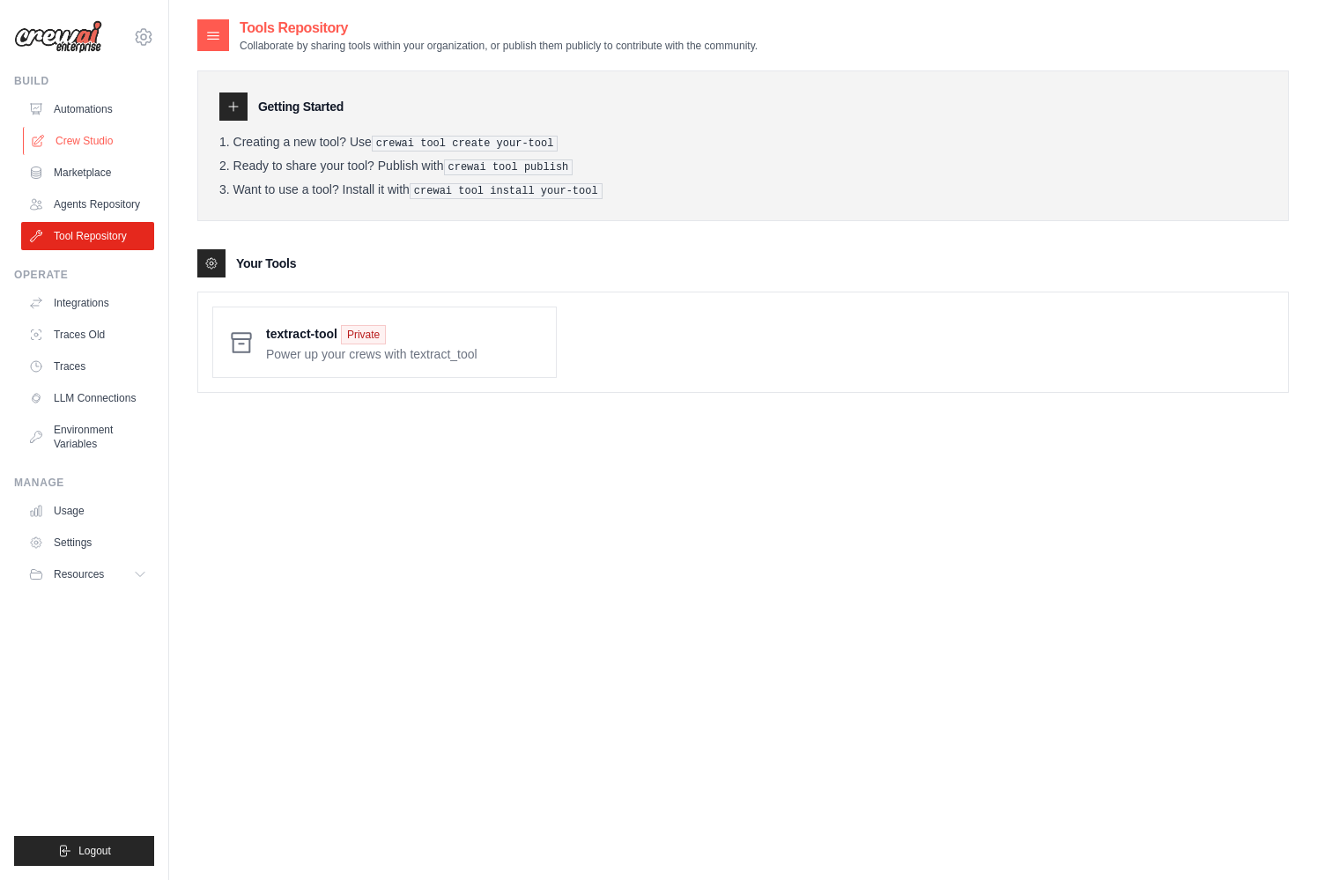
click at [71, 134] on link "Crew Studio" at bounding box center [89, 141] width 133 height 28
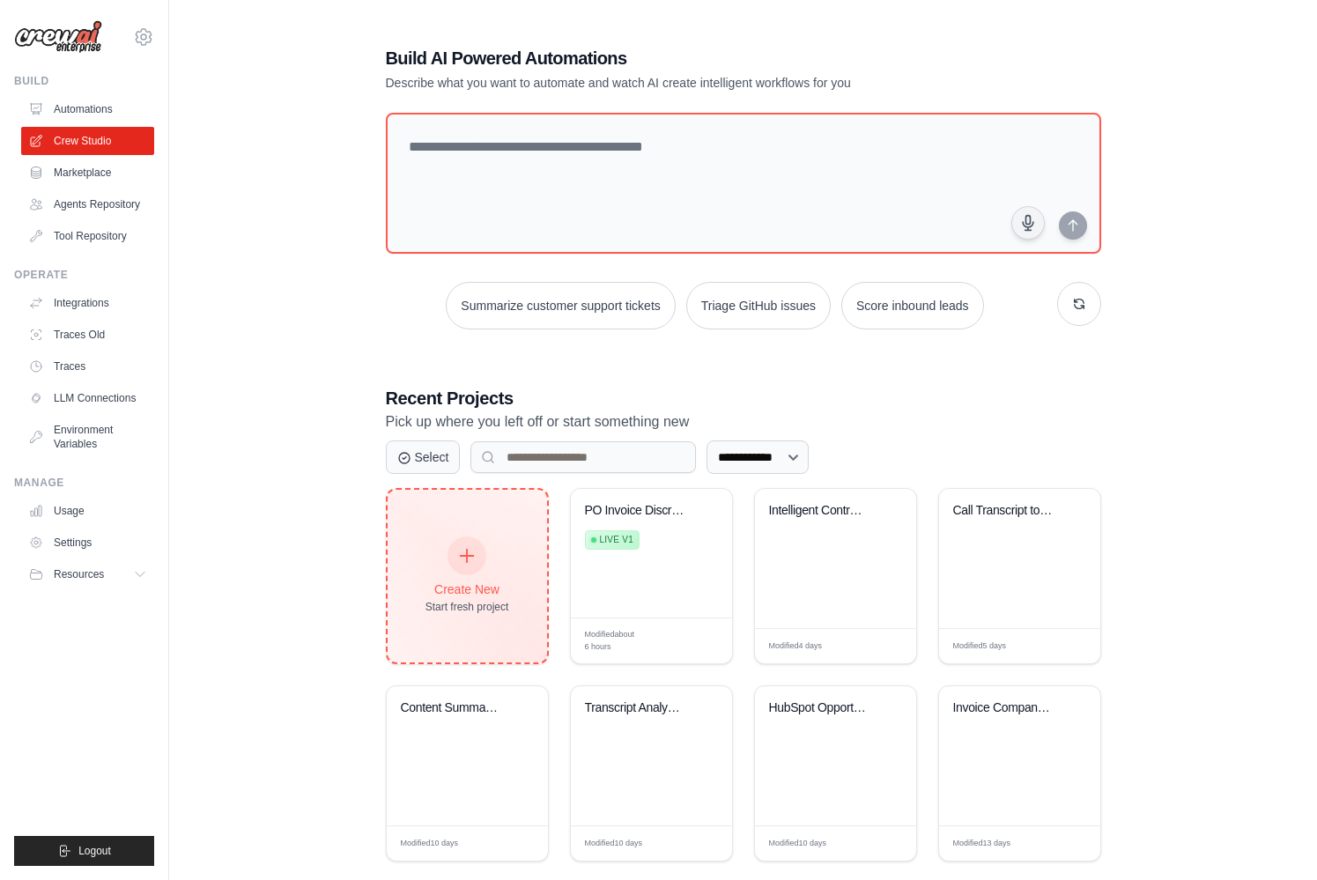
click at [470, 559] on icon at bounding box center [466, 555] width 19 height 19
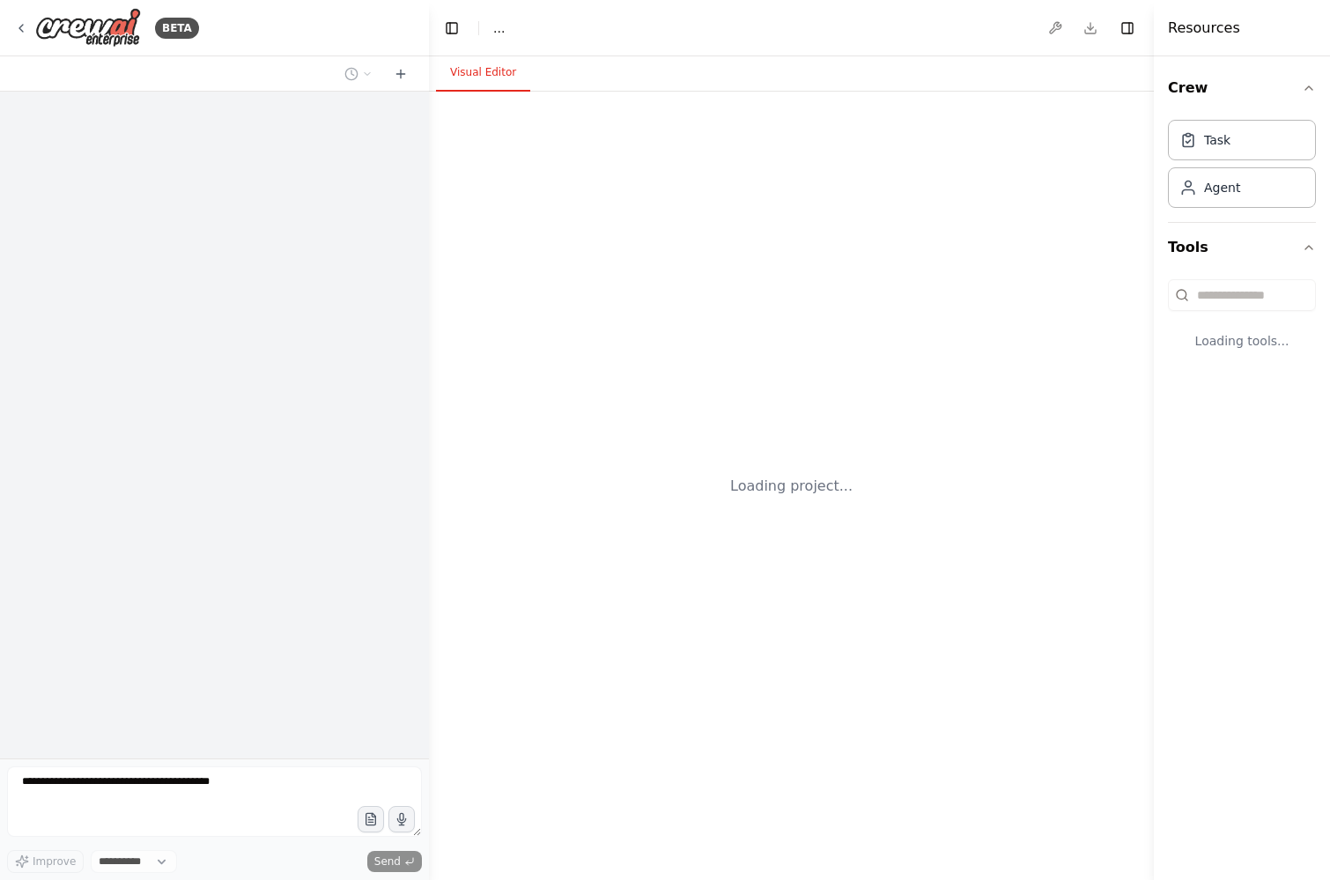
select select "****"
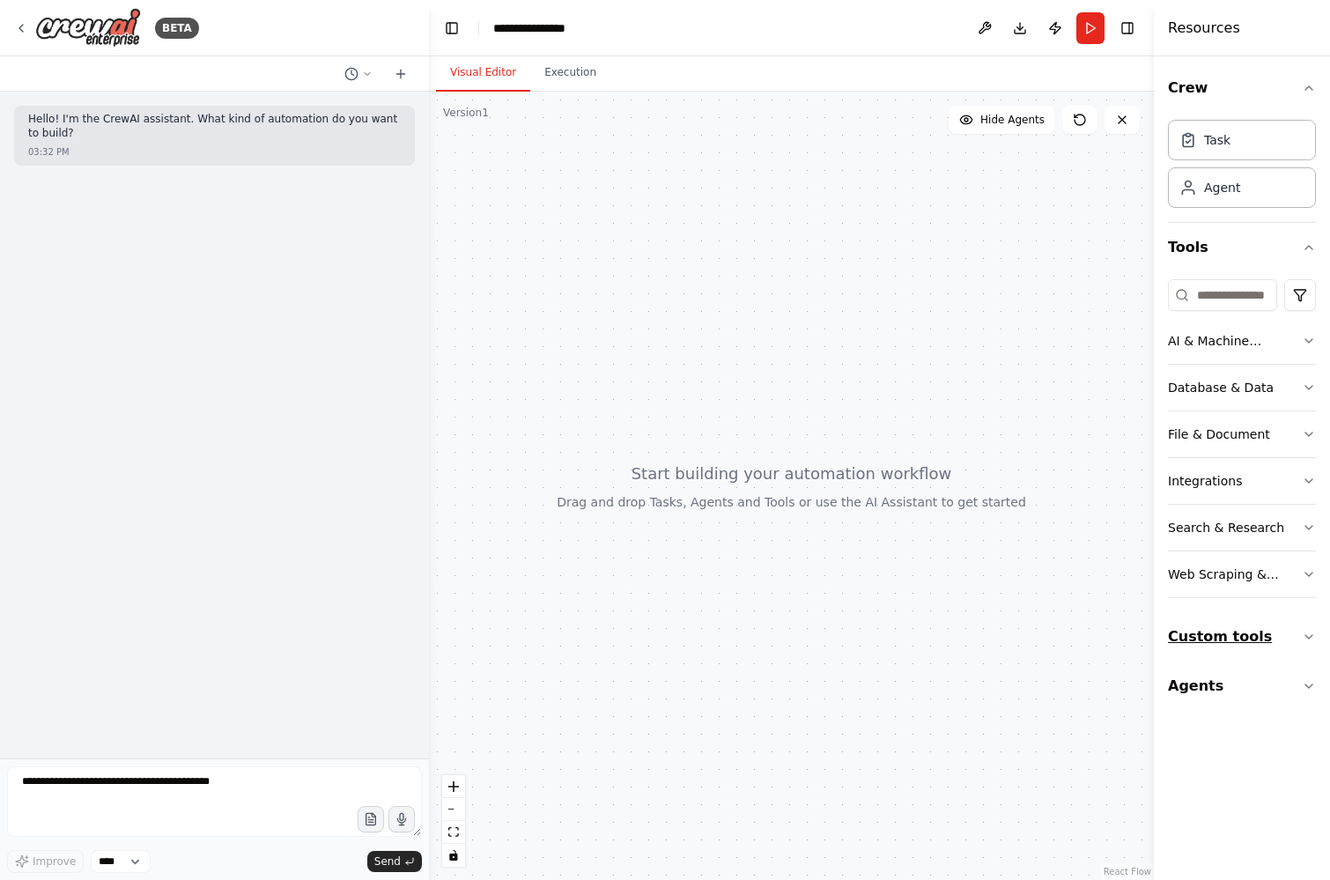
click at [1273, 638] on button "Custom tools" at bounding box center [1242, 636] width 148 height 49
click at [1236, 188] on div "Agent" at bounding box center [1222, 187] width 36 height 18
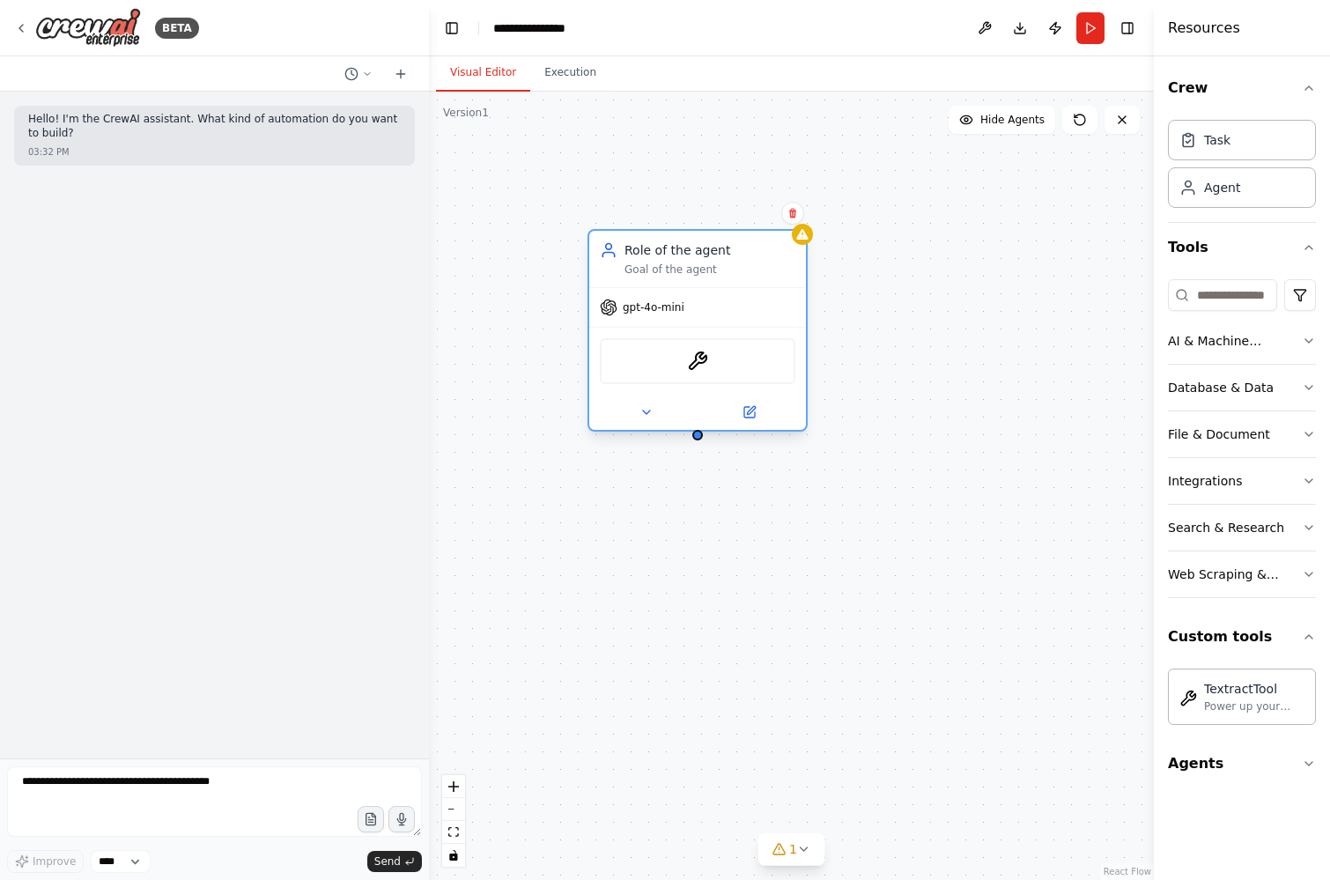
drag, startPoint x: 935, startPoint y: 222, endPoint x: 708, endPoint y: 265, distance: 231.3
click at [708, 265] on div "Role of the agent Goal of the agent" at bounding box center [709, 258] width 171 height 35
click at [20, 33] on icon at bounding box center [21, 28] width 14 height 14
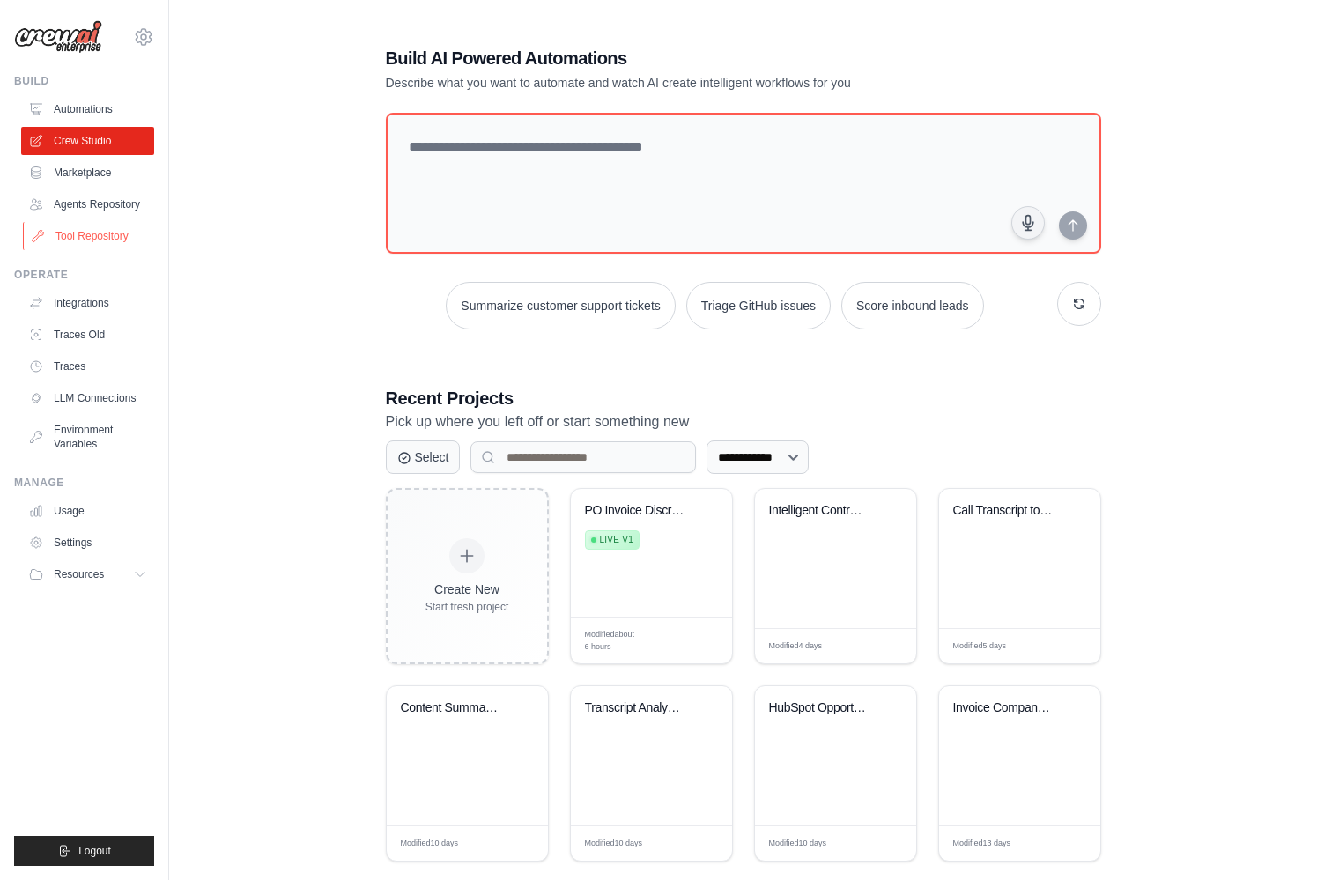
click at [98, 237] on link "Tool Repository" at bounding box center [89, 236] width 133 height 28
